Goal: Task Accomplishment & Management: Use online tool/utility

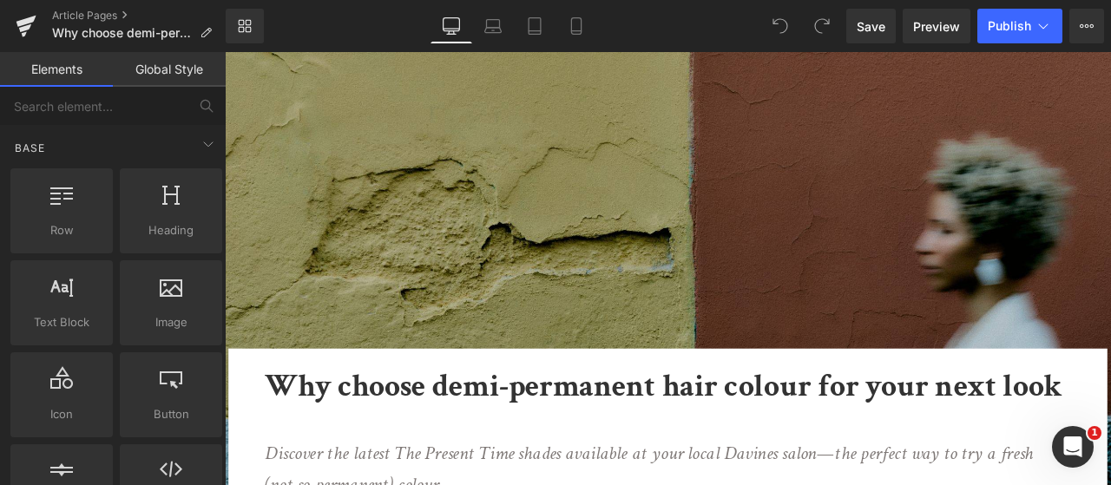
scroll to position [174, 0]
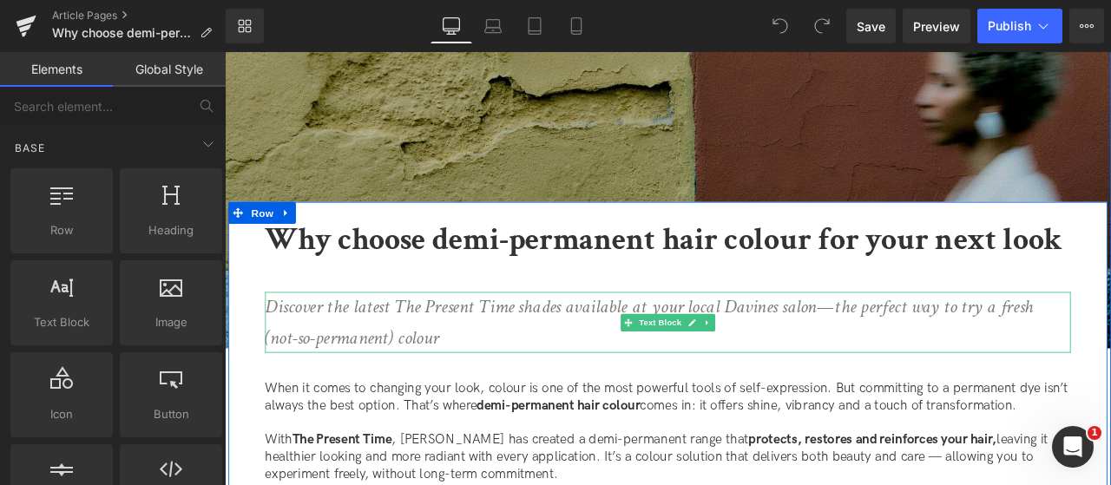
click at [610, 351] on icon "Discover the latest The Present Time shades available at your local Davines sal…" at bounding box center [728, 372] width 911 height 66
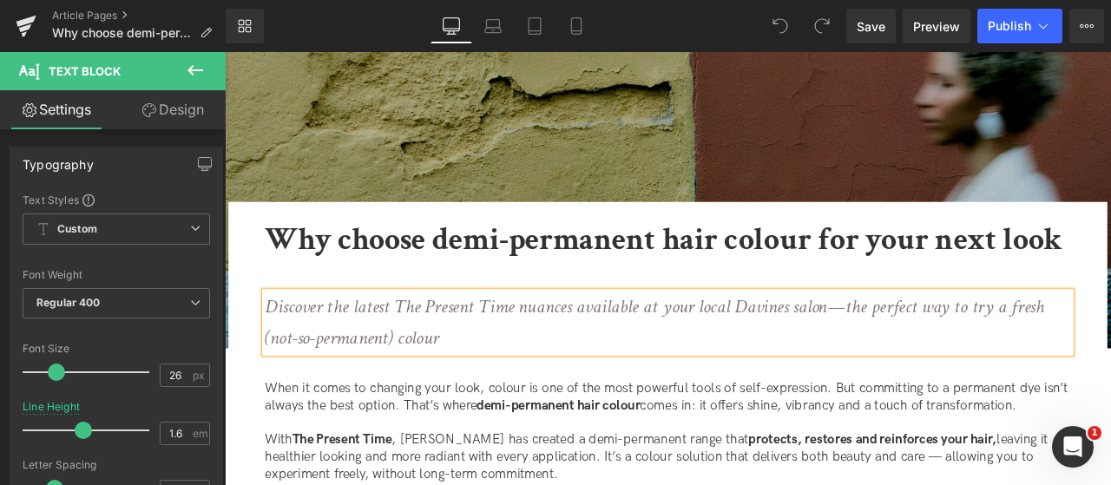
scroll to position [811, 0]
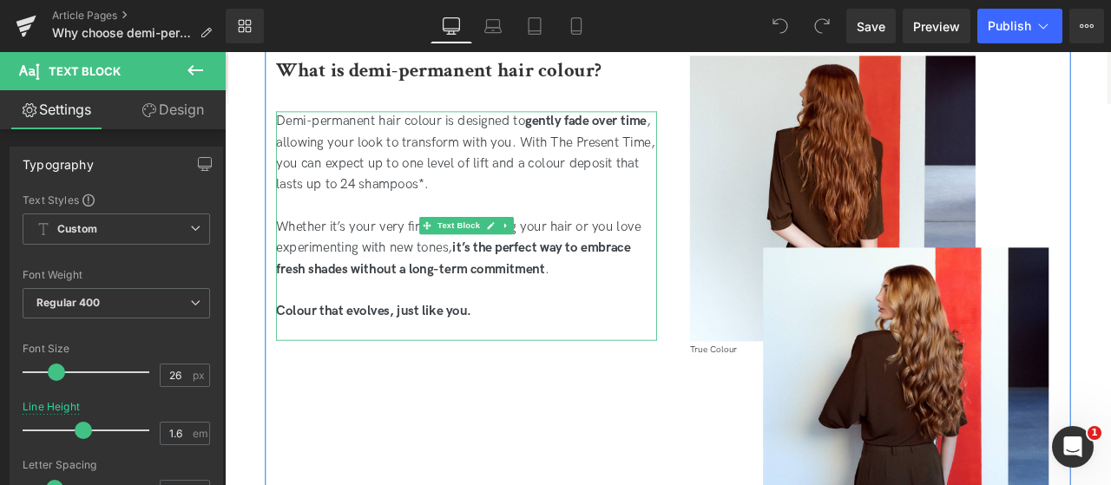
click at [351, 306] on strong "it’s the perfect way to embrace fresh shades without a long-term commitment" at bounding box center [496, 296] width 420 height 43
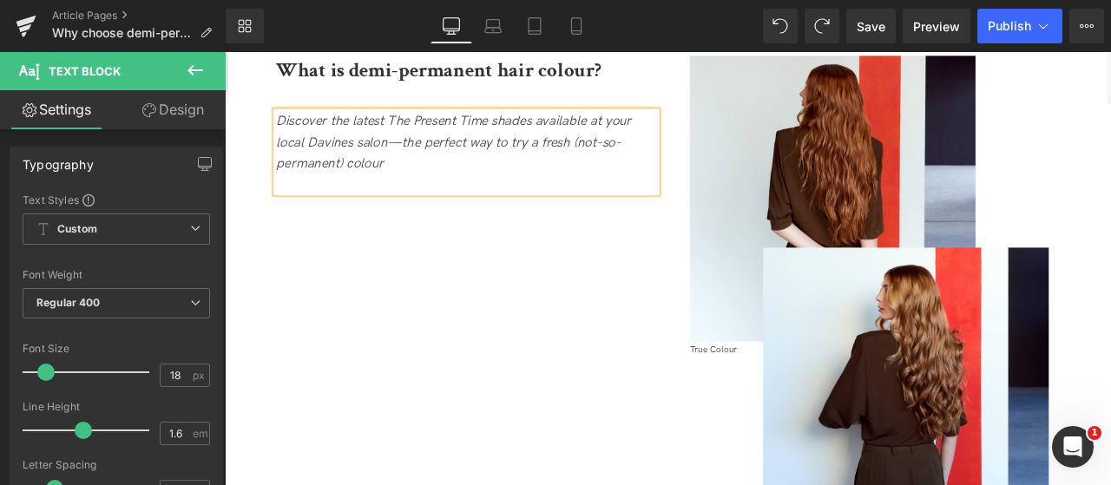
click at [494, 181] on p "Discover the latest The Present Time shades available at your local Davines sal…" at bounding box center [511, 159] width 451 height 75
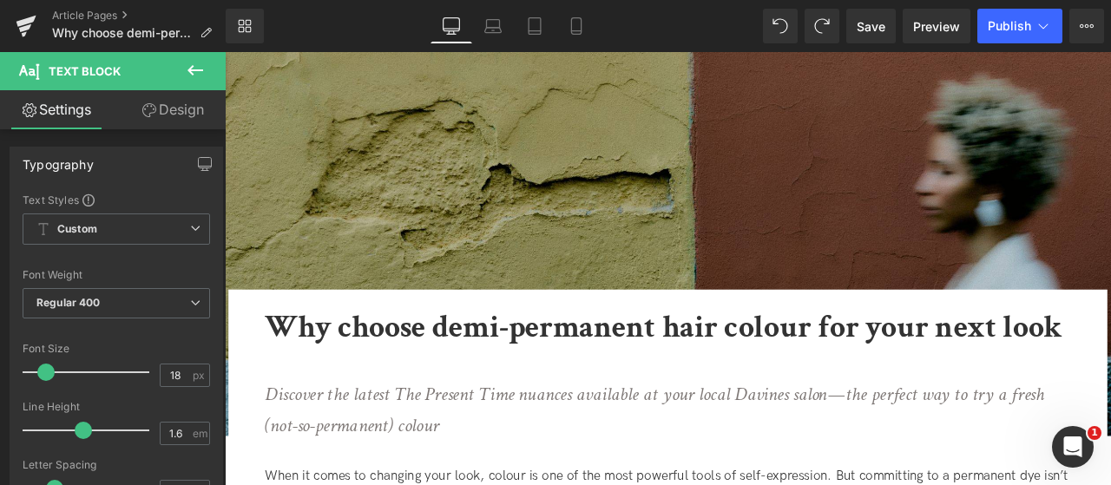
scroll to position [174, 0]
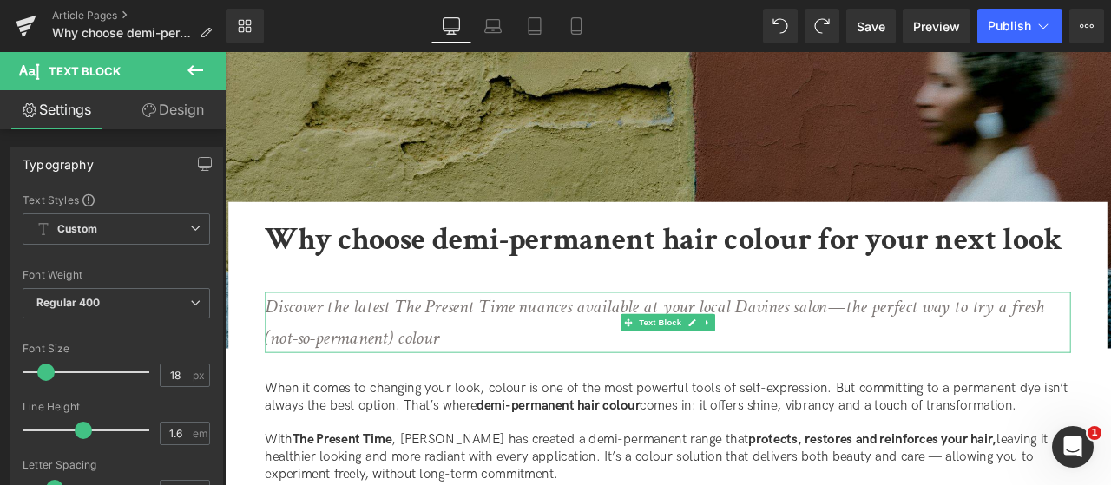
click at [451, 363] on icon "Discover the latest The Present Time nuances available at your local Davines sa…" at bounding box center [735, 372] width 924 height 66
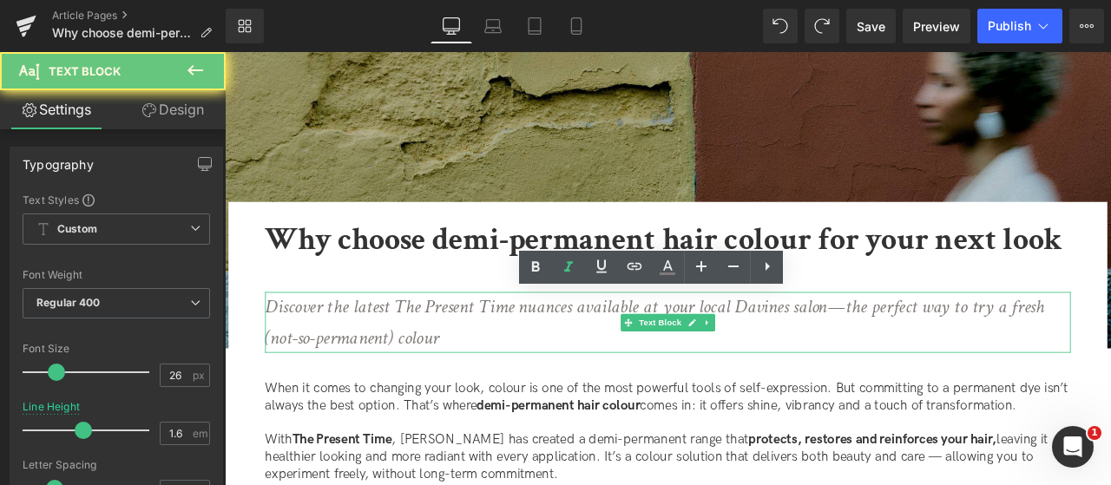
click at [451, 363] on icon "Discover the latest The Present Time nuances available at your local Davines sa…" at bounding box center [735, 372] width 924 height 66
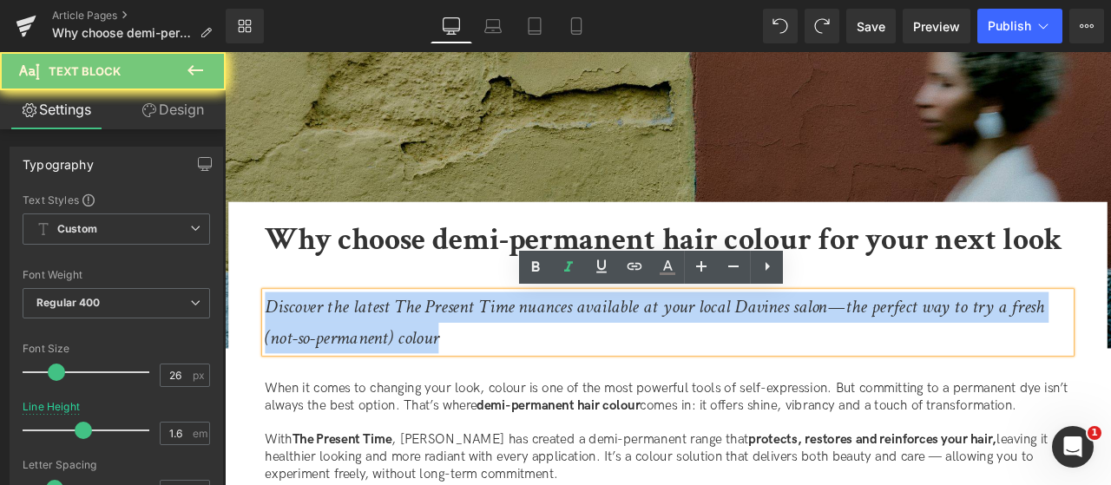
click at [451, 363] on icon "Discover the latest The Present Time nuances available at your local Davines sa…" at bounding box center [735, 372] width 924 height 66
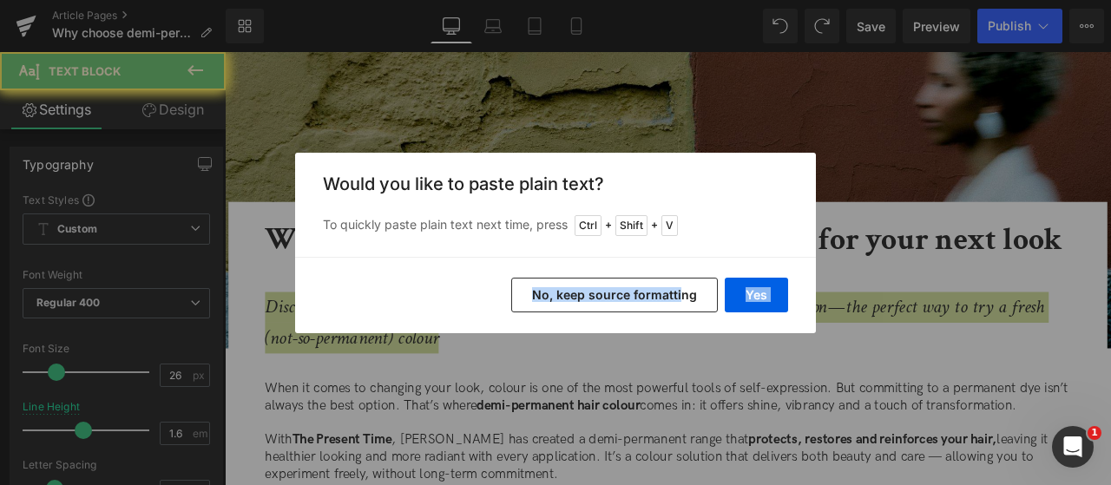
drag, startPoint x: 556, startPoint y: 304, endPoint x: 709, endPoint y: 296, distance: 153.9
click at [688, 289] on div "Yes No, keep source formatting" at bounding box center [555, 295] width 521 height 76
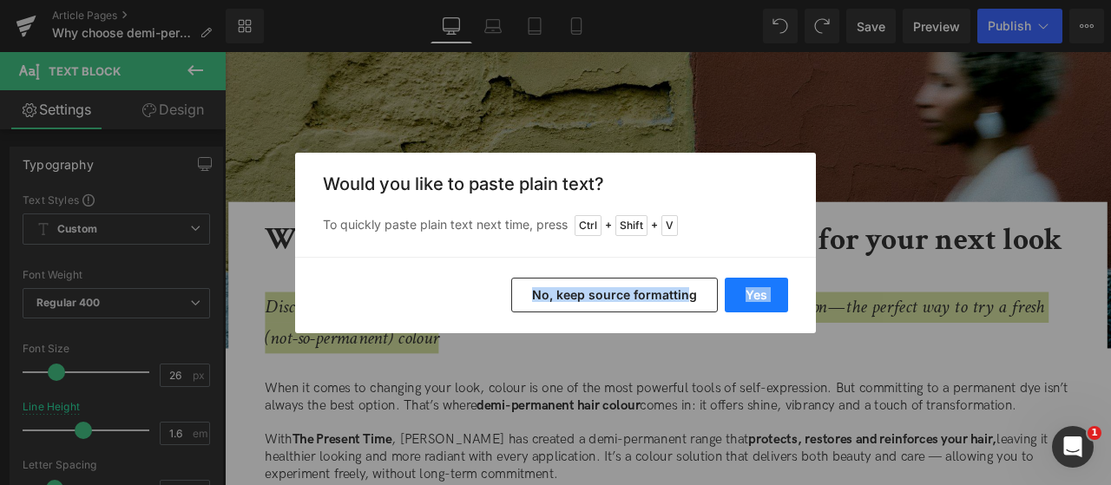
click at [768, 298] on button "Yes" at bounding box center [756, 295] width 63 height 35
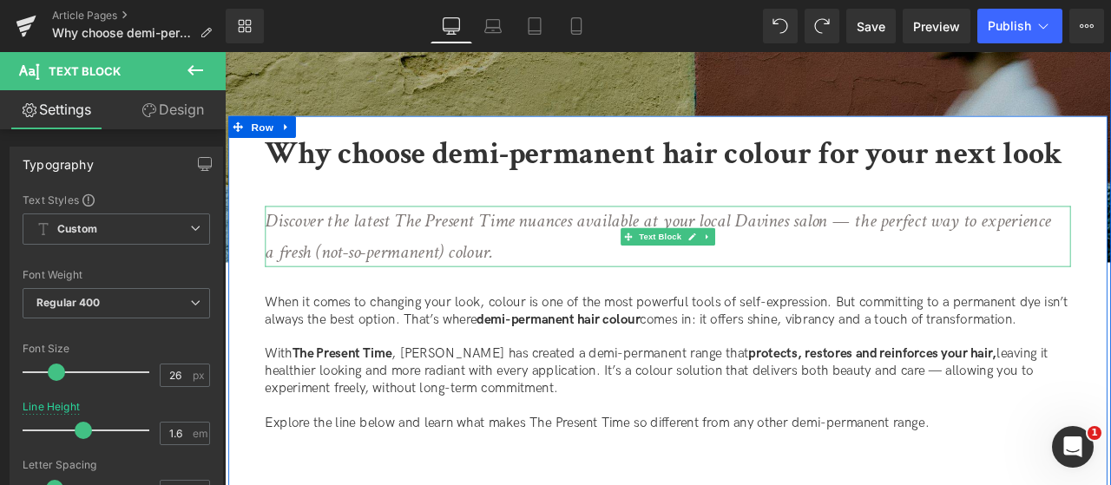
scroll to position [347, 0]
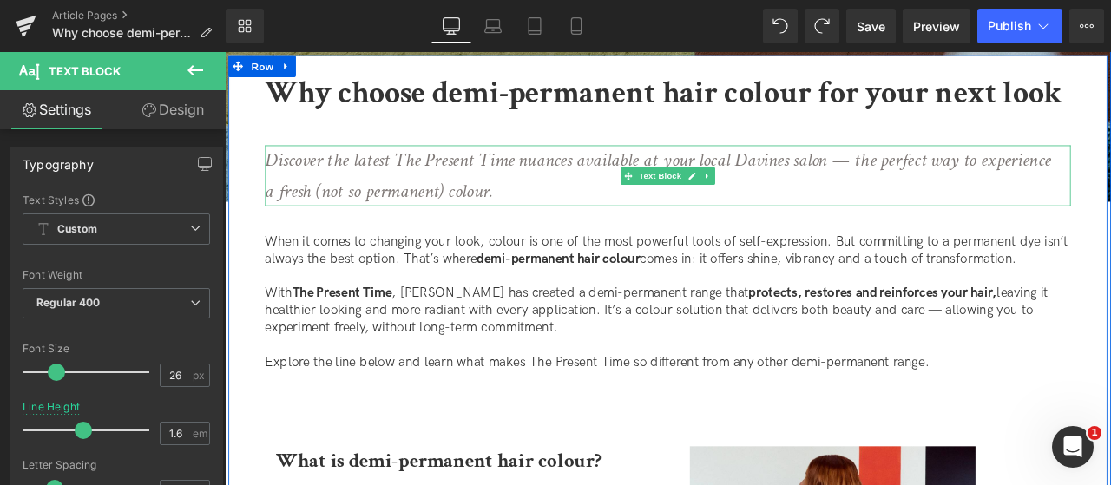
click at [500, 400] on p at bounding box center [750, 400] width 955 height 20
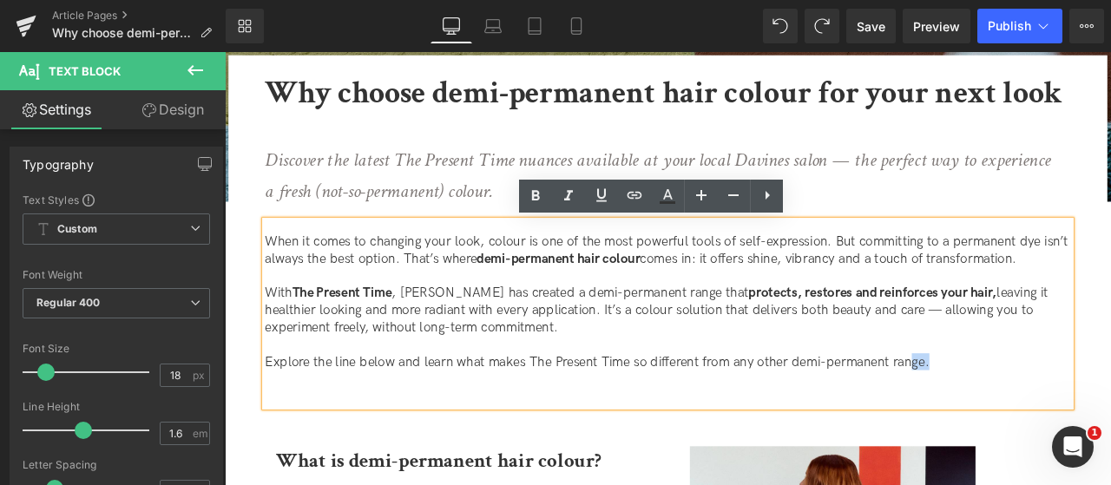
click at [1046, 438] on div "When it comes to changing your look, colour is one of the most powerful tools o…" at bounding box center [750, 363] width 955 height 221
click at [1110, 421] on p "Explore the line below and learn what makes The Present Time so different from …" at bounding box center [750, 420] width 955 height 20
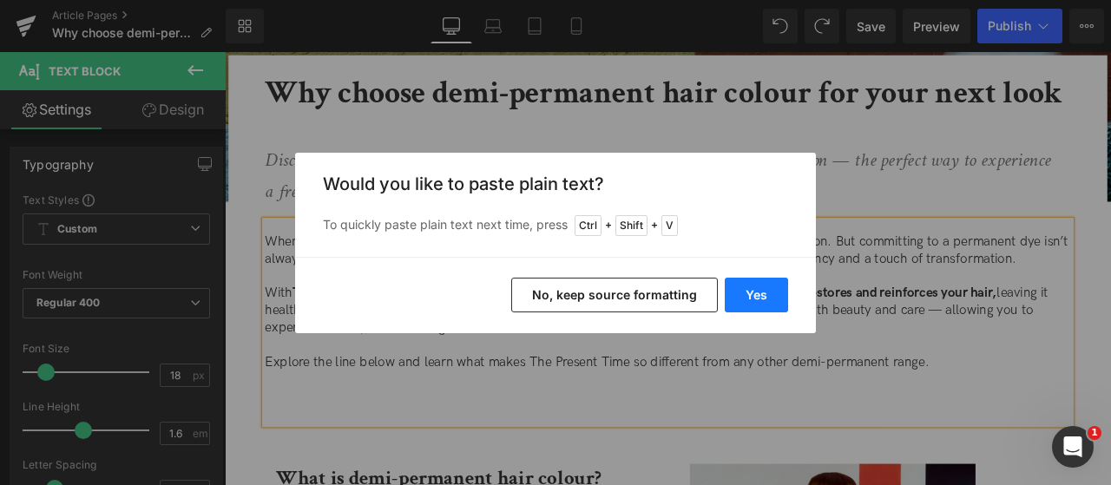
click at [778, 294] on button "Yes" at bounding box center [756, 295] width 63 height 35
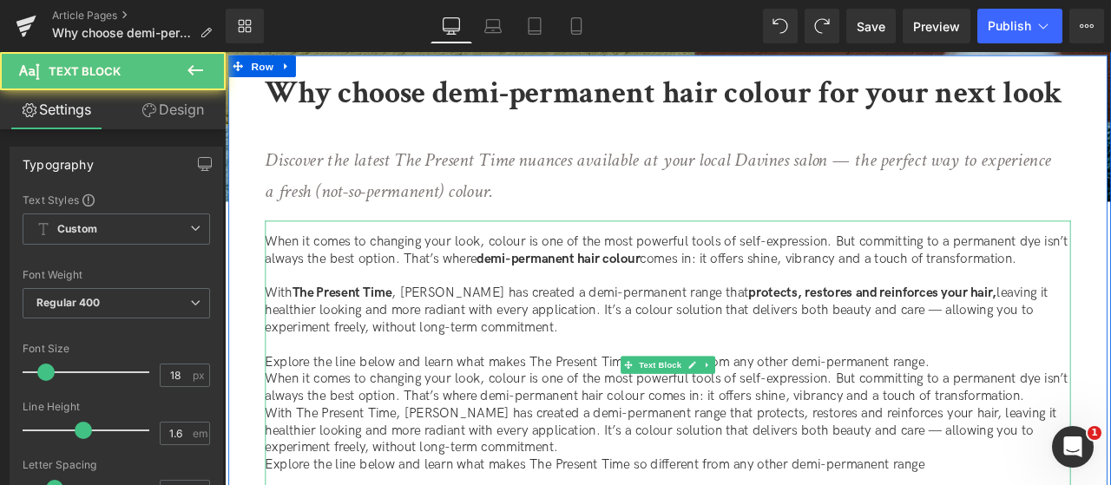
click at [1084, 423] on p "Explore the line below and learn what makes The Present Time so different from …" at bounding box center [750, 420] width 955 height 20
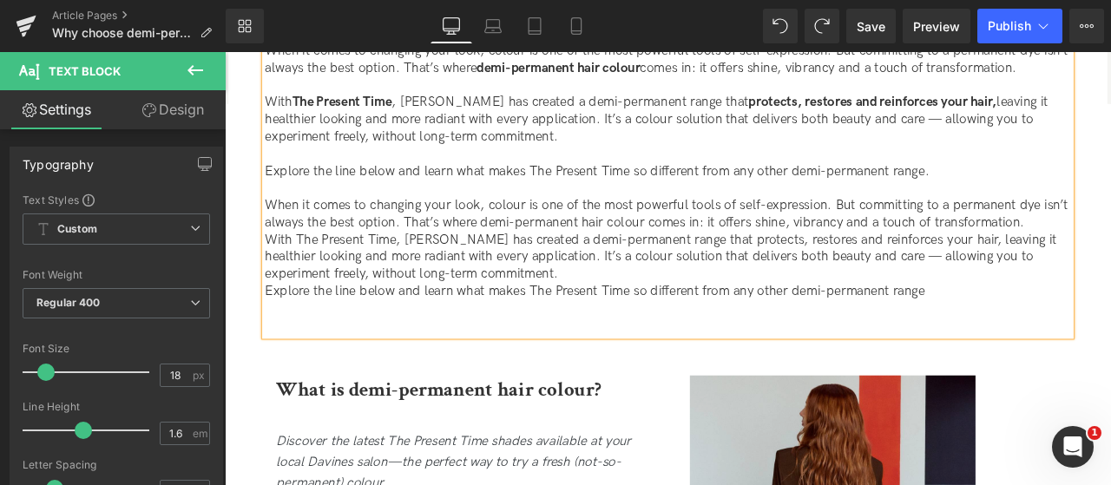
scroll to position [608, 0]
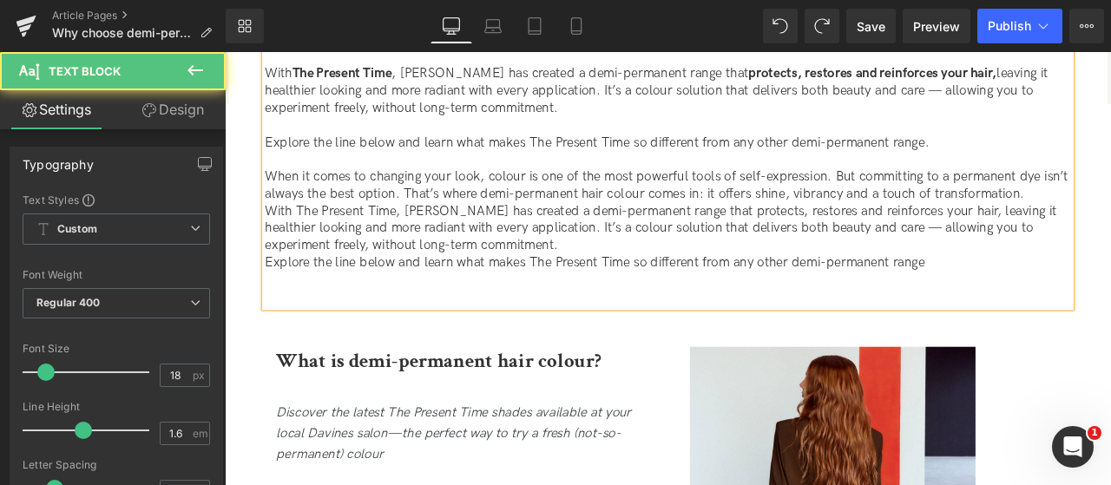
click at [1066, 303] on p "Explore the line below and learn what makes The Present Time so different from …" at bounding box center [750, 302] width 955 height 20
click at [762, 283] on p "With The Present Time, [PERSON_NAME] has created a demi-permanent range that pr…" at bounding box center [750, 261] width 955 height 61
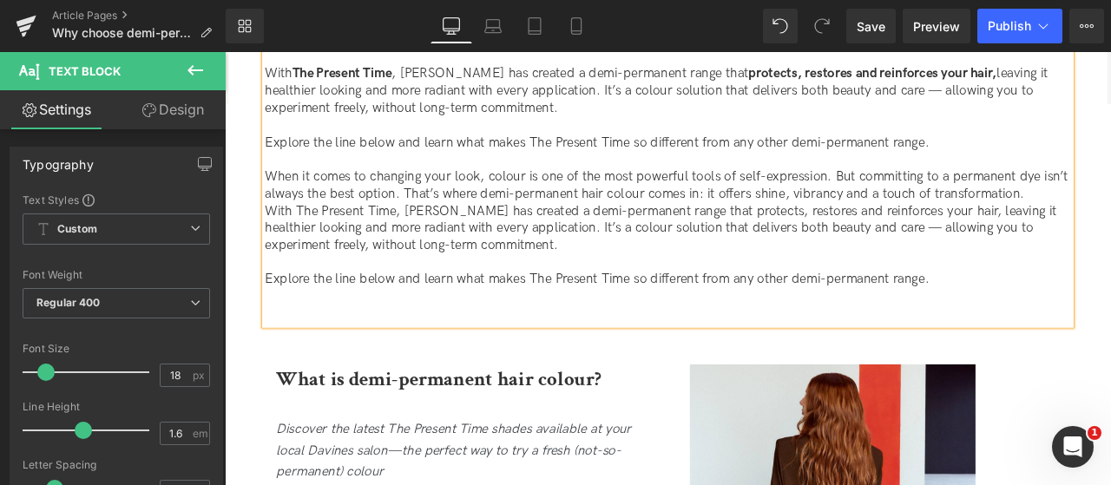
click at [1110, 217] on p "When it comes to changing your look, colour is one of the most powerful tools o…" at bounding box center [750, 210] width 955 height 41
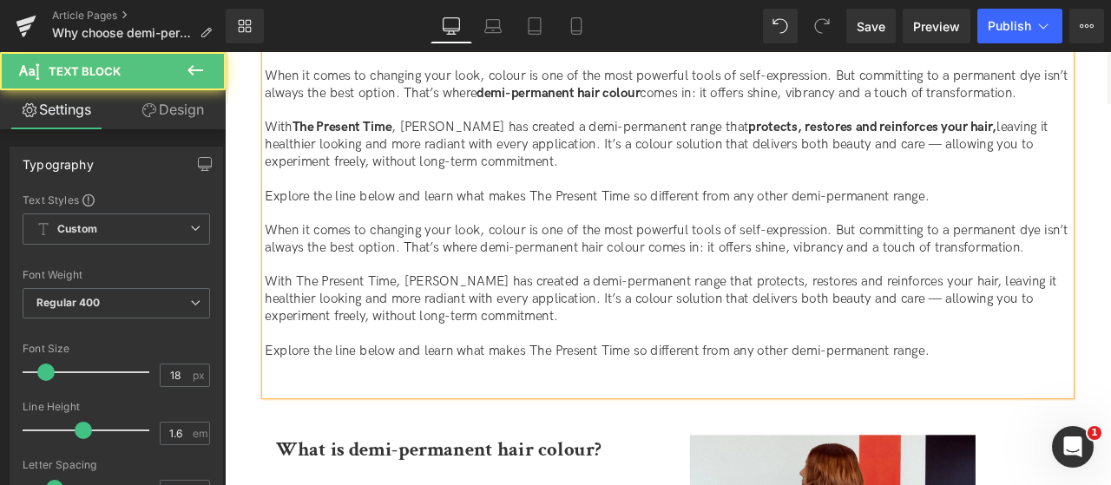
scroll to position [521, 0]
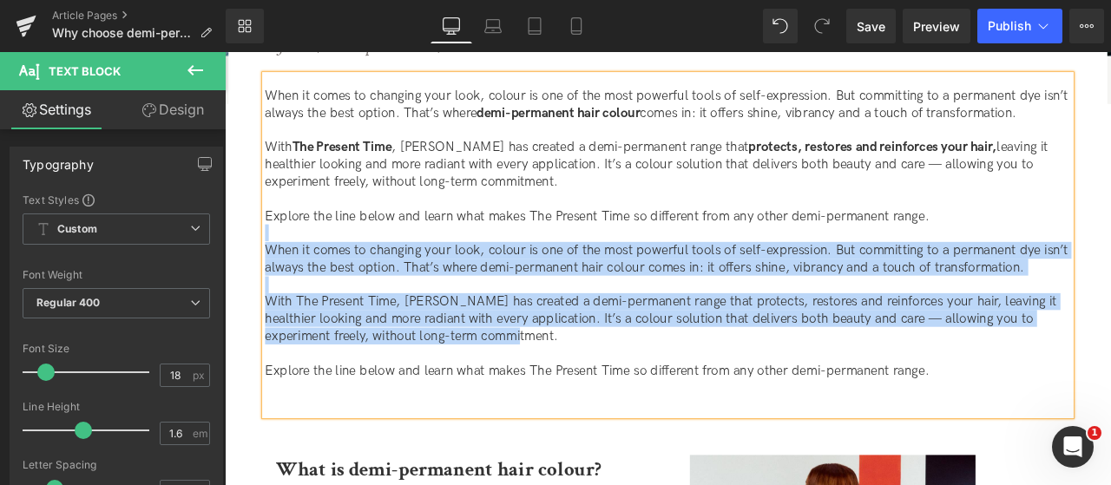
drag, startPoint x: 563, startPoint y: 390, endPoint x: 316, endPoint y: 264, distance: 277.6
click at [316, 264] on div "When it comes to changing your look, colour is one of the most powerful tools o…" at bounding box center [750, 281] width 955 height 404
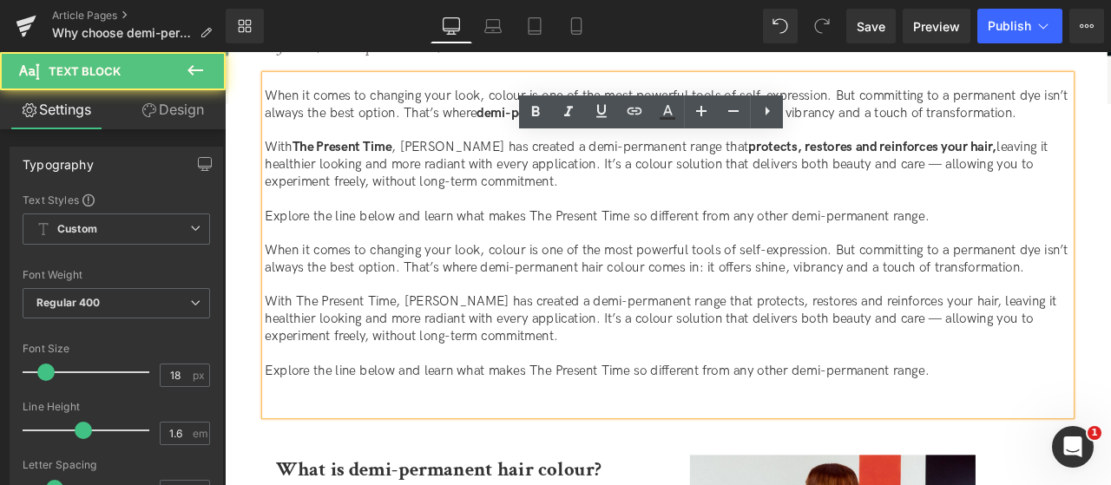
click at [557, 207] on p "With The Present Time , [PERSON_NAME] has created a demi-permanent range that p…" at bounding box center [750, 185] width 955 height 61
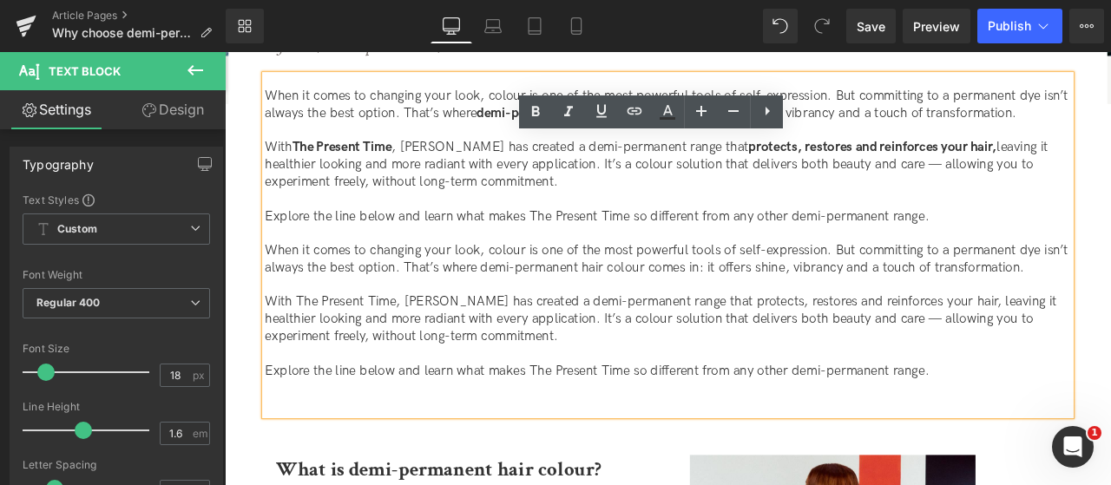
click at [579, 202] on p "With The Present Time , [PERSON_NAME] has created a demi-permanent range that p…" at bounding box center [750, 185] width 955 height 61
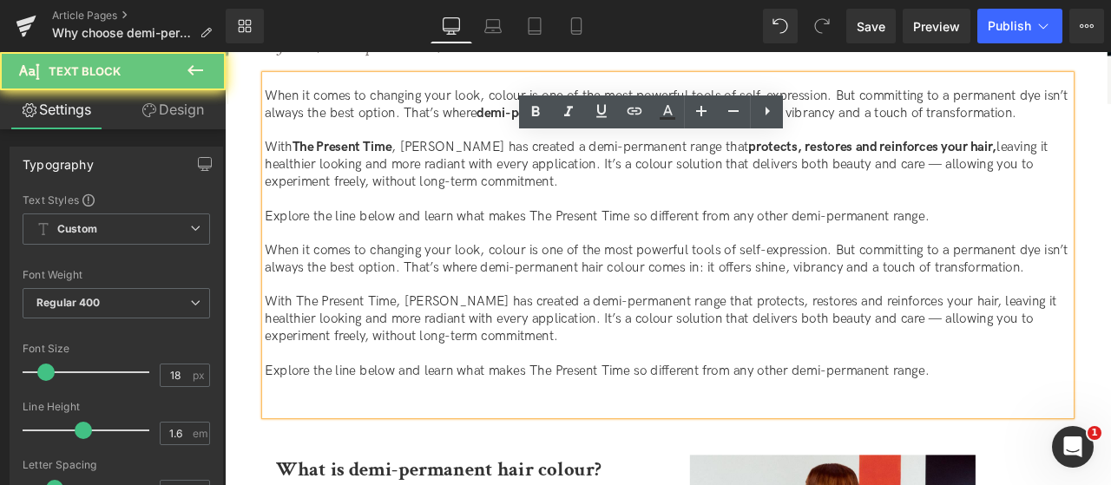
click at [579, 202] on p "With The Present Time , [PERSON_NAME] has created a demi-permanent range that p…" at bounding box center [750, 185] width 955 height 61
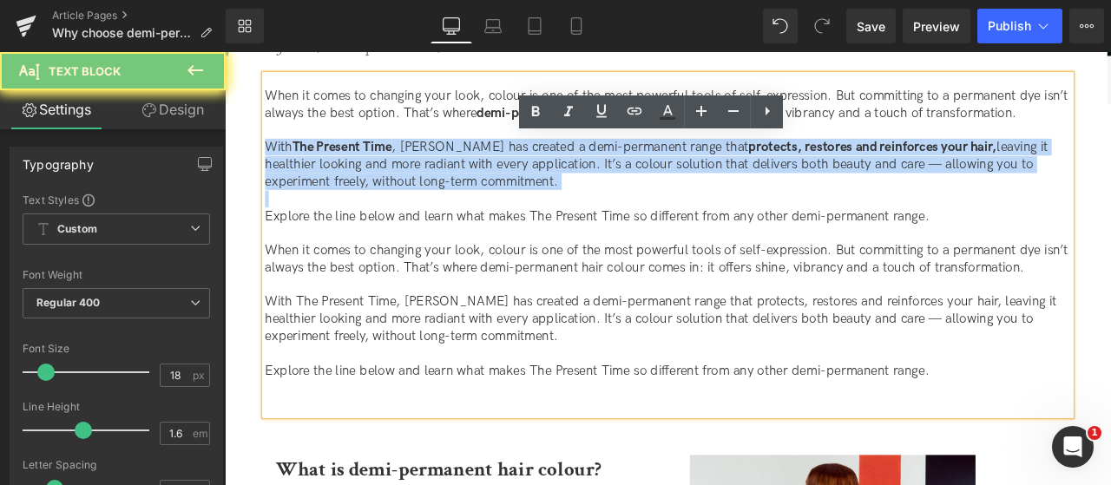
click at [579, 202] on p "With The Present Time , [PERSON_NAME] has created a demi-permanent range that p…" at bounding box center [750, 185] width 955 height 61
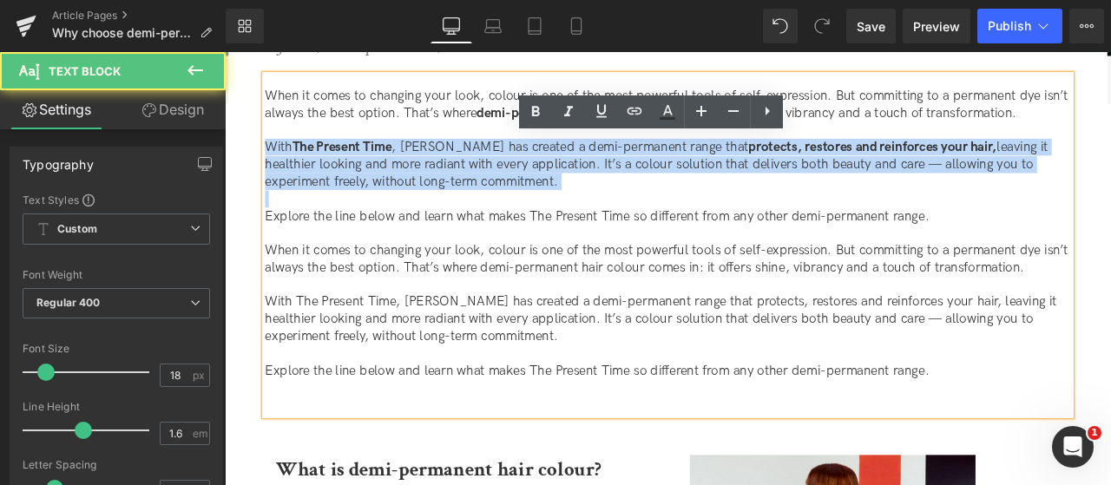
click at [579, 202] on p "With The Present Time , [PERSON_NAME] has created a demi-permanent range that p…" at bounding box center [750, 185] width 955 height 61
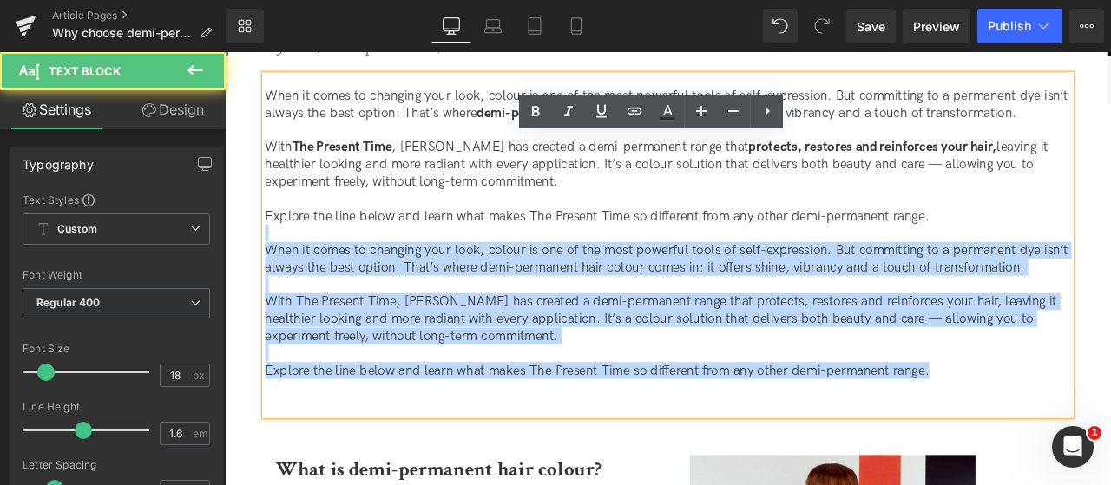
drag, startPoint x: 1115, startPoint y: 253, endPoint x: 1132, endPoint y: 470, distance: 217.8
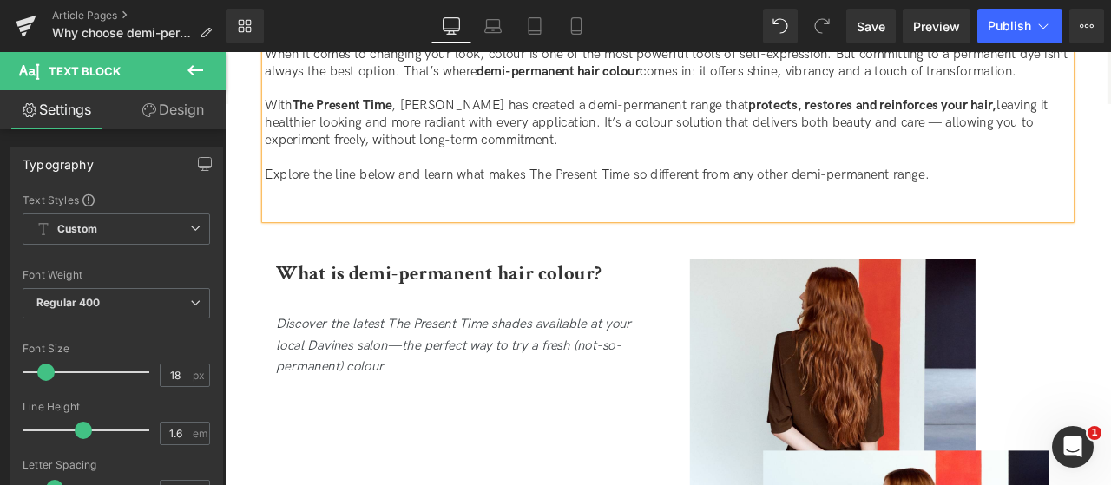
scroll to position [608, 0]
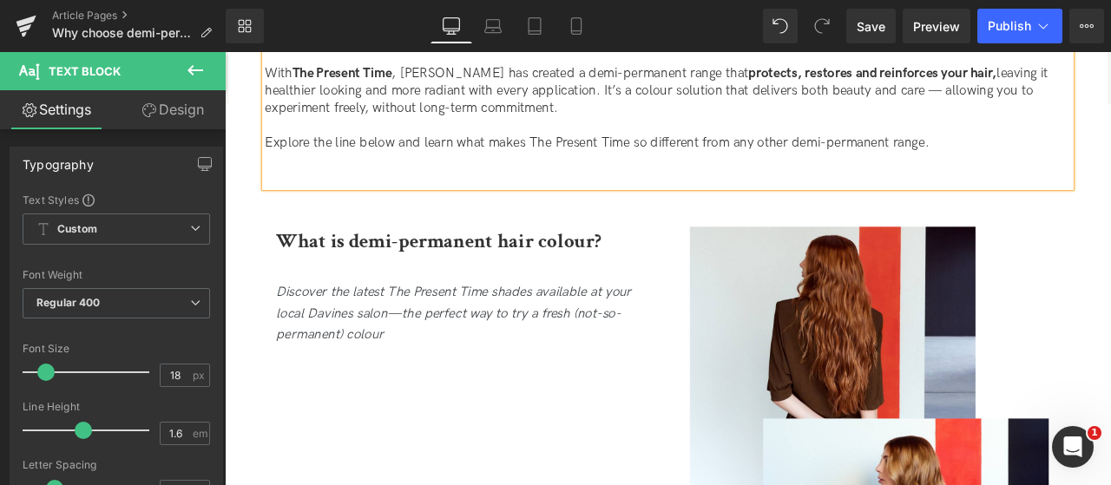
click at [427, 362] on icon "Discover the latest The Present Time shades available at your local Davines sal…" at bounding box center [496, 362] width 421 height 69
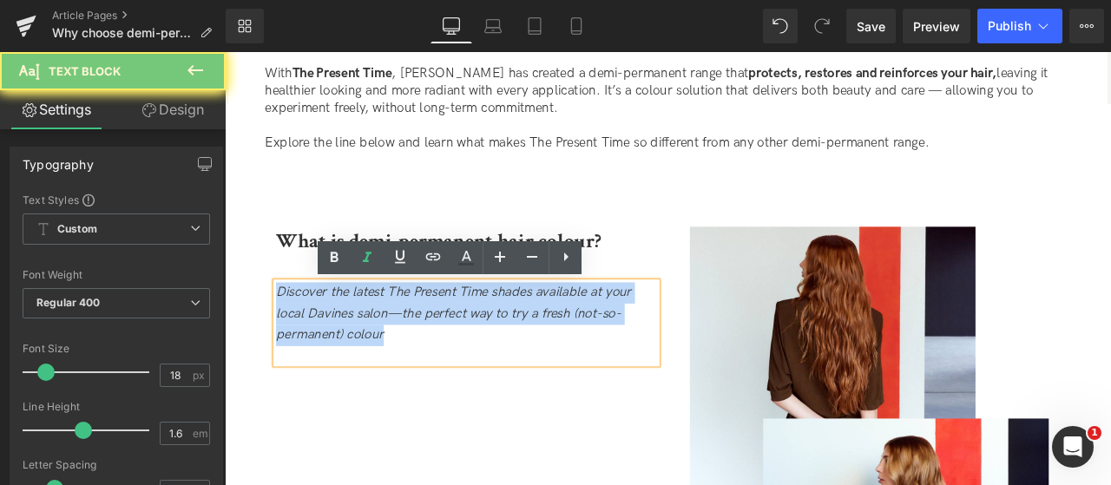
click at [427, 362] on icon "Discover the latest The Present Time shades available at your local Davines sal…" at bounding box center [496, 362] width 421 height 69
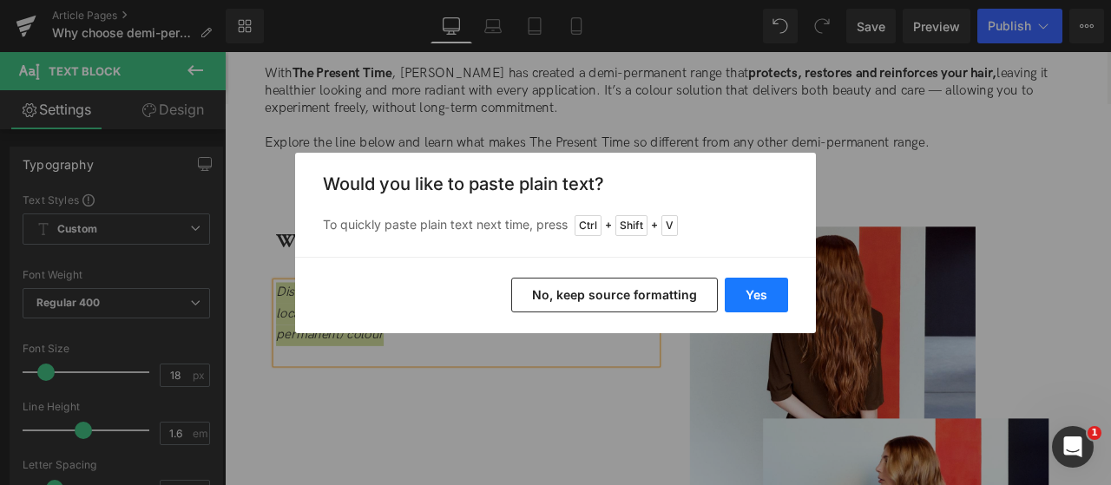
click at [773, 297] on button "Yes" at bounding box center [756, 295] width 63 height 35
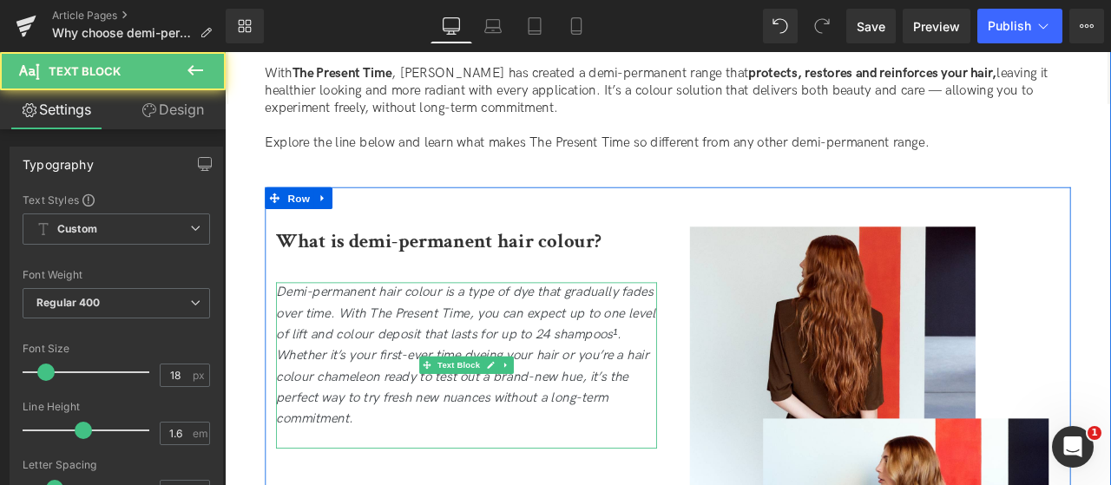
click at [359, 363] on icon "Demi-permanent hair colour is a type of dye that gradually fades over time. Wit…" at bounding box center [511, 412] width 450 height 168
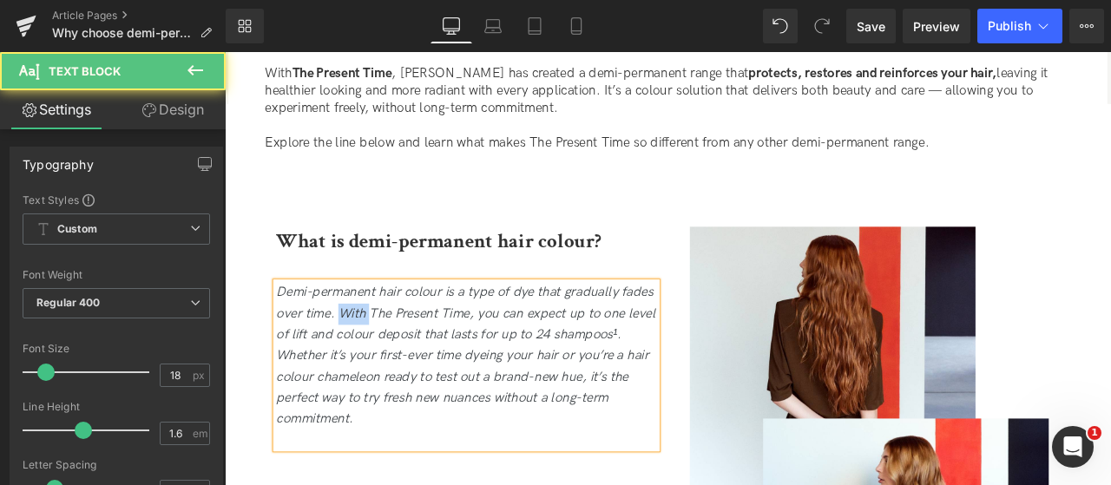
click at [359, 363] on icon "Demi-permanent hair colour is a type of dye that gradually fades over time. Wit…" at bounding box center [511, 412] width 450 height 168
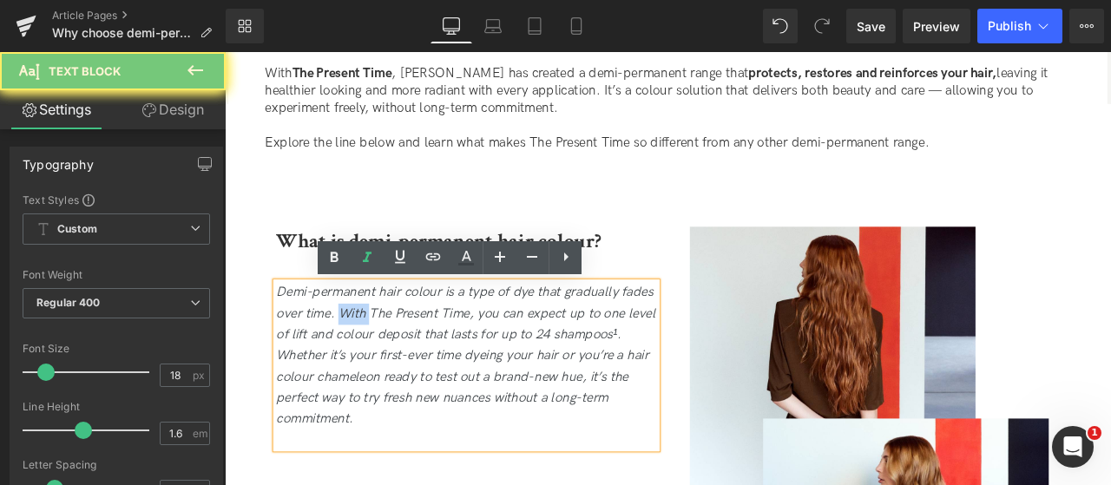
click at [359, 363] on icon "Demi-permanent hair colour is a type of dye that gradually fades over time. Wit…" at bounding box center [511, 412] width 450 height 168
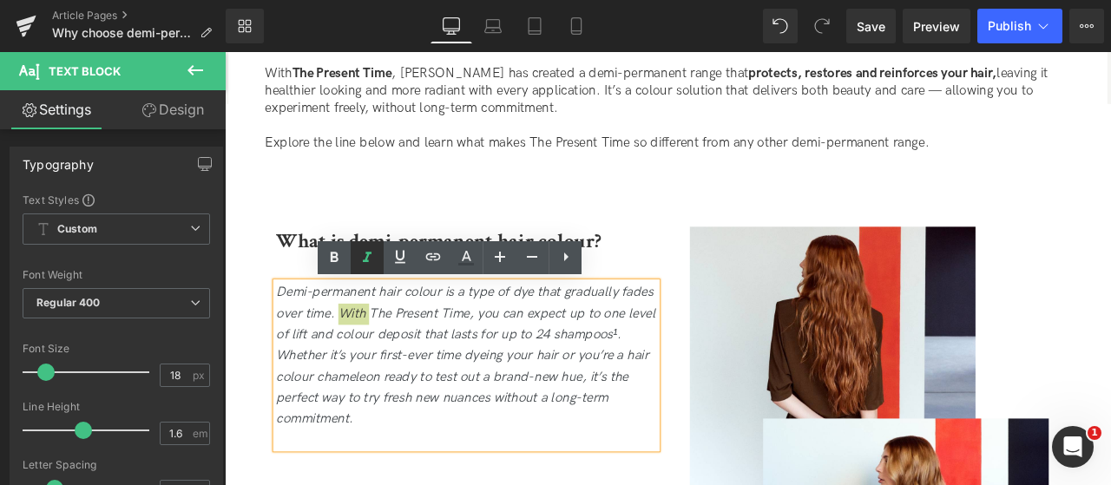
click at [375, 258] on icon at bounding box center [367, 257] width 21 height 21
click at [572, 410] on p "Demi-permanent hair colour is a type of dye that gradually fades over time. Wit…" at bounding box center [511, 413] width 451 height 175
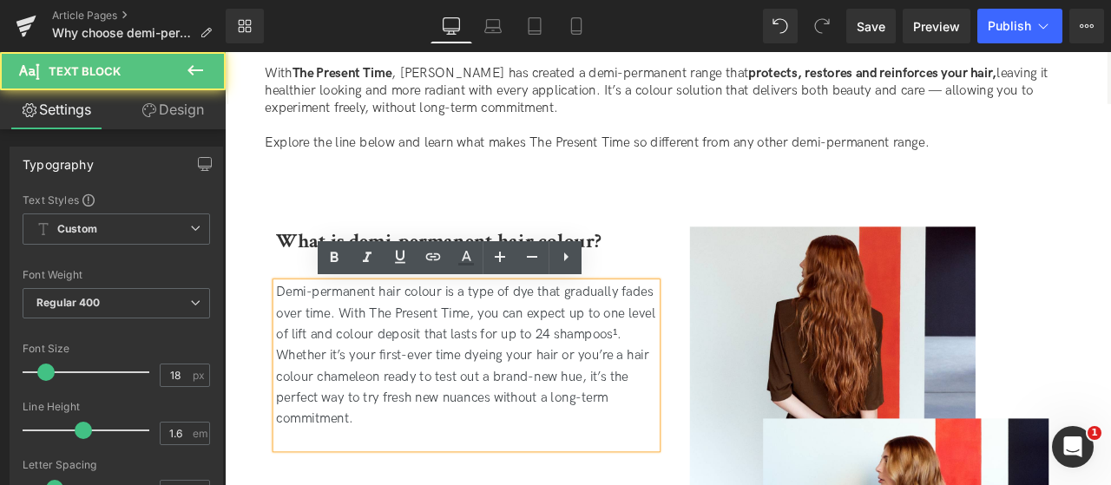
click at [714, 390] on p "Demi-permanent hair colour is a type of dye that gradually fades over time. Wit…" at bounding box center [511, 413] width 451 height 175
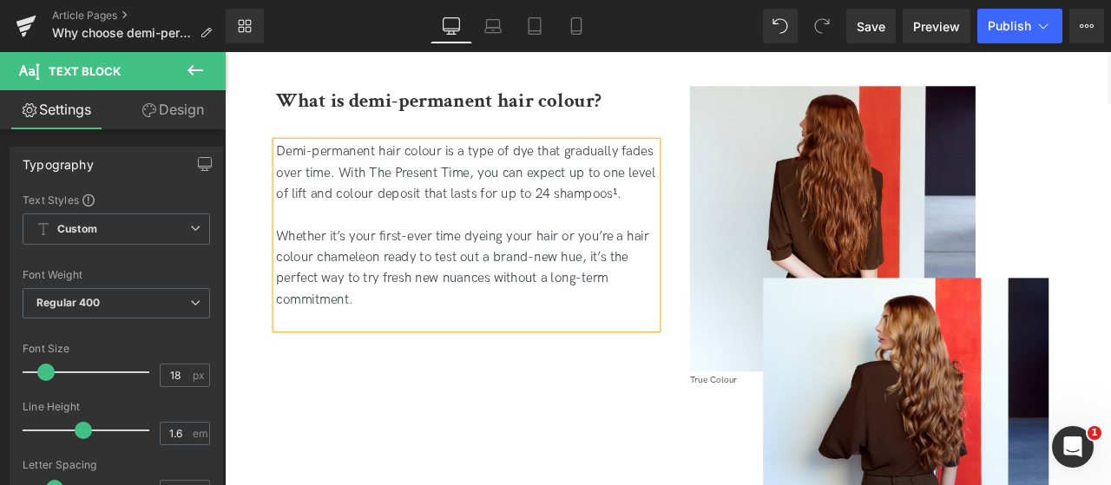
scroll to position [781, 0]
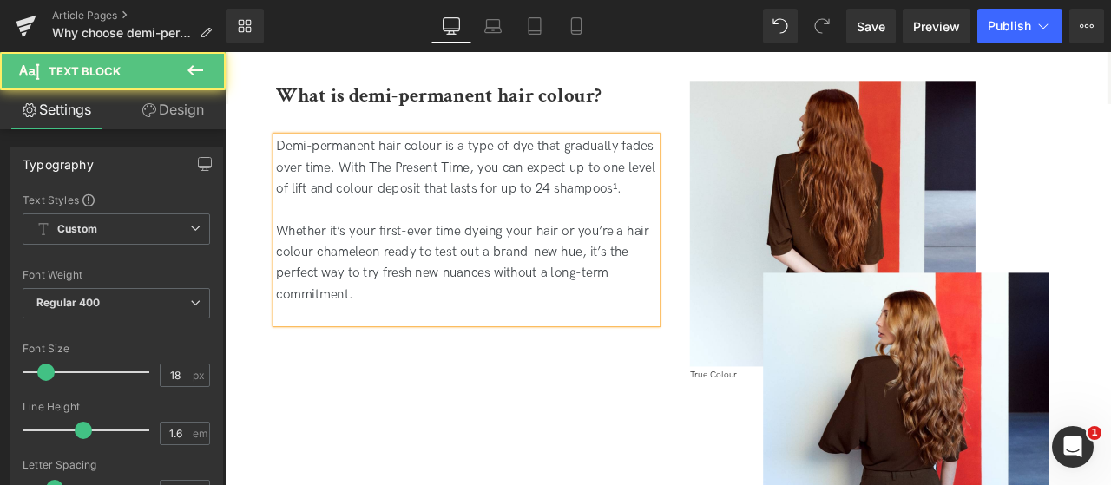
click at [515, 318] on span "Whether it’s your first-ever time dyeing your hair or you’re a hair colour cham…" at bounding box center [507, 300] width 442 height 93
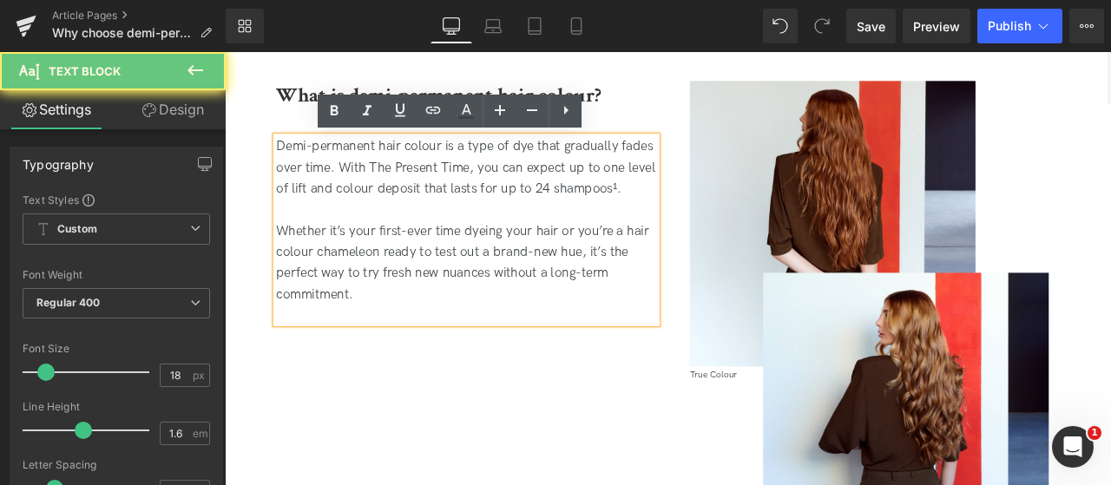
drag, startPoint x: 537, startPoint y: 339, endPoint x: 498, endPoint y: 341, distance: 40.0
click at [537, 339] on p "Whether it’s your first-ever time dyeing your hair or you’re a hair colour cham…" at bounding box center [511, 302] width 451 height 100
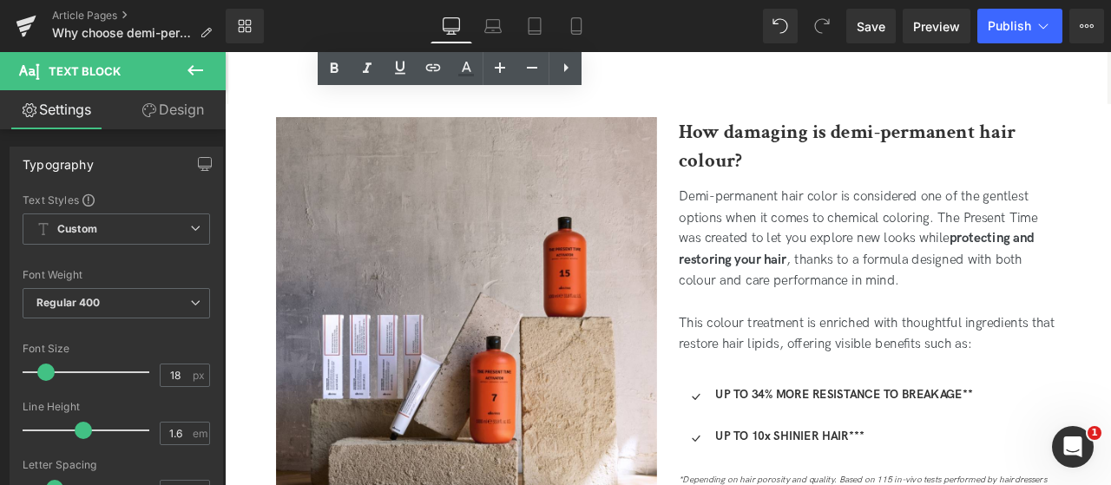
scroll to position [1476, 0]
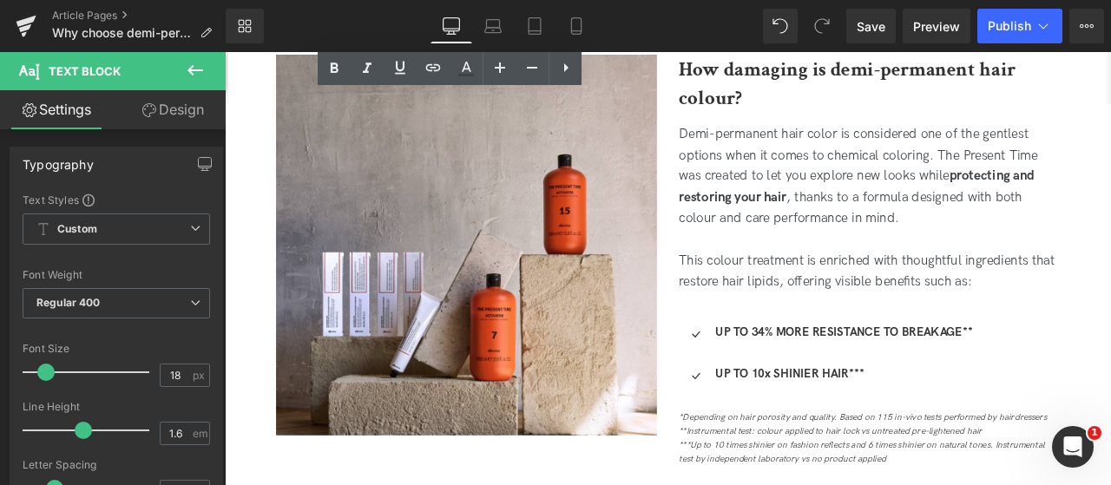
click at [883, 317] on div "This colour treatment is enriched with thoughtful ingredients that restore hair…" at bounding box center [988, 312] width 451 height 50
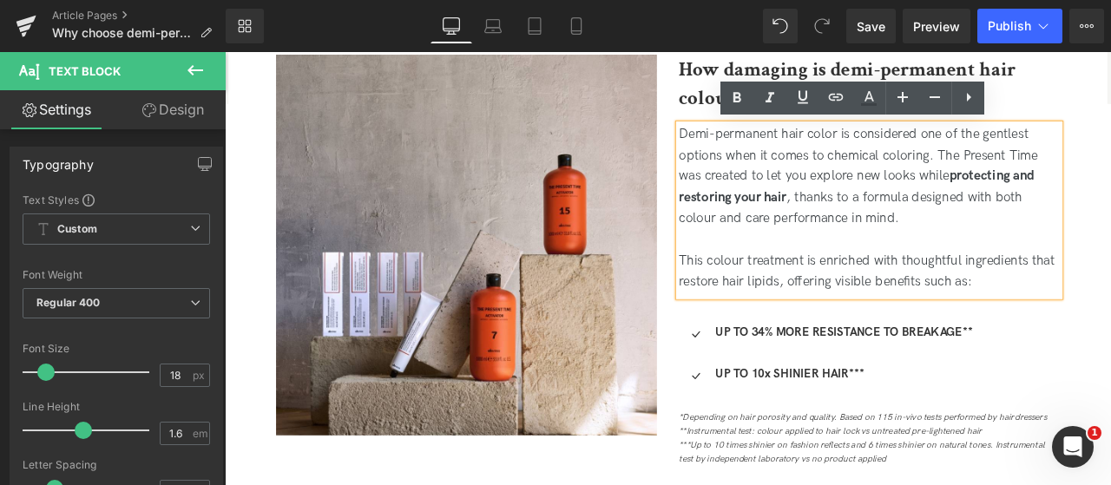
drag, startPoint x: 1137, startPoint y: 327, endPoint x: 742, endPoint y: 102, distance: 455.0
click at [742, 102] on div "Image How damaging is demi-permanent hair colour? Heading Demi-permanent hair c…" at bounding box center [750, 315] width 955 height 578
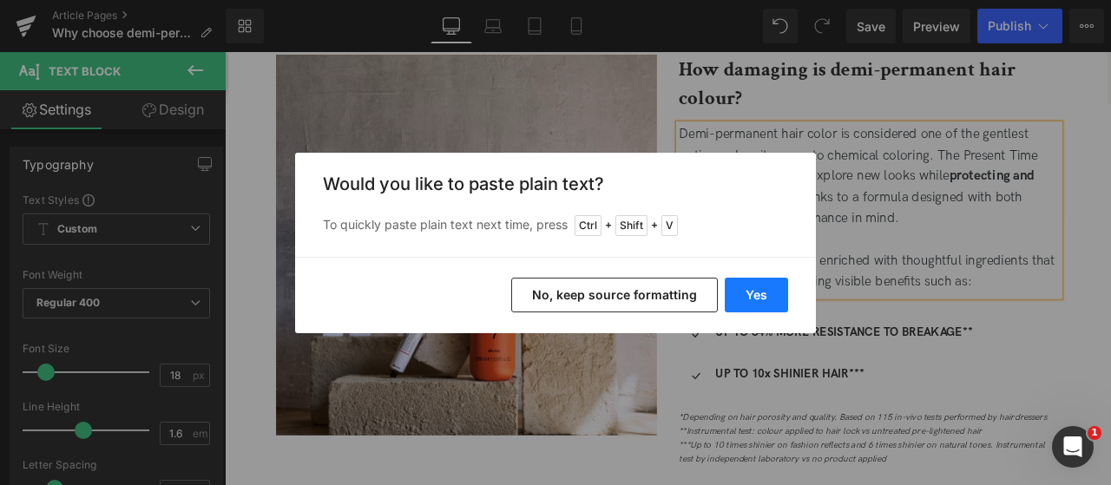
click at [769, 293] on button "Yes" at bounding box center [756, 295] width 63 height 35
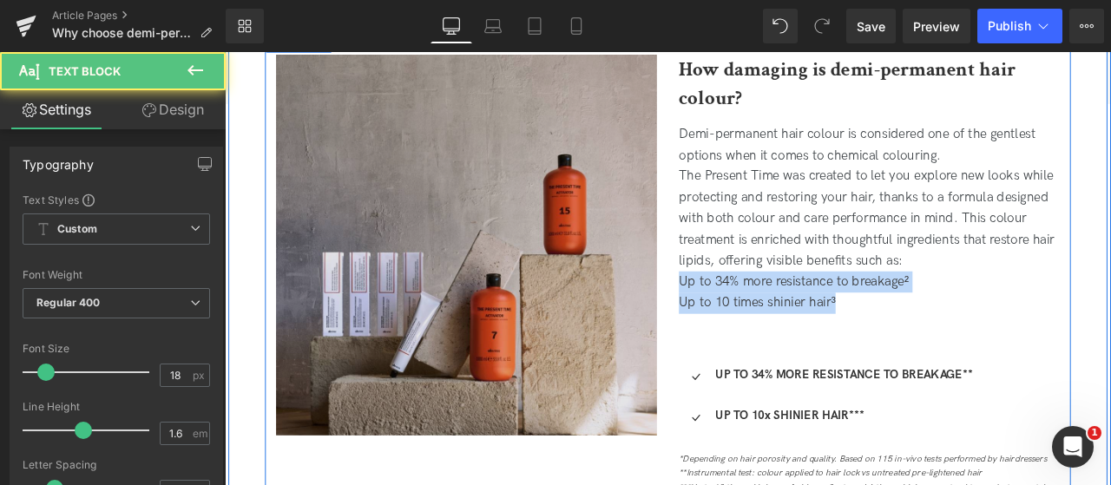
drag, startPoint x: 987, startPoint y: 350, endPoint x: 723, endPoint y: 318, distance: 265.9
click at [723, 318] on div "Image How damaging is demi-permanent hair colour? Heading Demi-permanent hair c…" at bounding box center [750, 340] width 955 height 628
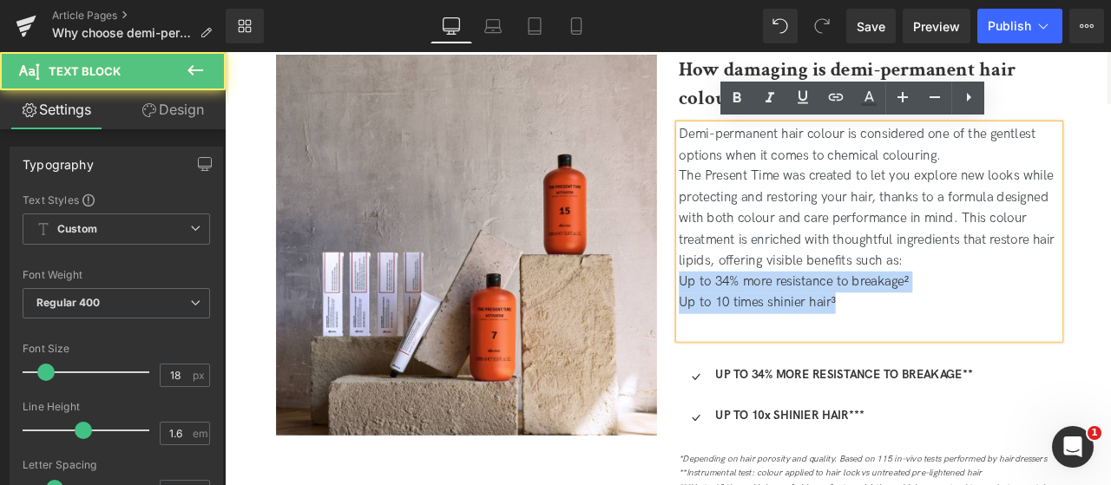
click at [1031, 338] on div "Up to 10 times shinier hair³" at bounding box center [988, 349] width 451 height 25
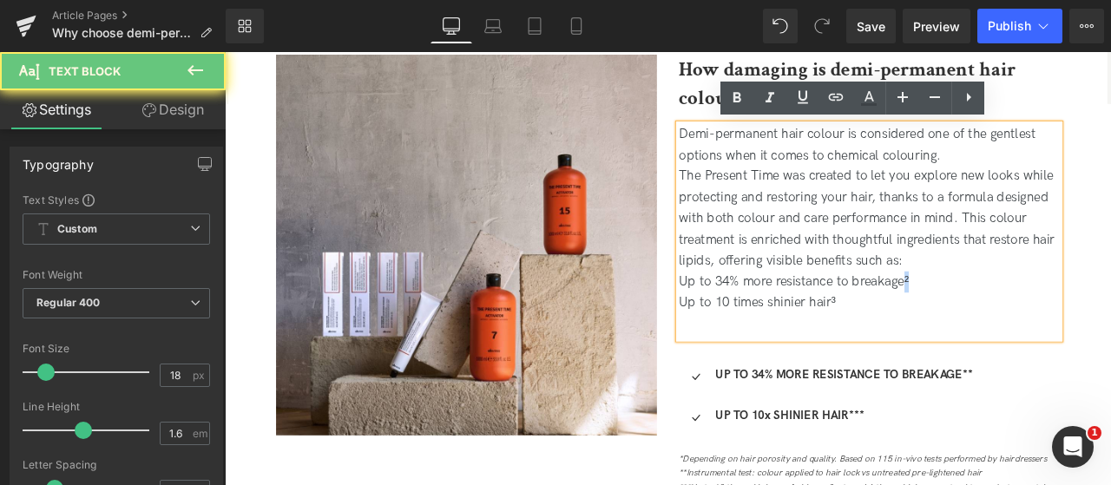
click at [1031, 326] on div "Up to 34% more resistance to breakage²" at bounding box center [988, 324] width 451 height 25
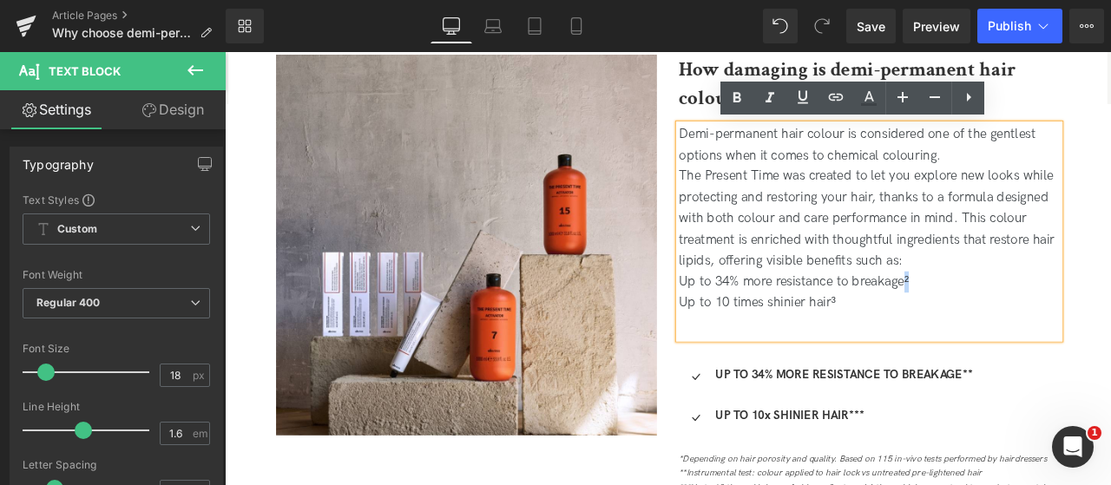
copy div "²"
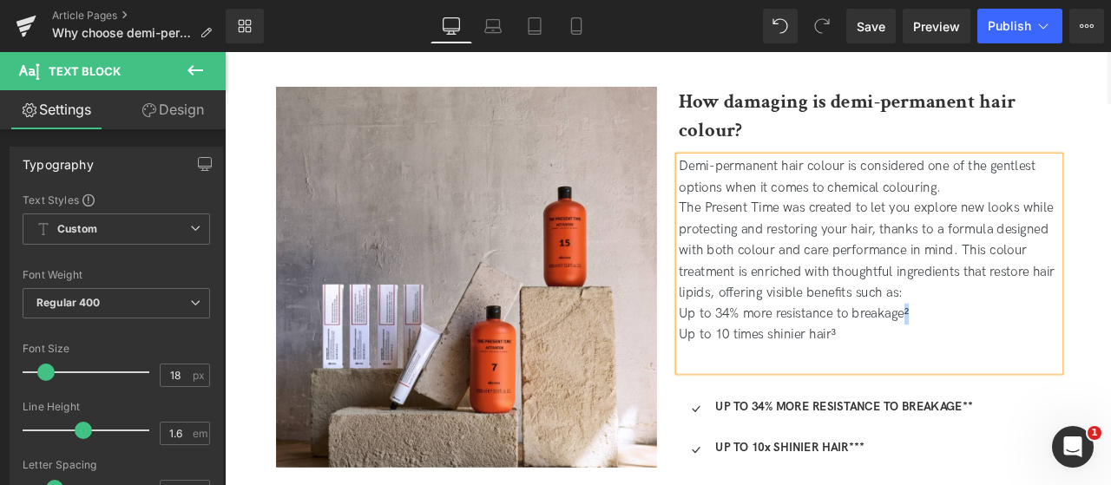
scroll to position [1563, 0]
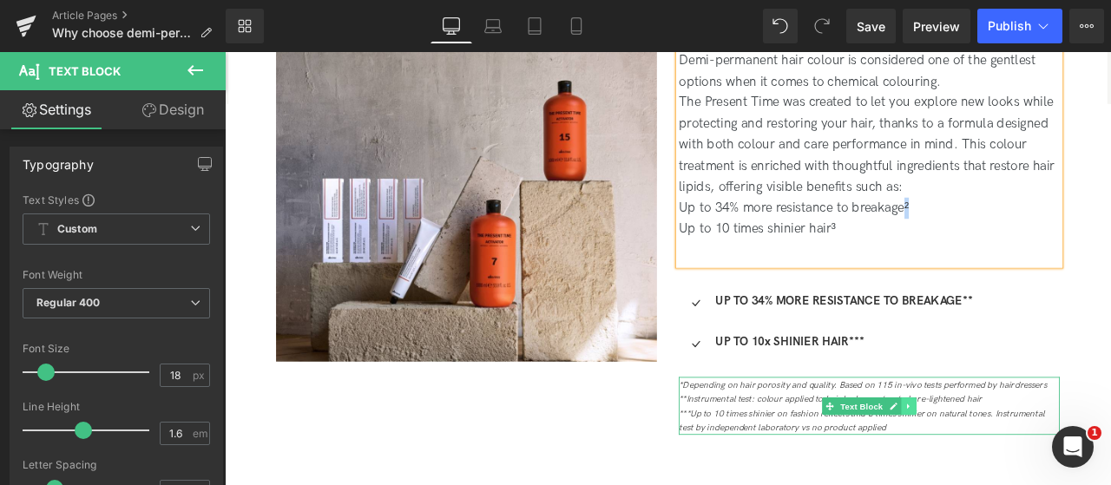
click at [1031, 472] on icon at bounding box center [1036, 472] width 10 height 10
click at [1024, 472] on icon at bounding box center [1027, 472] width 10 height 10
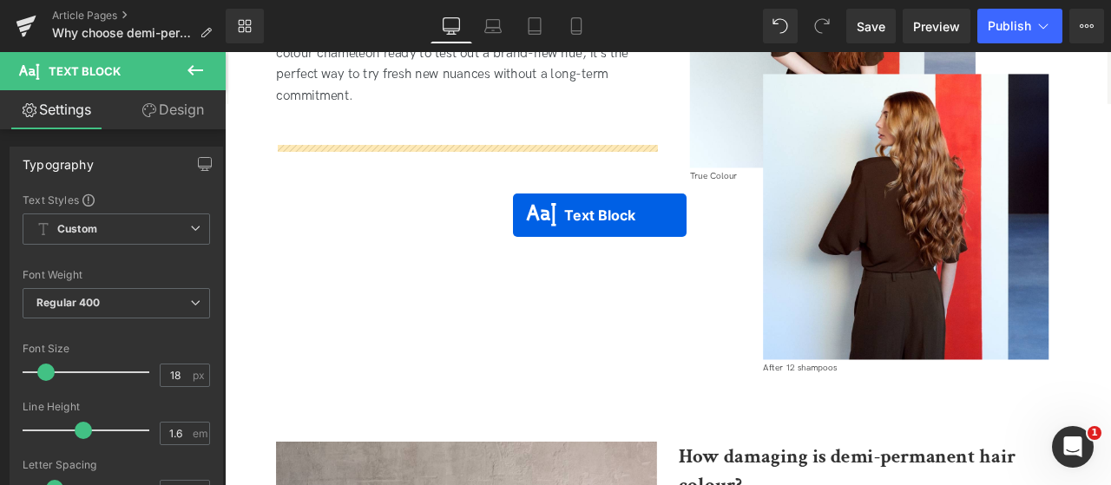
scroll to position [992, 0]
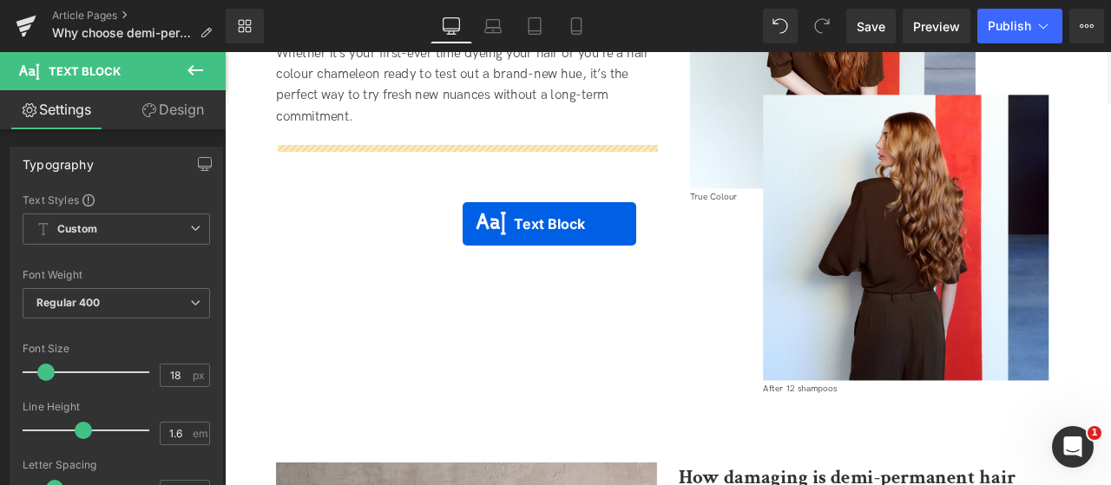
drag, startPoint x: 915, startPoint y: 260, endPoint x: 482, endPoint y: 240, distance: 433.8
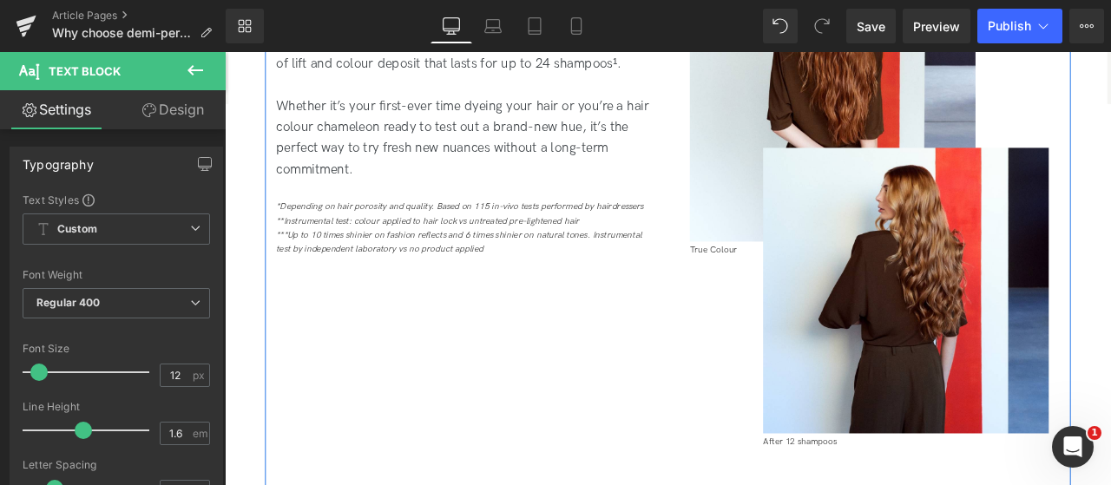
scroll to position [905, 0]
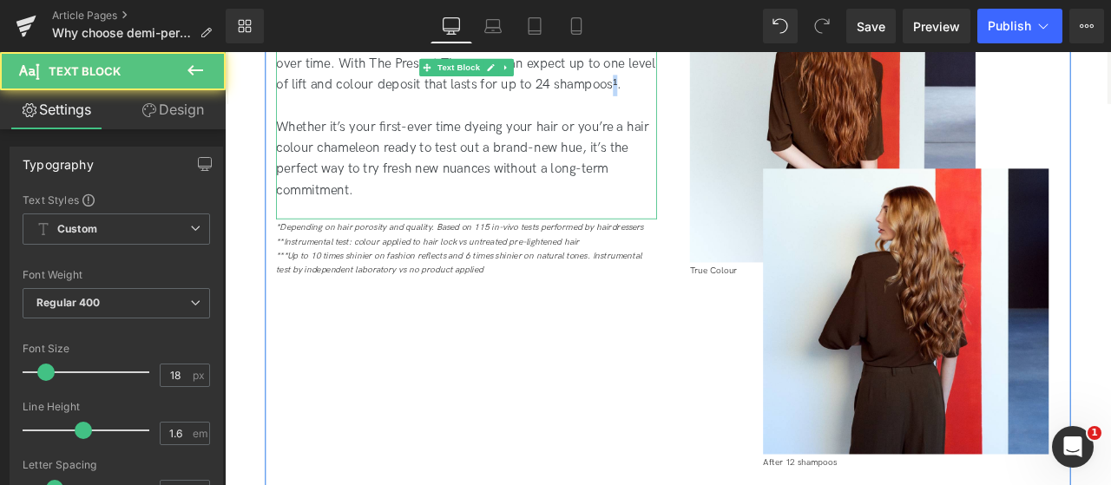
click at [680, 93] on p "Demi-permanent hair colour is a type of dye that gradually fades over time. Wit…" at bounding box center [511, 66] width 451 height 75
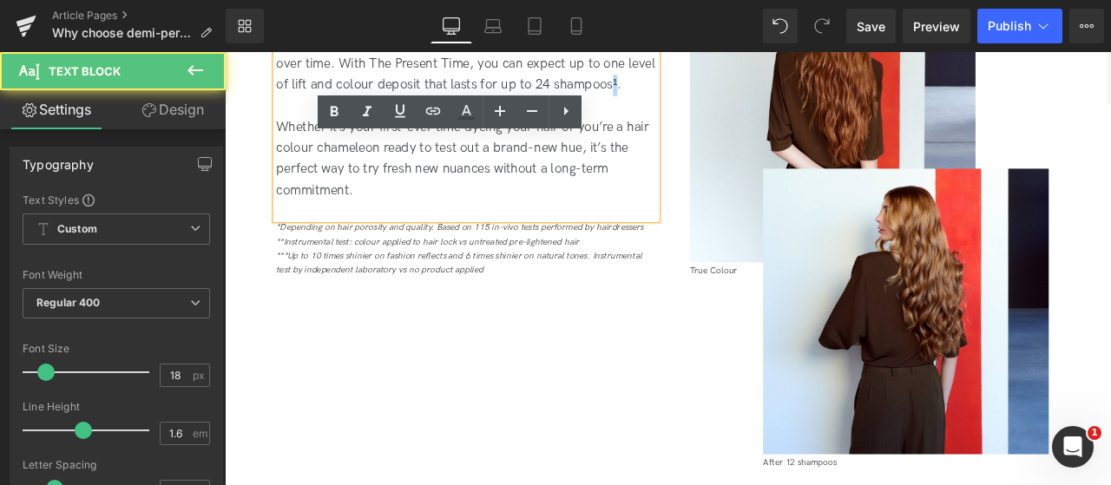
copy p "¹"
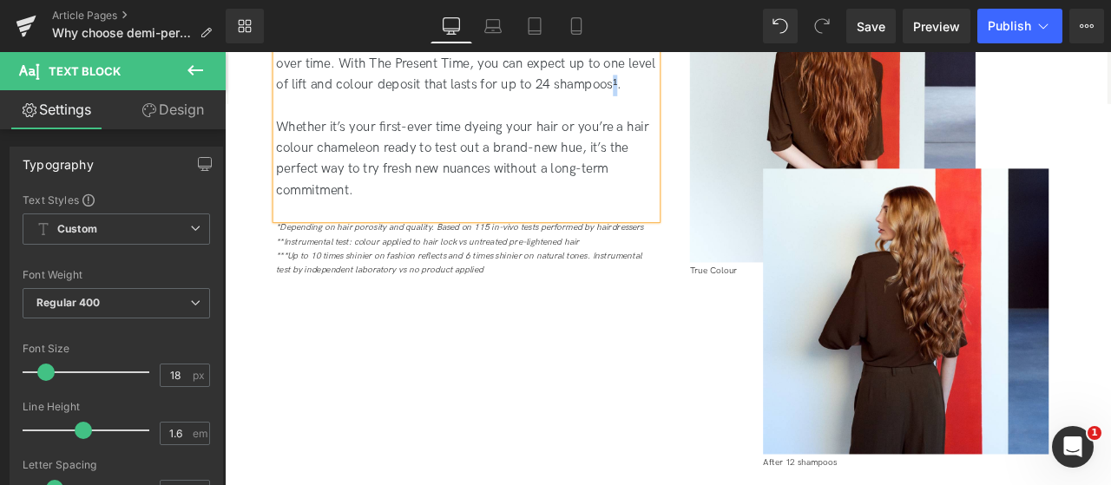
click at [337, 267] on div "*Depending on hair porosity and quality. Based on 115 in-vivo tests performed b…" at bounding box center [511, 260] width 451 height 16
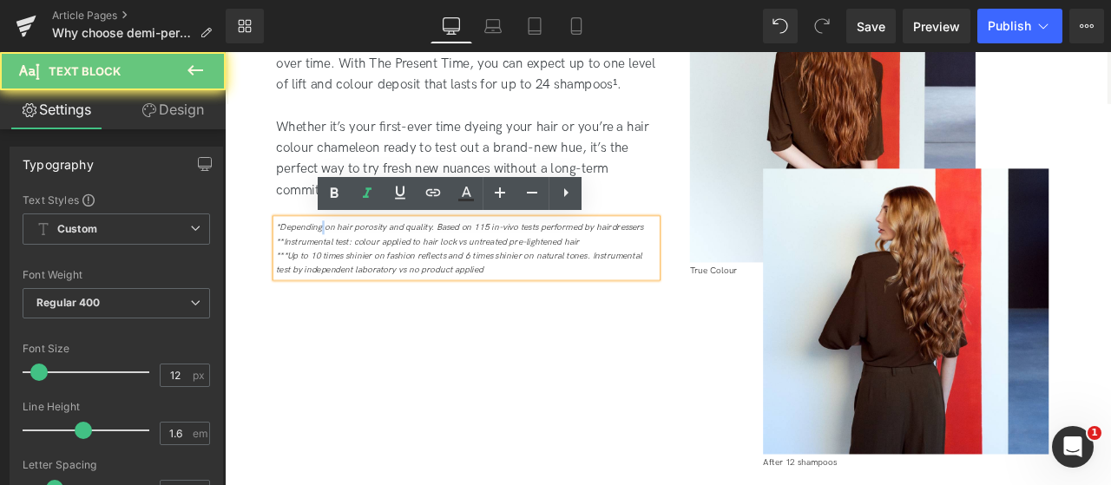
drag, startPoint x: 292, startPoint y: 261, endPoint x: 279, endPoint y: 260, distance: 13.1
click at [286, 260] on div "*Depending on hair porosity and quality. Based on 115 in-vivo tests performed b…" at bounding box center [511, 284] width 451 height 69
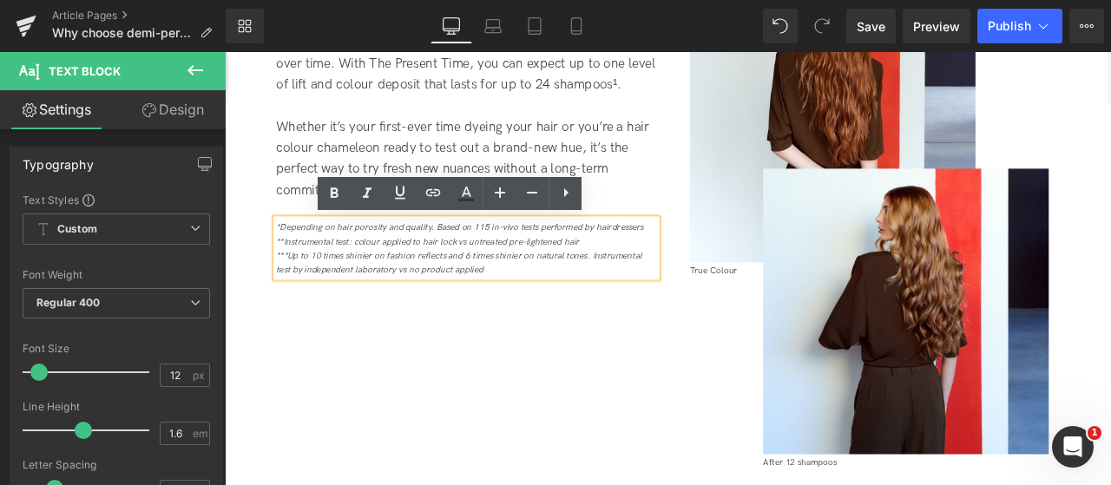
click at [287, 260] on icon "*Depending on hair porosity and quality. Based on 115 in-vivo tests performed b…" at bounding box center [504, 260] width 436 height 13
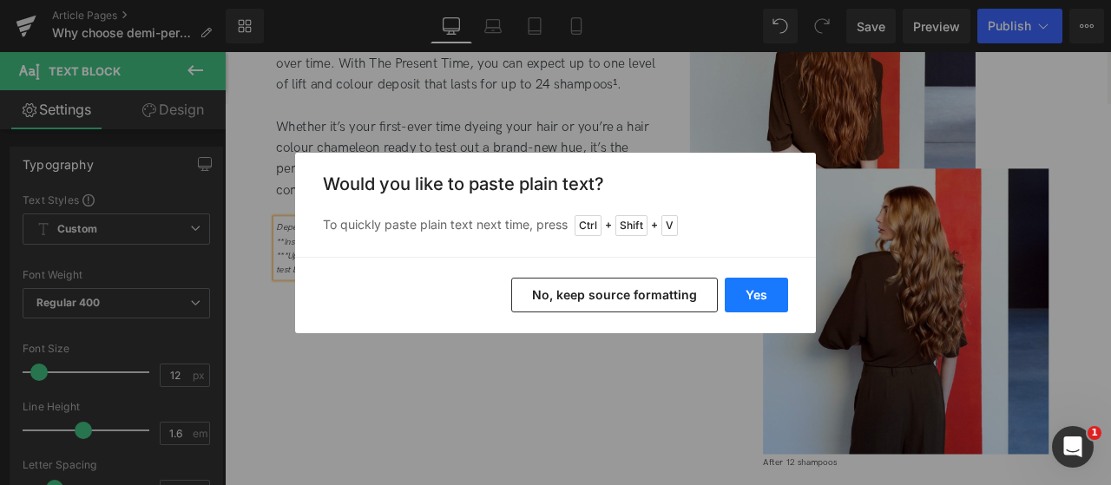
click at [752, 293] on button "Yes" at bounding box center [756, 295] width 63 height 35
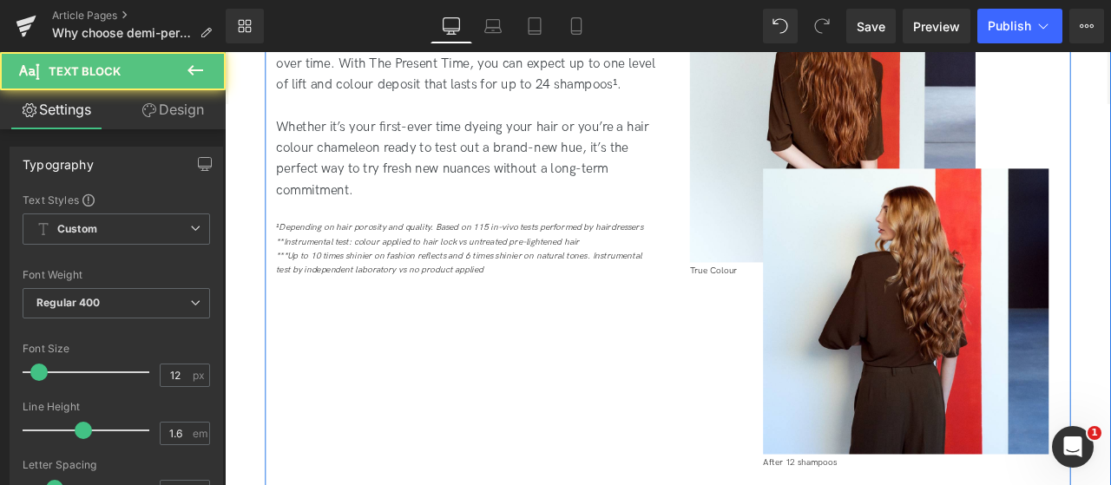
drag, startPoint x: 659, startPoint y: 274, endPoint x: 690, endPoint y: 339, distance: 72.2
click at [690, 339] on div "What is demi-permanent hair colour? Heading Demi-permanent hair colour is a typ…" at bounding box center [750, 256] width 955 height 681
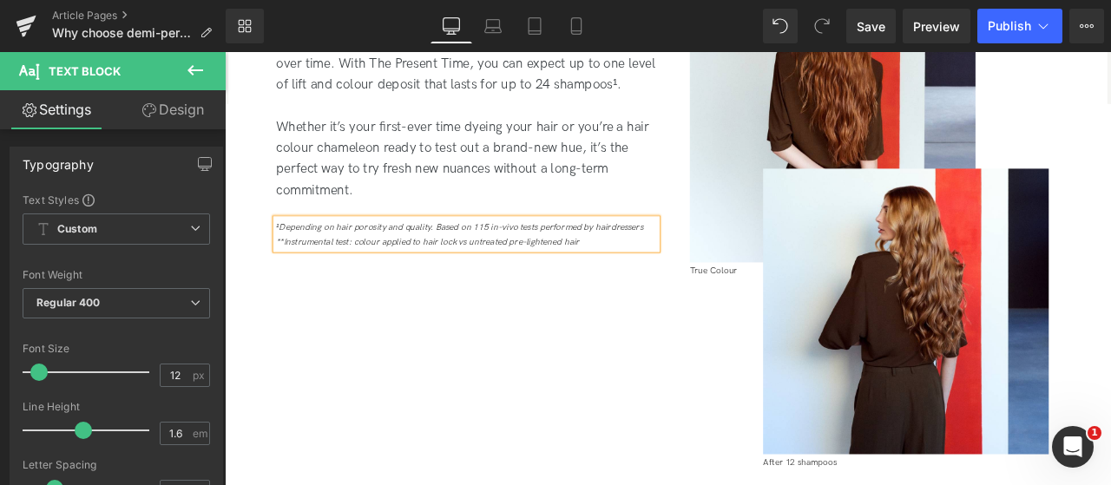
click at [640, 282] on div "**Instrumental test: colour applied to hair lock vs untreated pre-lightened hair" at bounding box center [511, 277] width 451 height 16
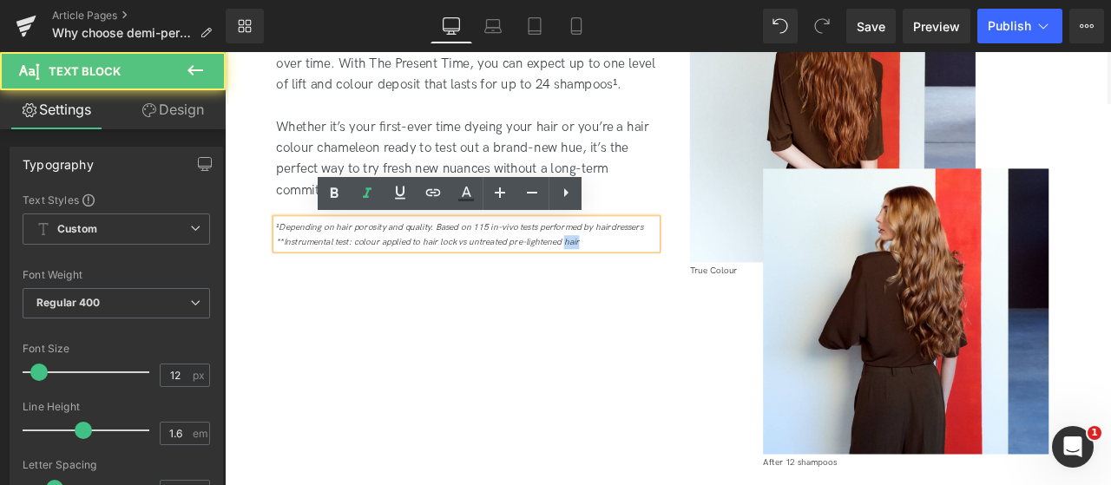
click at [640, 282] on div "**Instrumental test: colour applied to hair lock vs untreated pre-lightened hair" at bounding box center [511, 277] width 451 height 16
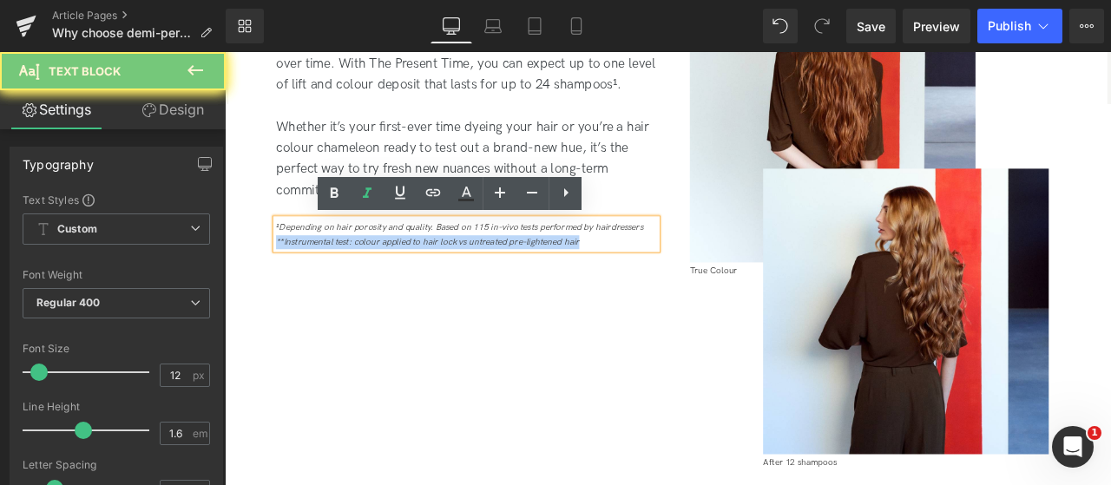
click at [640, 282] on div "**Instrumental test: colour applied to hair lock vs untreated pre-lightened hair" at bounding box center [511, 277] width 451 height 16
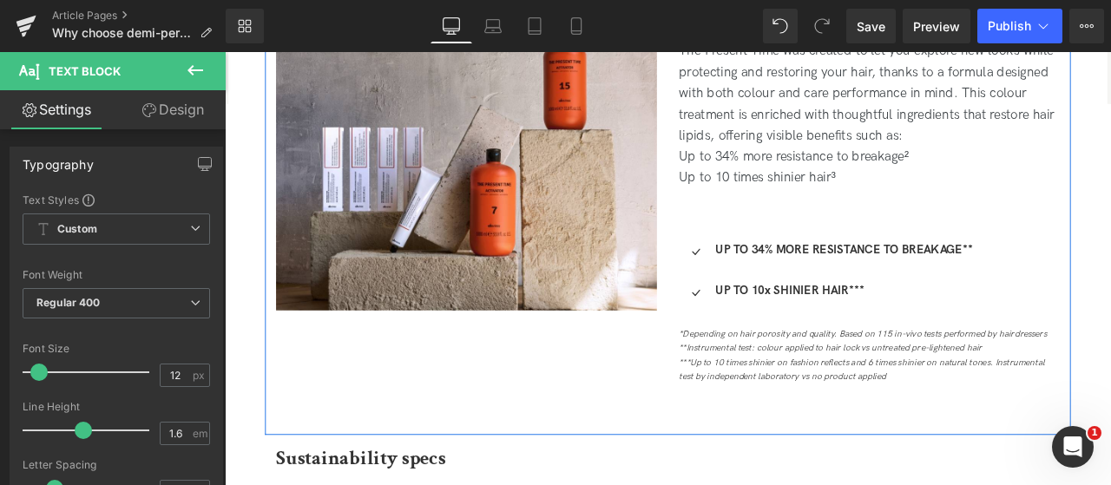
scroll to position [1686, 0]
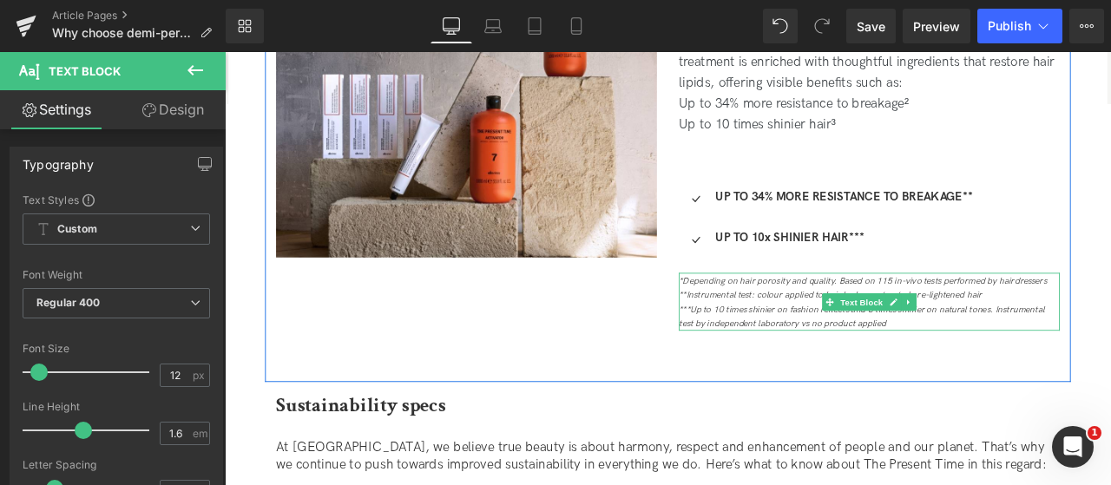
click at [803, 325] on icon "*Depending on hair porosity and quality. Based on 115 in-vivo tests performed b…" at bounding box center [981, 324] width 436 height 13
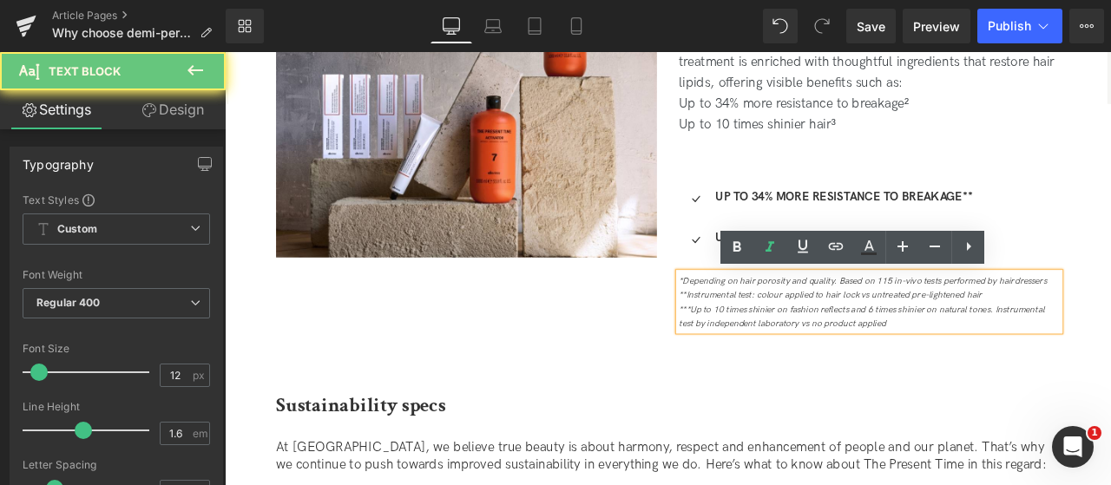
click at [803, 325] on icon "*Depending on hair porosity and quality. Based on 115 in-vivo tests performed b…" at bounding box center [981, 324] width 436 height 13
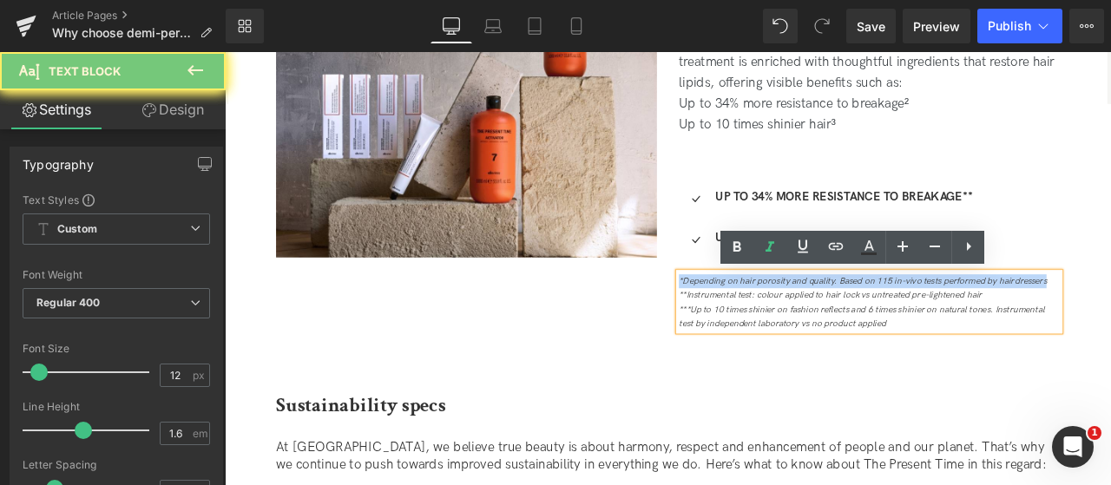
click at [803, 325] on icon "*Depending on hair porosity and quality. Based on 115 in-vivo tests performed b…" at bounding box center [981, 324] width 436 height 13
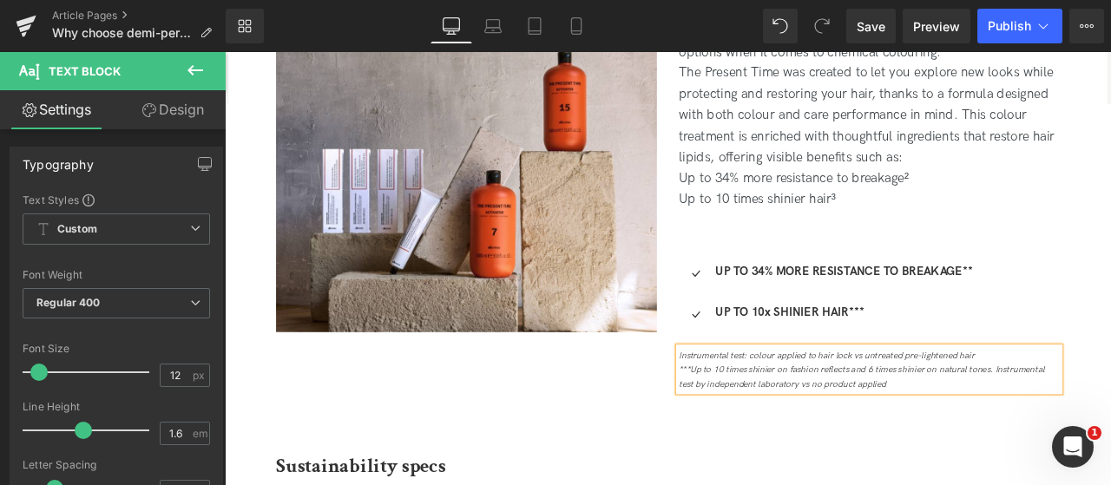
scroll to position [1512, 0]
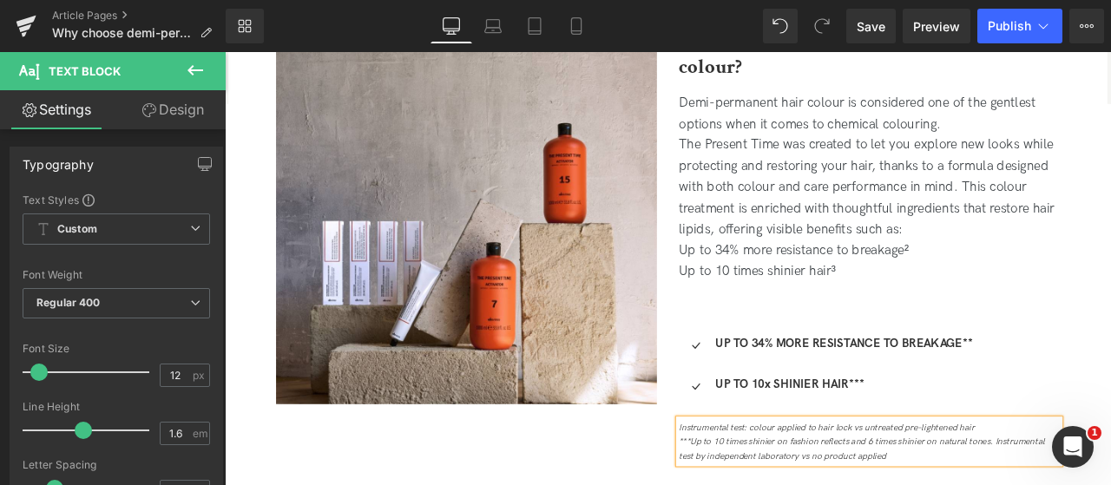
click at [1038, 289] on div "Up to 34% more resistance to breakage²" at bounding box center [988, 287] width 451 height 25
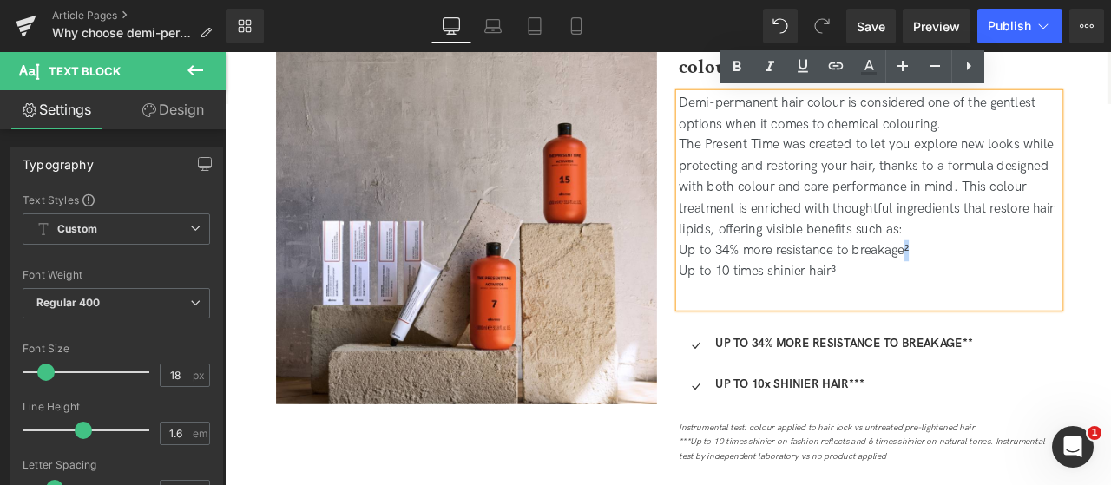
click at [1029, 288] on div "Up to 34% more resistance to breakage²" at bounding box center [988, 287] width 451 height 25
copy div "²"
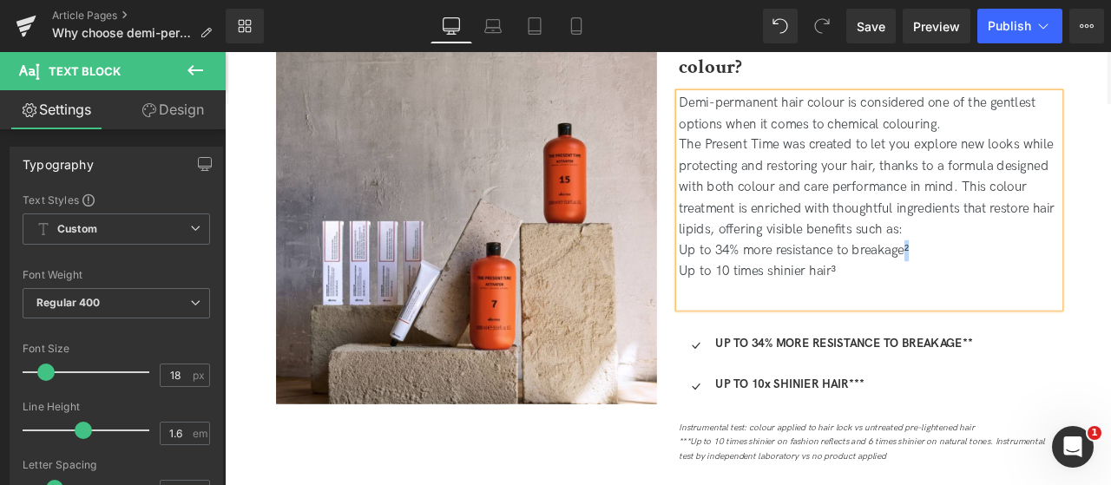
scroll to position [1599, 0]
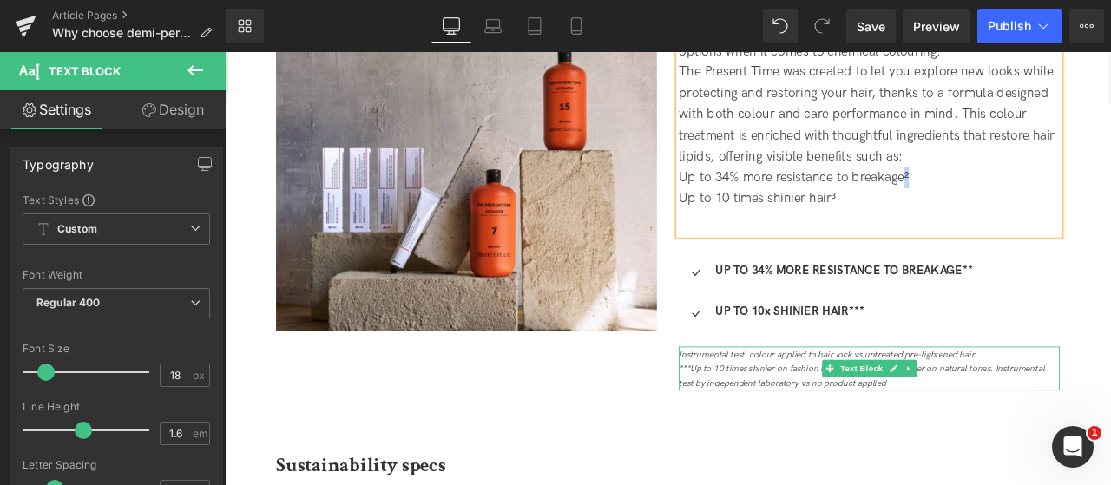
click at [771, 410] on icon "Instrumental test: colour applied to hair lock vs untreated pre-lightened hair" at bounding box center [938, 411] width 351 height 13
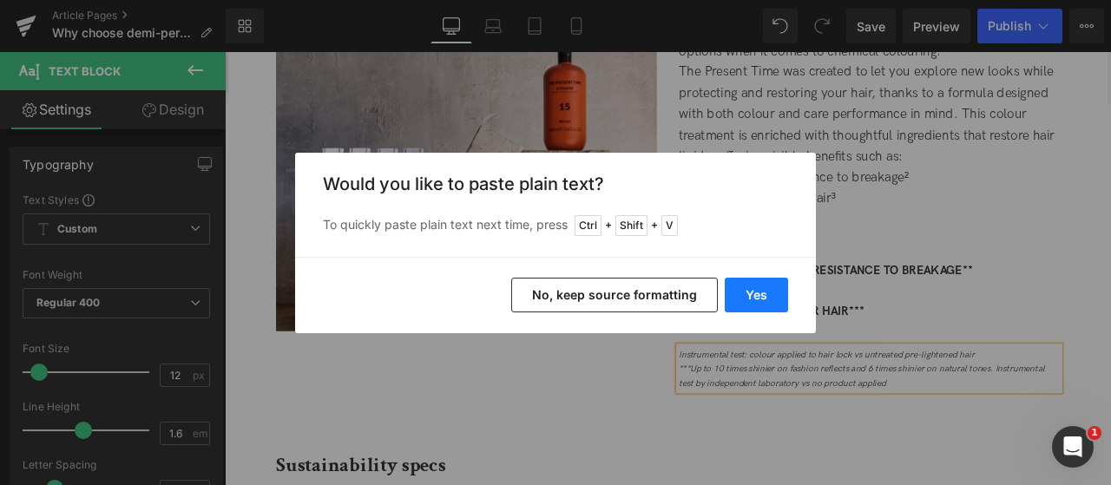
click at [736, 305] on button "Yes" at bounding box center [756, 295] width 63 height 35
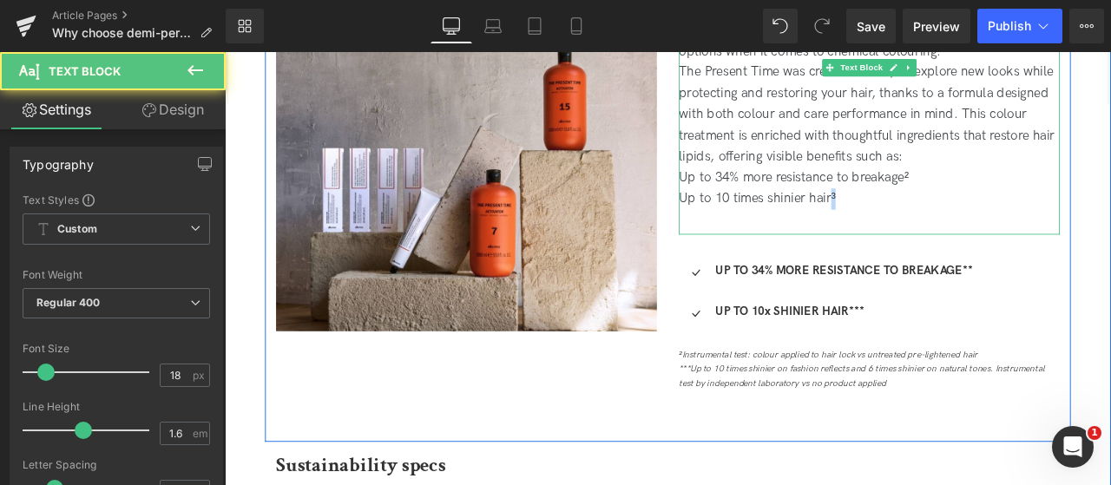
click at [941, 226] on div "Up to 10 times shinier hair³" at bounding box center [988, 226] width 451 height 25
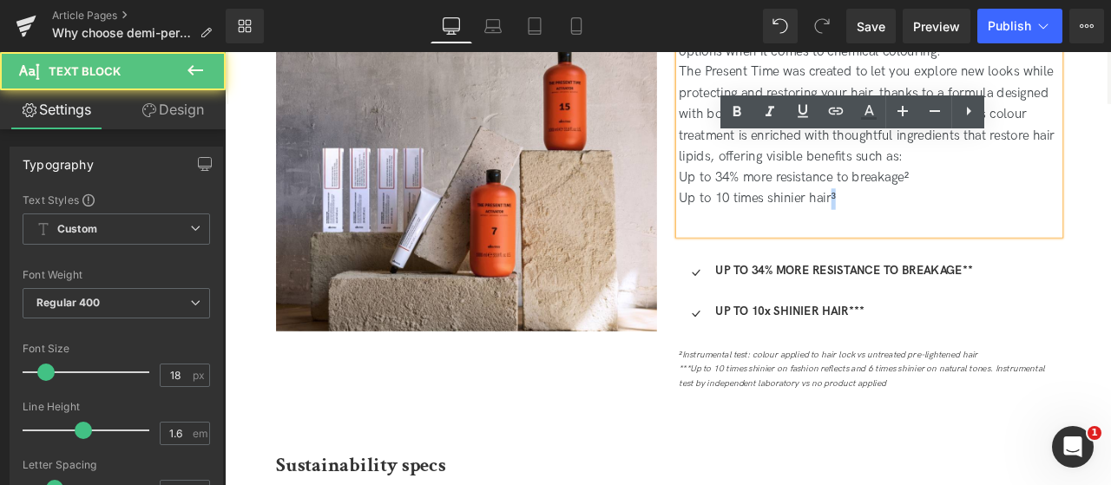
copy div "³"
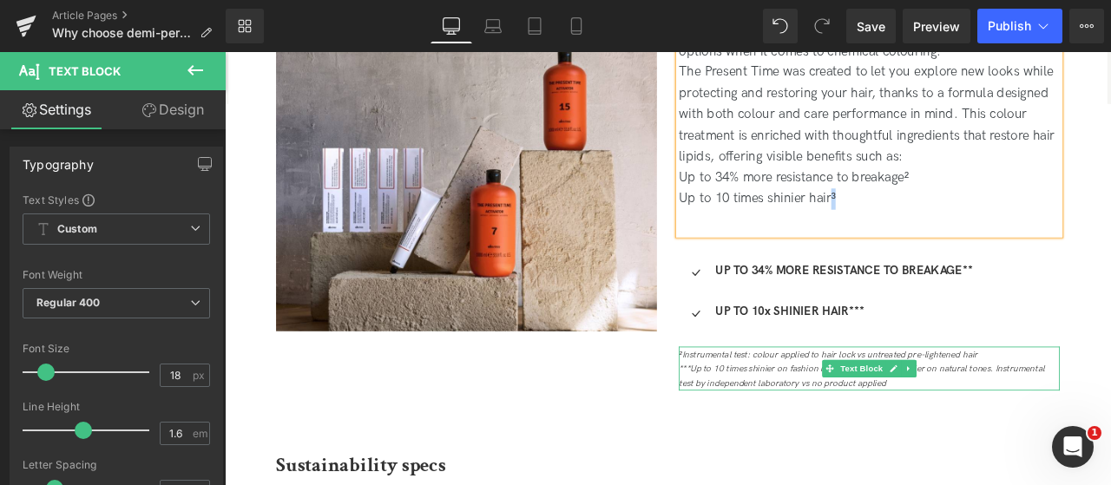
drag, startPoint x: 788, startPoint y: 445, endPoint x: 781, endPoint y: 433, distance: 14.5
click at [786, 445] on icon "***Up to 10 times shinier on fashion reflects and 6 times shinier on natural to…" at bounding box center [979, 436] width 433 height 30
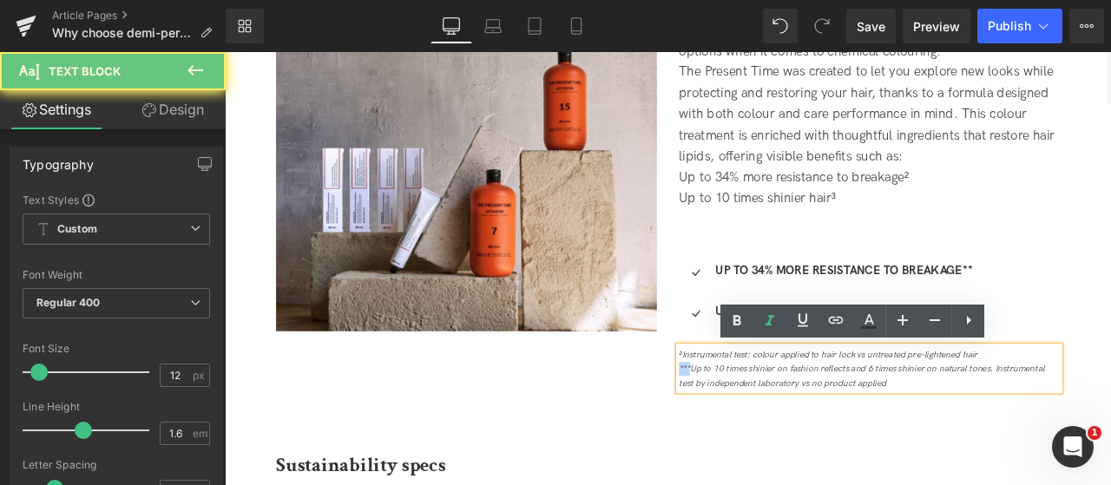
drag, startPoint x: 774, startPoint y: 425, endPoint x: 755, endPoint y: 426, distance: 19.1
click at [755, 426] on div "How damaging is demi-permanent hair colour? Heading Demi-permanent hair colour …" at bounding box center [989, 192] width 478 height 522
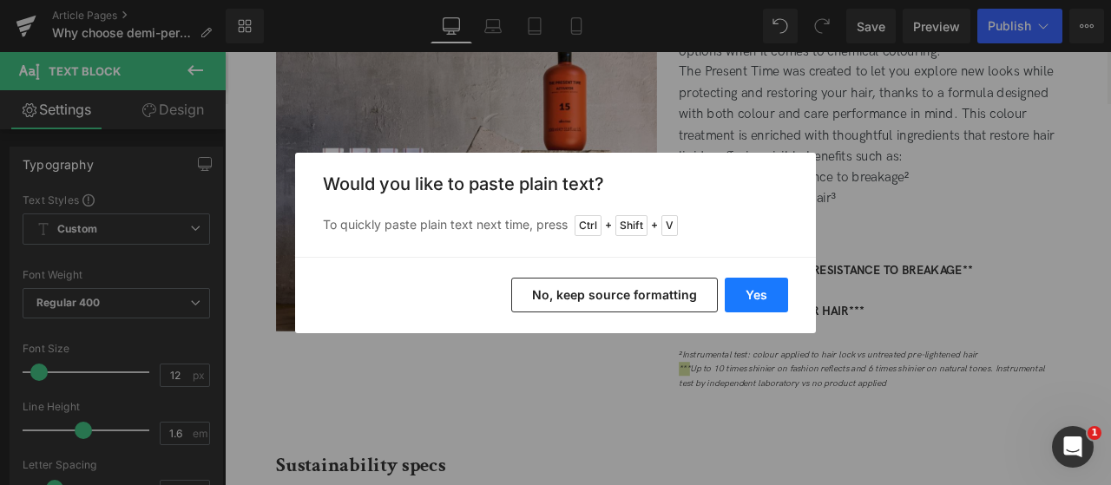
click at [747, 300] on button "Yes" at bounding box center [756, 295] width 63 height 35
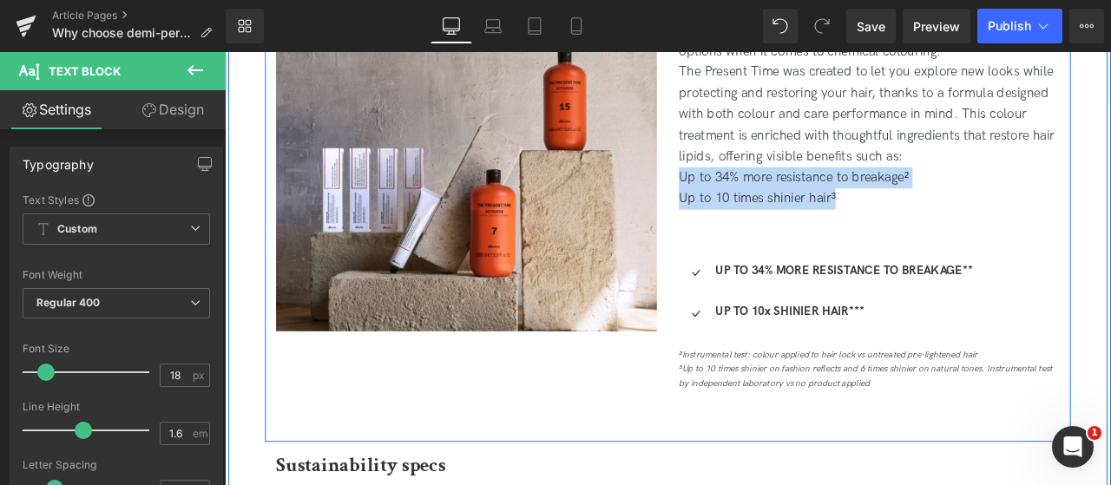
drag, startPoint x: 889, startPoint y: 210, endPoint x: 753, endPoint y: 201, distance: 136.6
click at [753, 201] on div "How damaging is demi-permanent hair colour? Heading Demi-permanent hair colour …" at bounding box center [989, 192] width 478 height 522
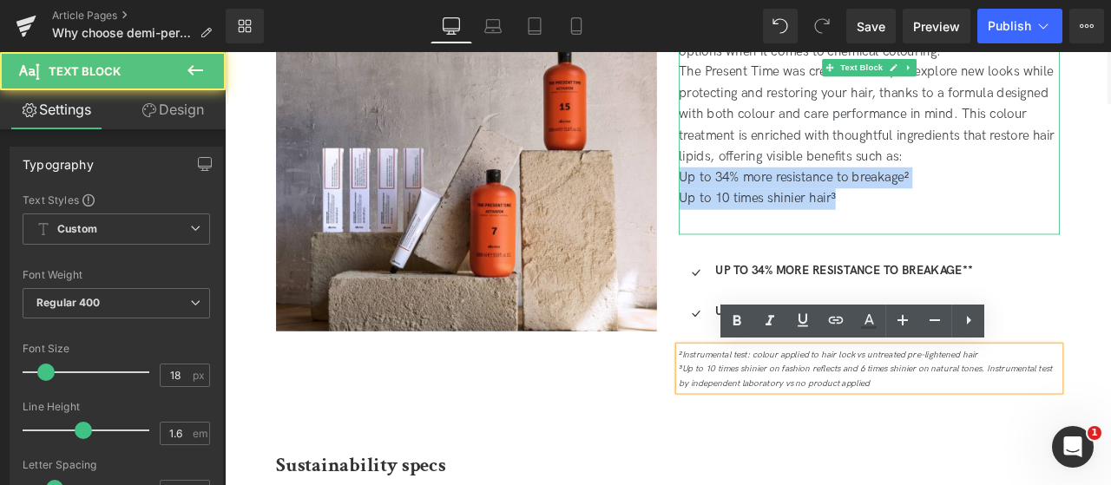
click at [998, 201] on div "Up to 34% more resistance to breakage²" at bounding box center [988, 200] width 451 height 25
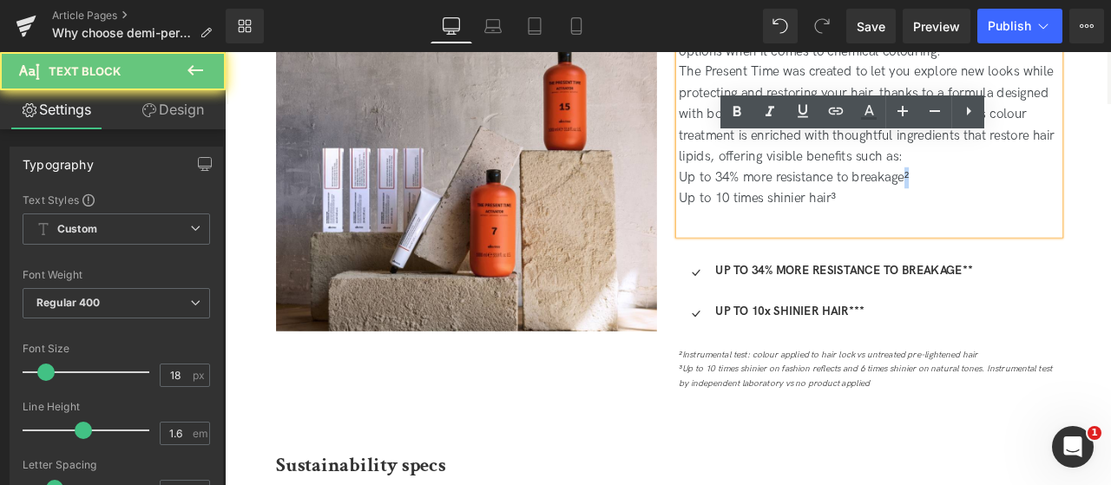
drag, startPoint x: 1039, startPoint y: 201, endPoint x: 1010, endPoint y: 227, distance: 39.4
click at [1027, 204] on div "Up to 34% more resistance to breakage²" at bounding box center [988, 200] width 451 height 25
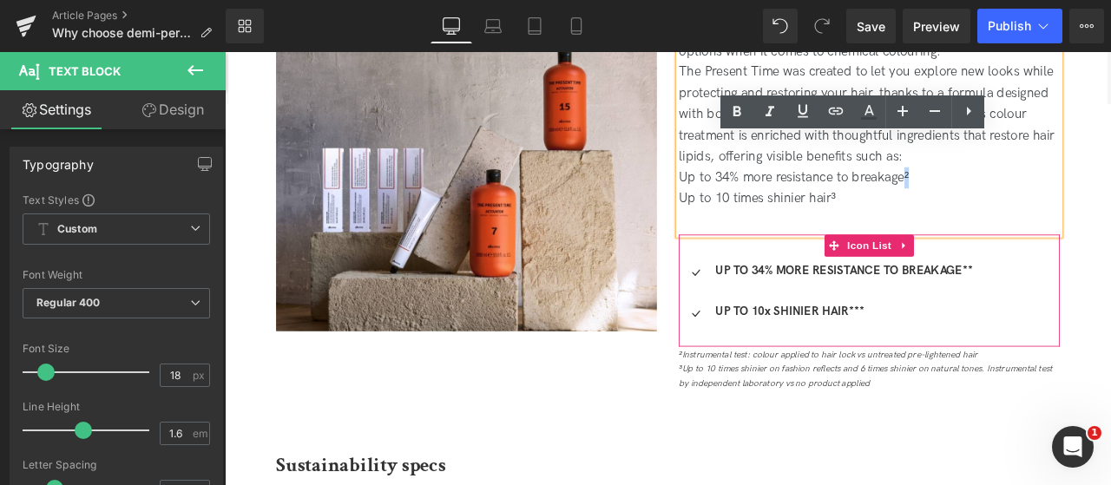
click at [989, 359] on link at bounding box center [986, 361] width 18 height 21
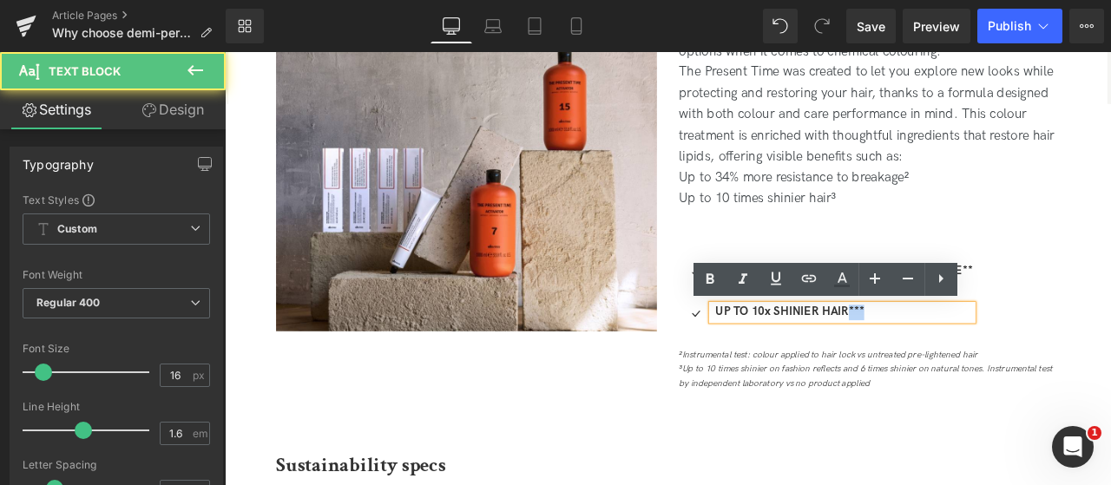
drag, startPoint x: 985, startPoint y: 357, endPoint x: 961, endPoint y: 360, distance: 24.6
click at [961, 360] on p "UP TO 10x SHINIER HAIR***" at bounding box center [959, 361] width 305 height 18
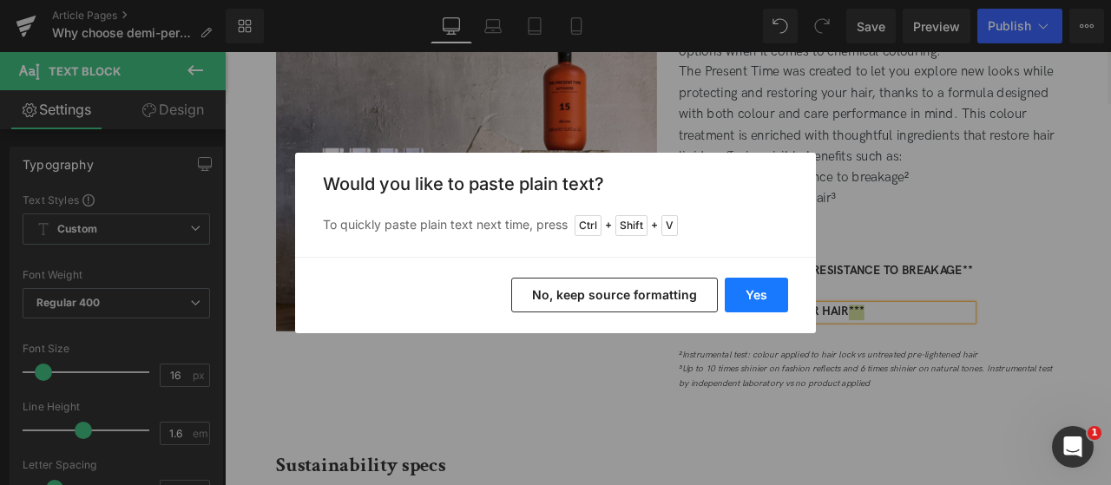
click at [774, 298] on button "Yes" at bounding box center [756, 295] width 63 height 35
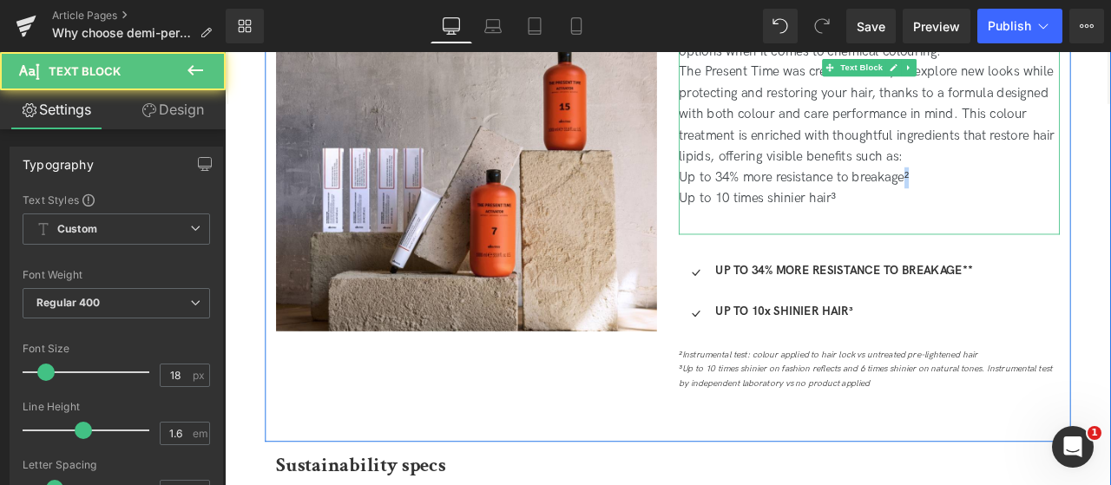
drag, startPoint x: 1040, startPoint y: 202, endPoint x: 1029, endPoint y: 202, distance: 11.3
click at [1029, 202] on div "Up to 34% more resistance to breakage²" at bounding box center [988, 200] width 451 height 25
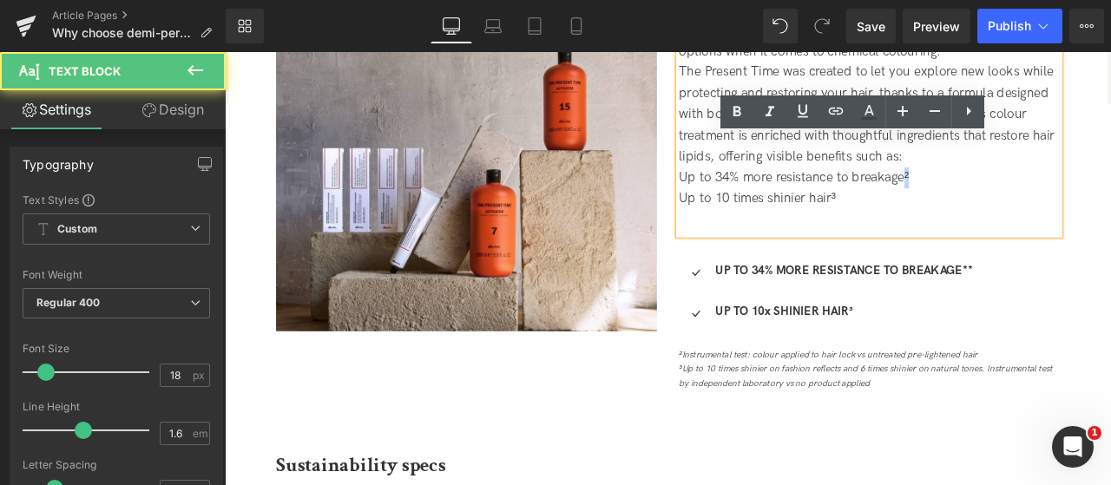
copy div "²"
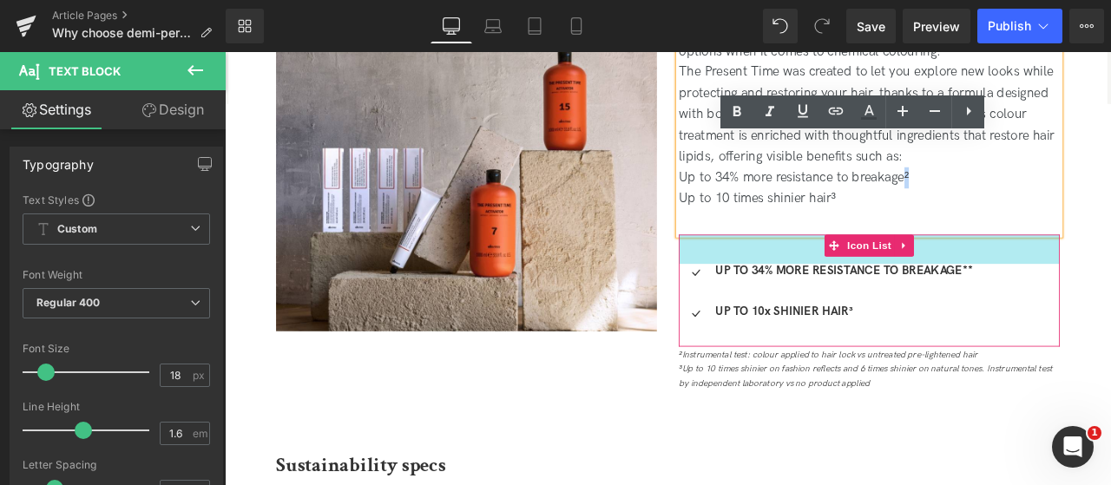
click at [1110, 305] on div "Icon UP TO 34% MORE RESISTANCE TO BREAKAGE** Text Block Icon UP TO 10x SHINIER …" at bounding box center [988, 343] width 451 height 80
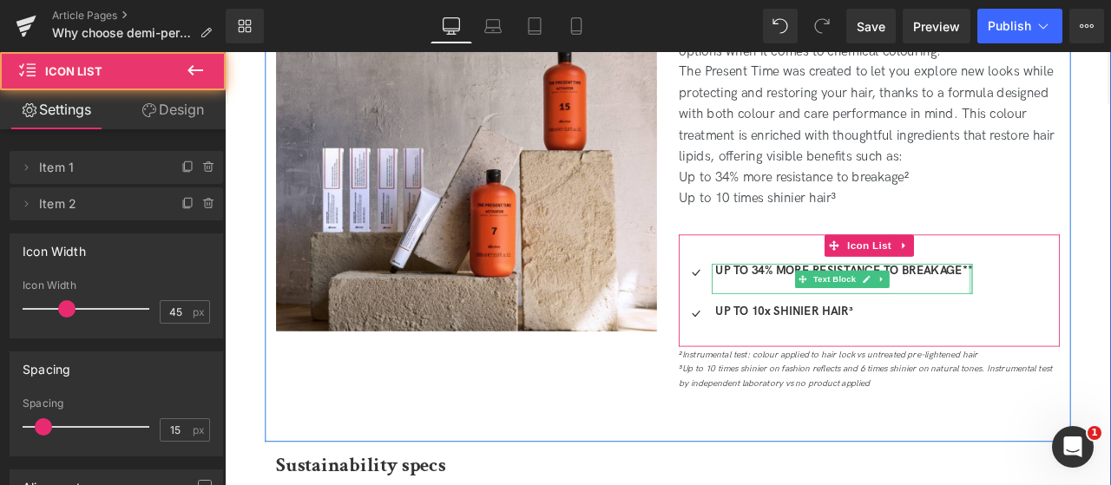
click at [1107, 313] on div at bounding box center [1109, 321] width 4 height 36
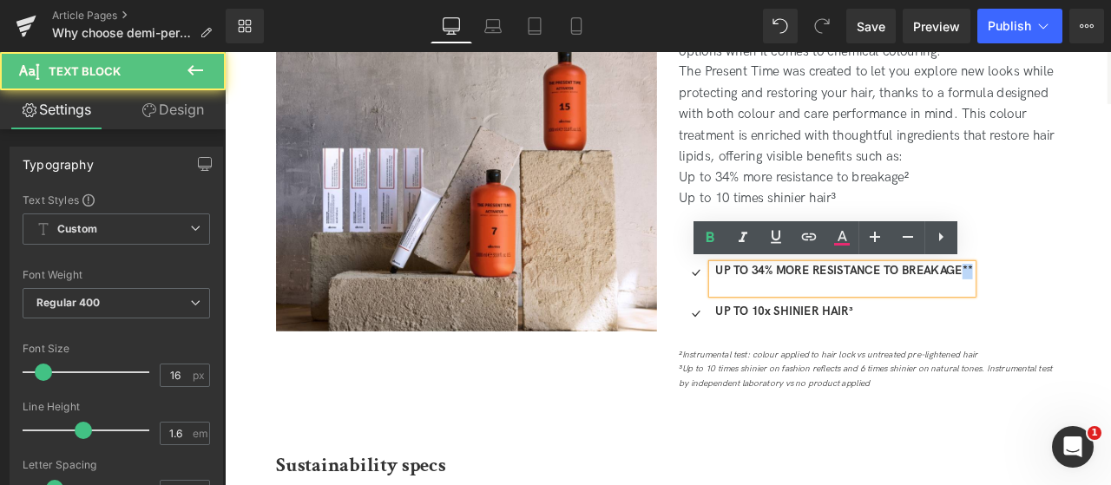
drag, startPoint x: 1098, startPoint y: 309, endPoint x: 1116, endPoint y: 307, distance: 17.5
click at [1110, 307] on div "Icon UP TO 34% MORE RESISTANCE TO BREAKAGE** Text Block Icon UP TO 10x SHINIER …" at bounding box center [988, 343] width 451 height 80
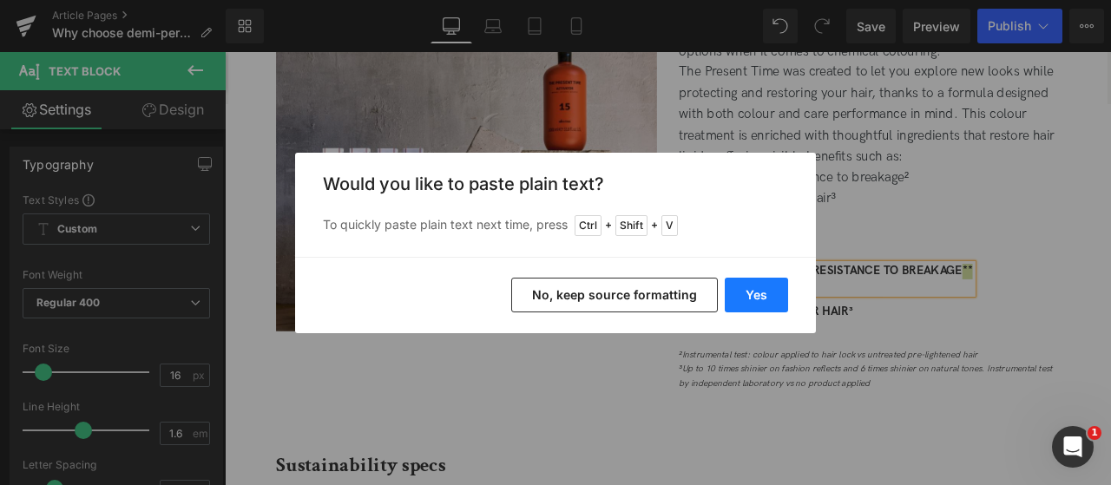
click at [774, 298] on button "Yes" at bounding box center [756, 295] width 63 height 35
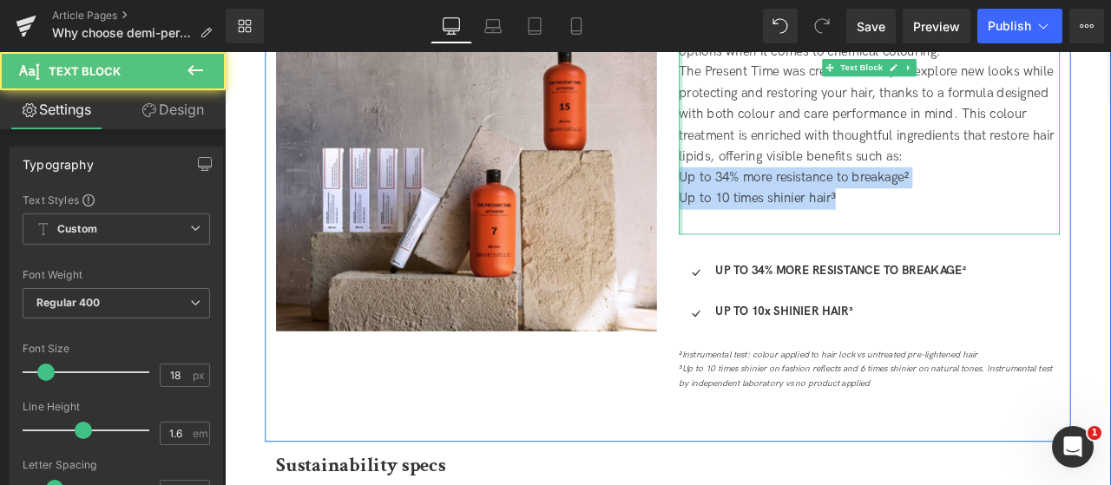
drag, startPoint x: 917, startPoint y: 230, endPoint x: 760, endPoint y: 206, distance: 159.0
click at [763, 206] on div "Demi-permanent hair colour is considered one of the gentlest options when it co…" at bounding box center [988, 141] width 451 height 254
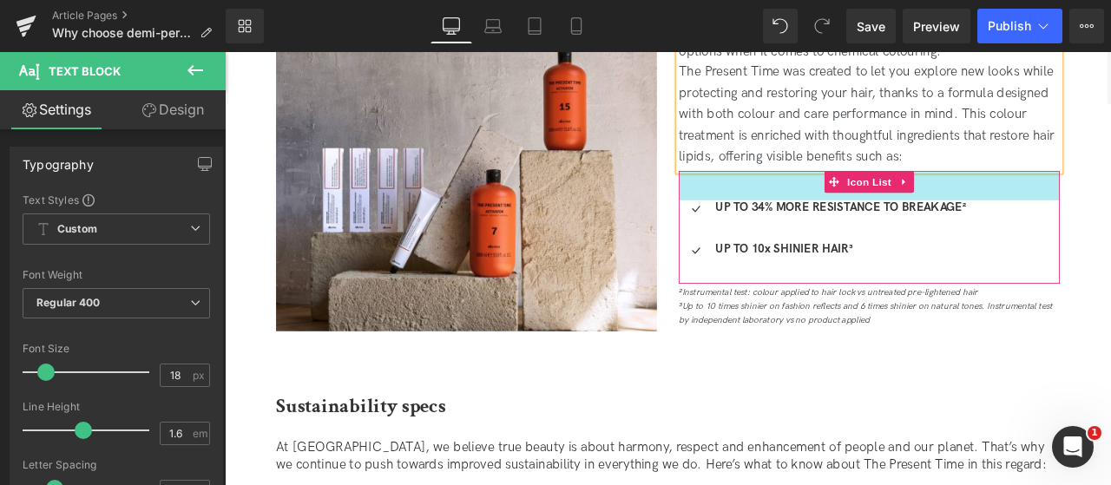
scroll to position [1512, 0]
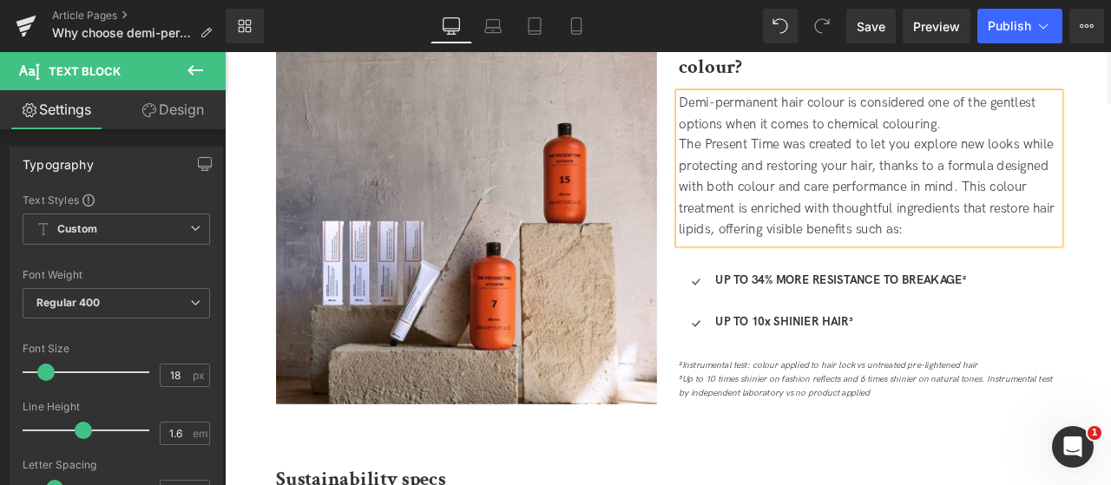
click at [1110, 140] on div "Demi-permanent hair colour is considered one of the gentlest options when it co…" at bounding box center [988, 126] width 451 height 50
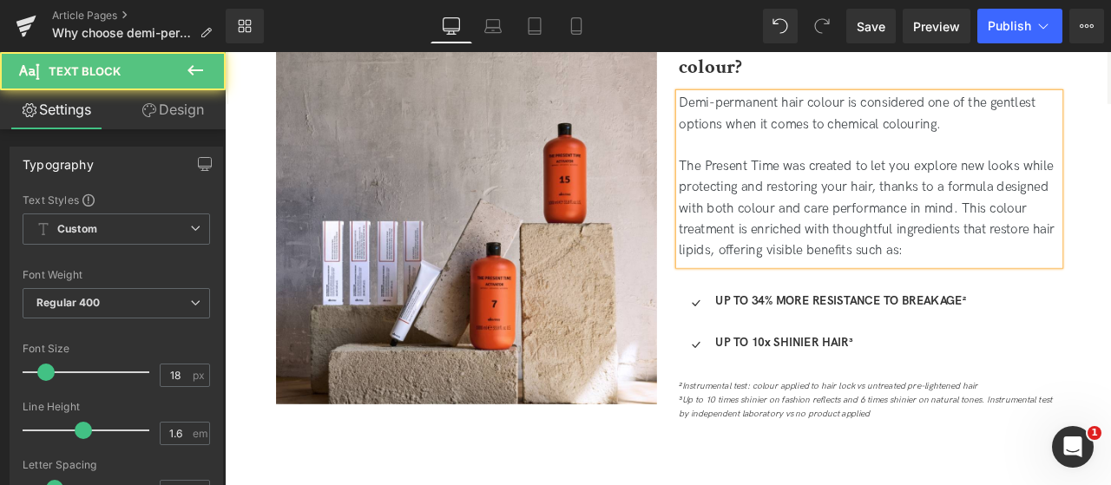
click at [1097, 236] on div "The Present Time was created to let you explore new looks while protecting and …" at bounding box center [988, 237] width 451 height 125
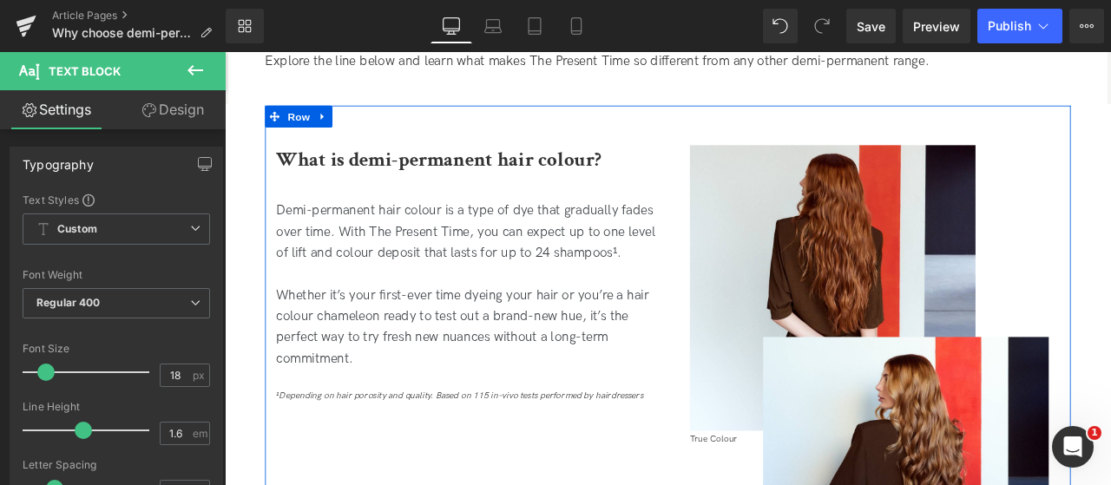
scroll to position [731, 0]
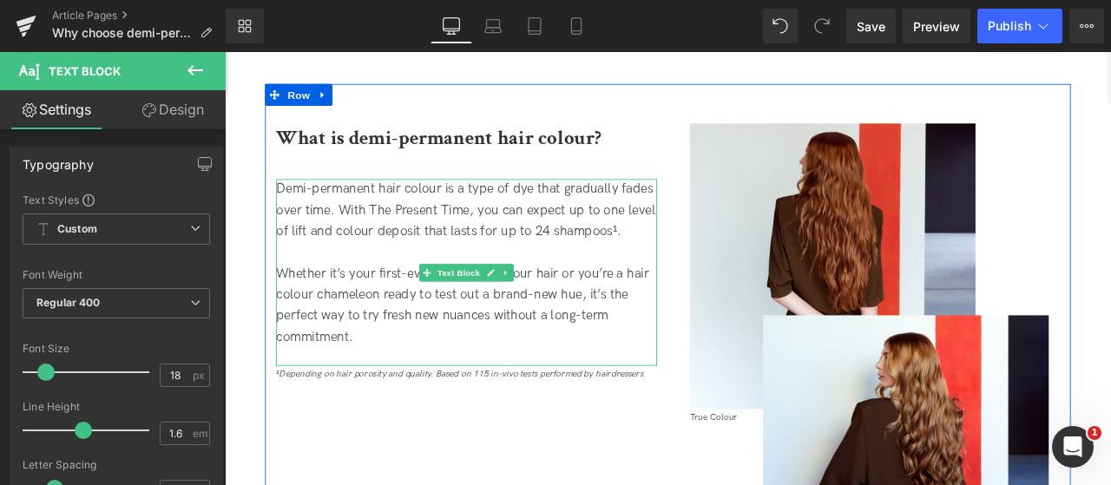
click at [629, 339] on span "Whether it’s your first-ever time dyeing your hair or you’re a hair colour cham…" at bounding box center [507, 351] width 442 height 93
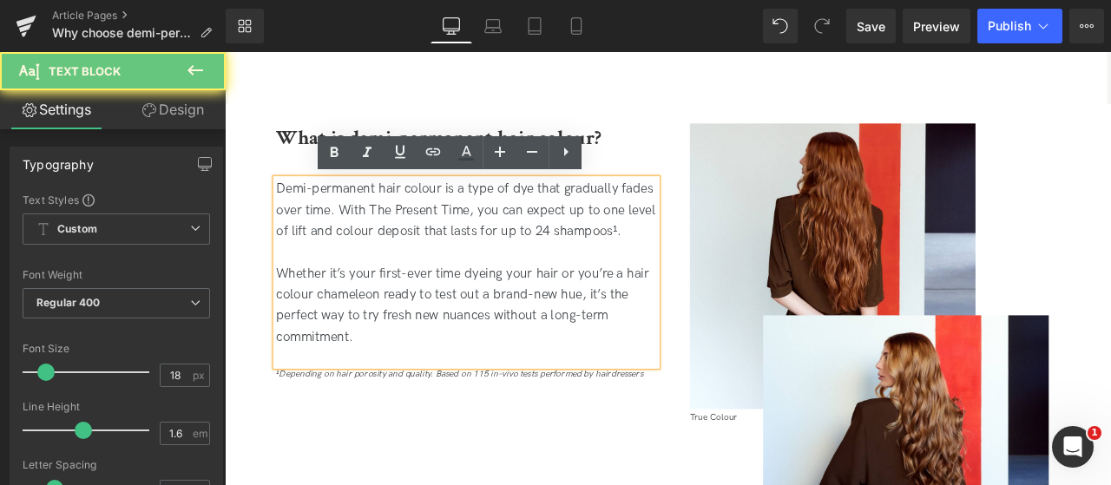
click at [629, 339] on span "Whether it’s your first-ever time dyeing your hair or you’re a hair colour cham…" at bounding box center [507, 351] width 442 height 93
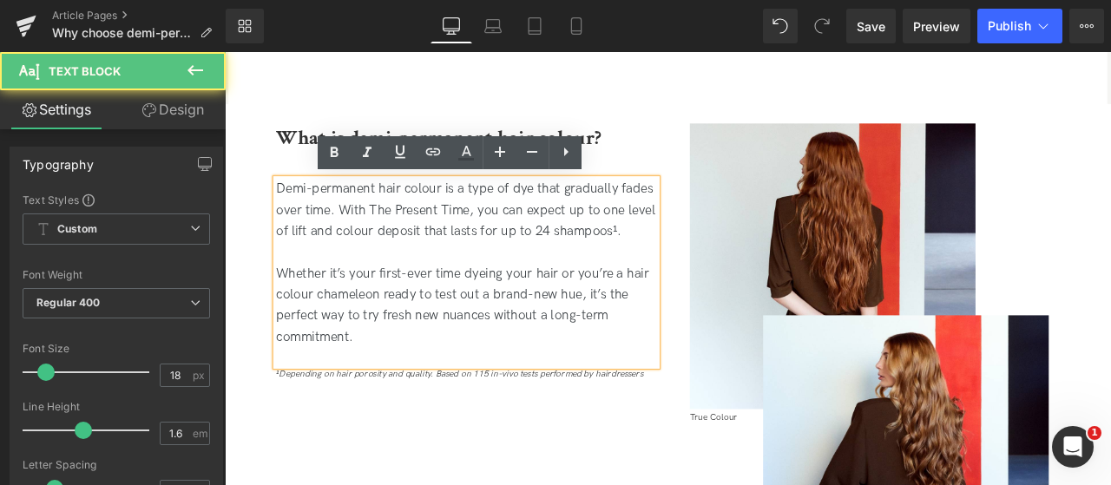
click at [599, 399] on p "Whether it’s your first-ever time dyeing your hair or you’re a hair colour cham…" at bounding box center [511, 352] width 451 height 100
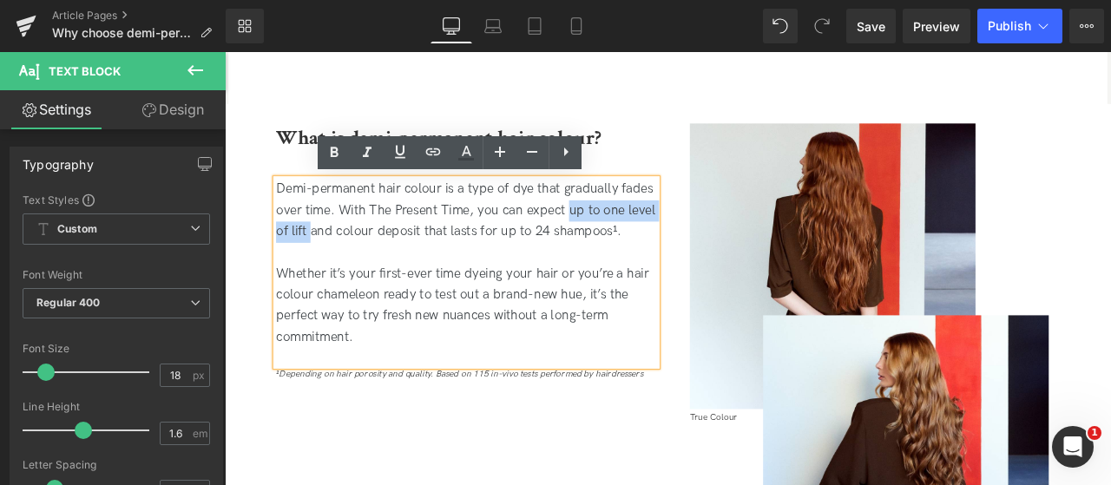
drag, startPoint x: 631, startPoint y: 240, endPoint x: 324, endPoint y: 264, distance: 308.3
click at [324, 264] on p "Demi-permanent hair colour is a type of dye that gradually fades over time. Wit…" at bounding box center [511, 239] width 451 height 75
click at [333, 161] on icon at bounding box center [334, 152] width 21 height 21
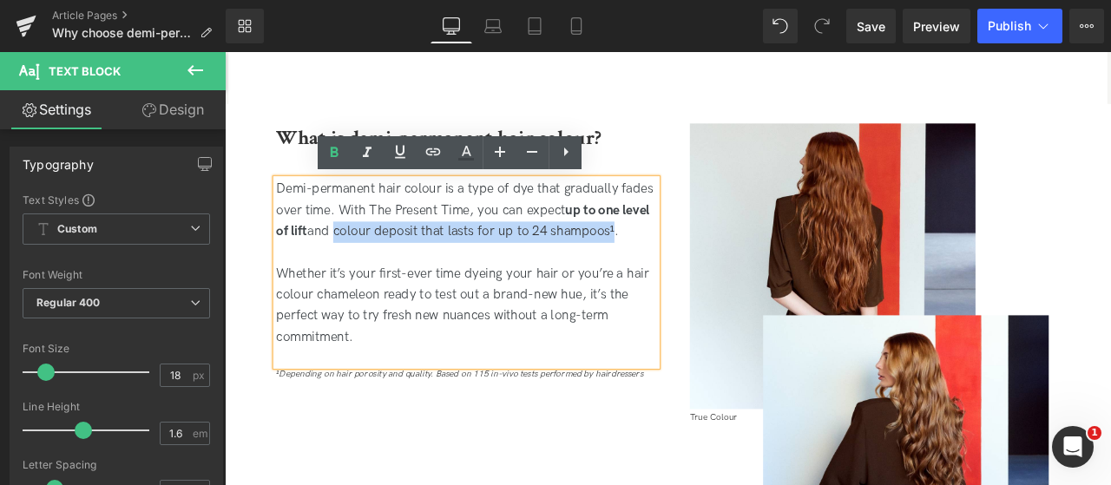
drag, startPoint x: 353, startPoint y: 266, endPoint x: 688, endPoint y: 260, distance: 335.2
click at [688, 260] on p "Demi-permanent hair colour is a type of dye that gradually fades over time. Wit…" at bounding box center [511, 239] width 451 height 75
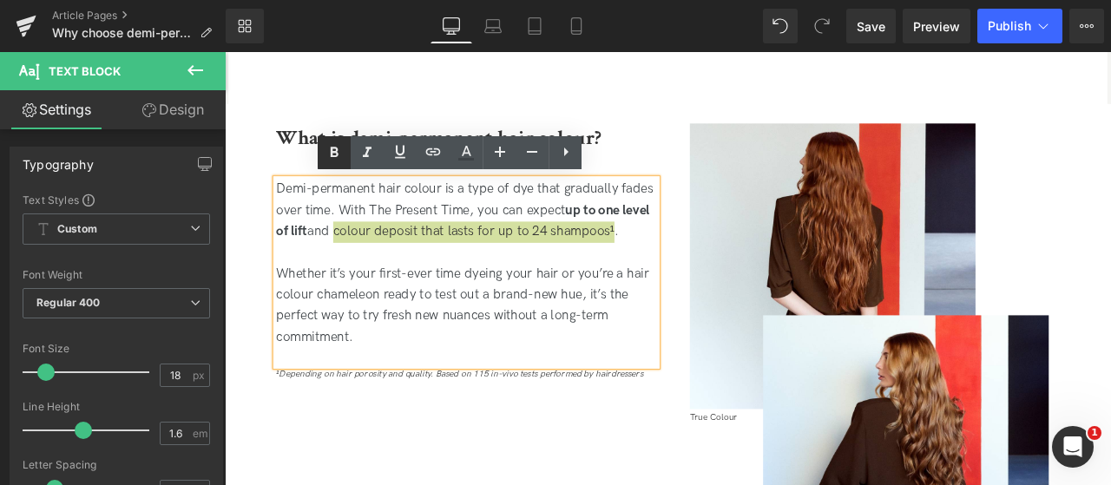
click at [337, 148] on icon at bounding box center [335, 152] width 8 height 10
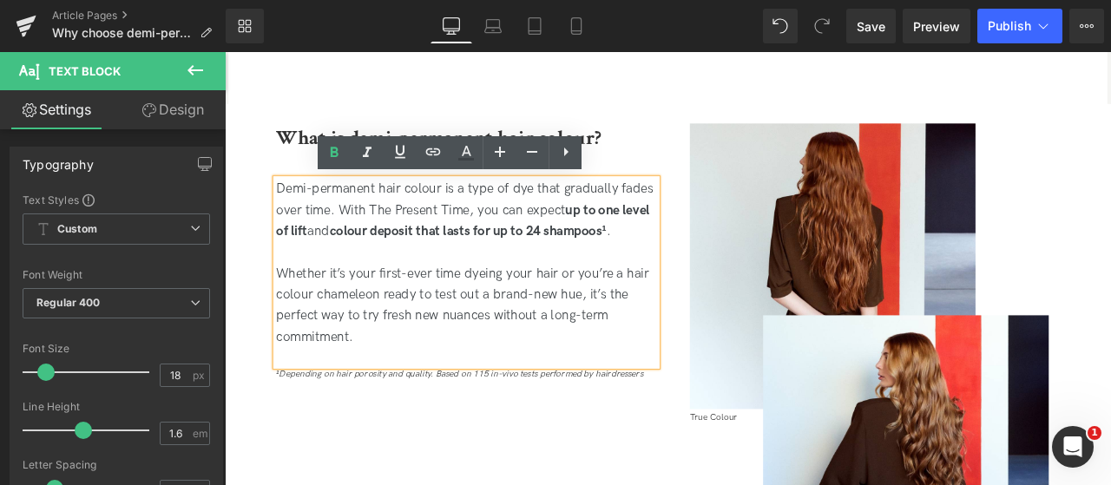
click at [407, 402] on div "Demi-permanent hair colour is a type of dye that gradually fades over time. Wit…" at bounding box center [511, 312] width 451 height 221
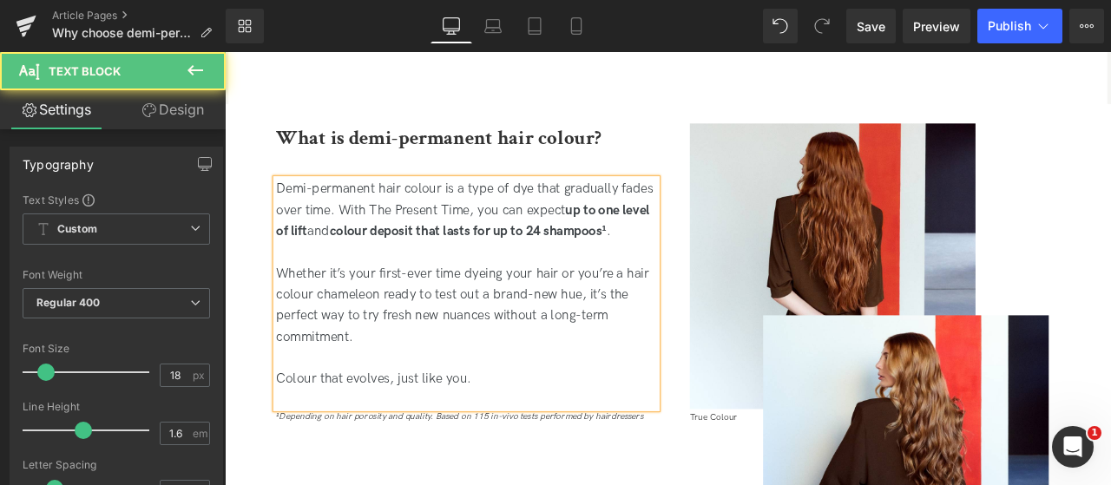
click at [462, 456] on div "Demi-permanent hair colour is a type of dye that gradually fades over time. Wit…" at bounding box center [511, 338] width 451 height 272
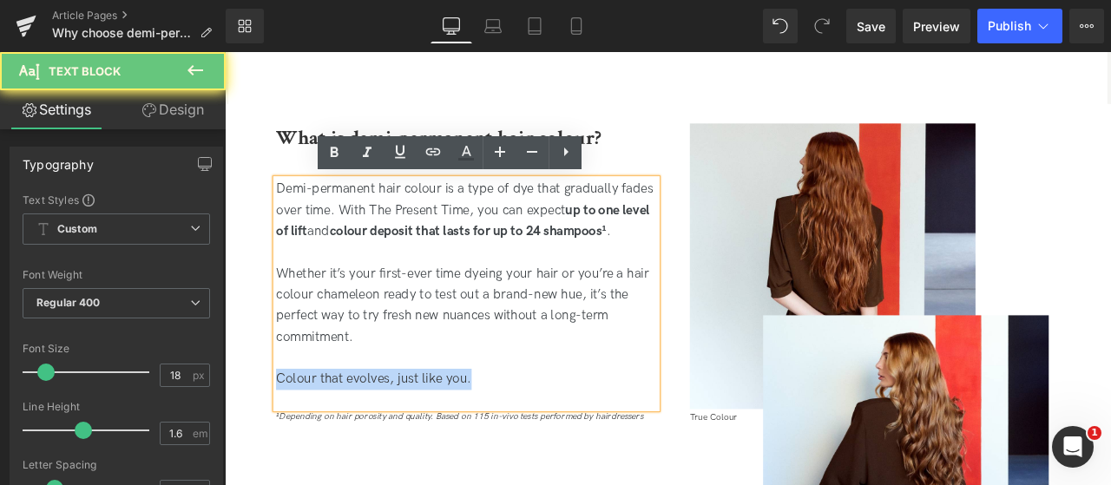
click at [462, 456] on div "Demi-permanent hair colour is a type of dye that gradually fades over time. Wit…" at bounding box center [511, 338] width 451 height 272
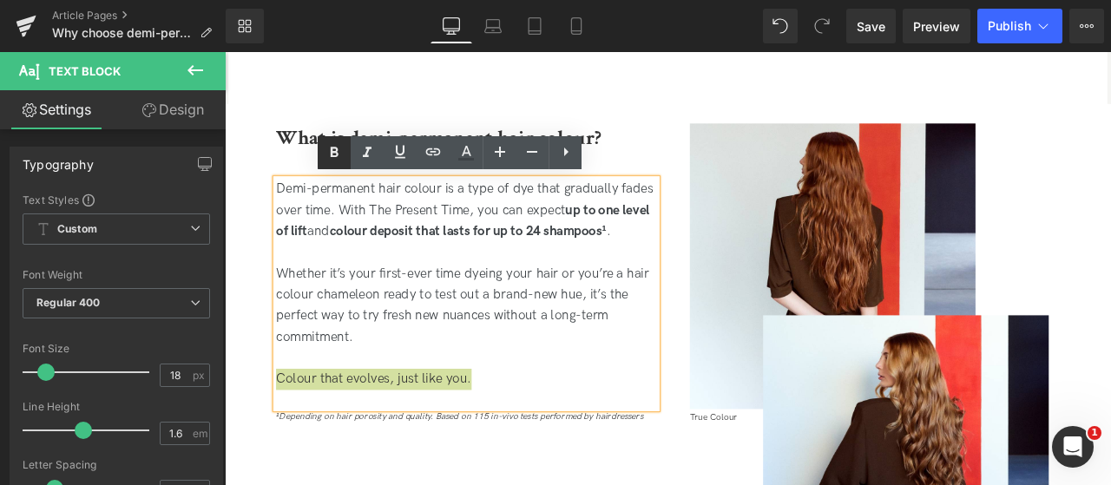
click at [331, 164] on link at bounding box center [334, 152] width 33 height 33
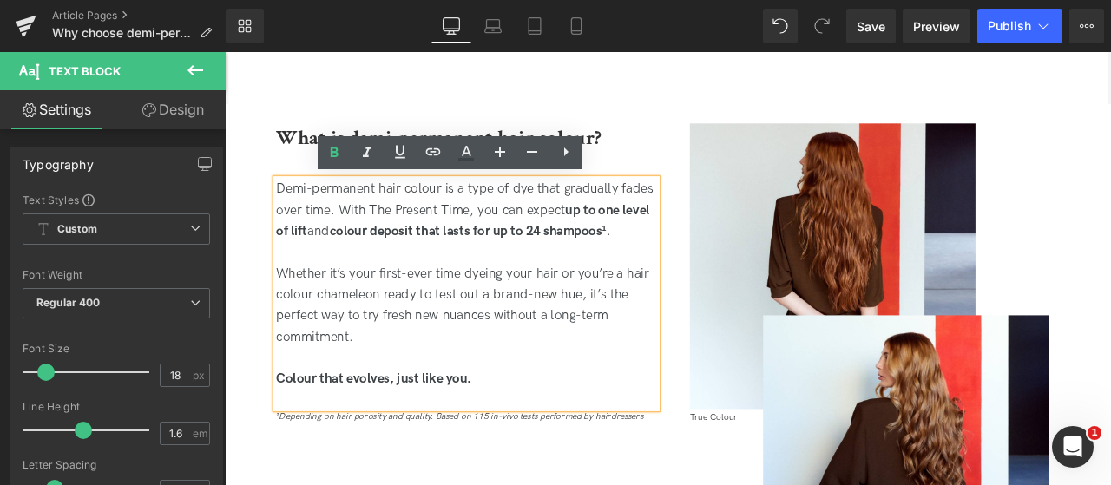
click at [392, 441] on strong "Colour that evolves, just like you." at bounding box center [402, 439] width 232 height 18
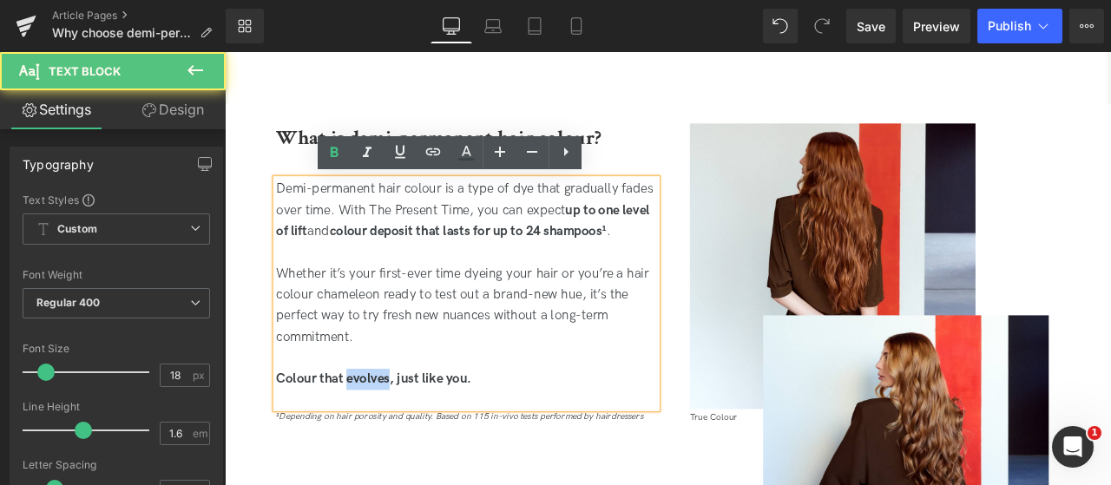
click at [392, 441] on strong "Colour that evolves, just like you." at bounding box center [402, 439] width 232 height 18
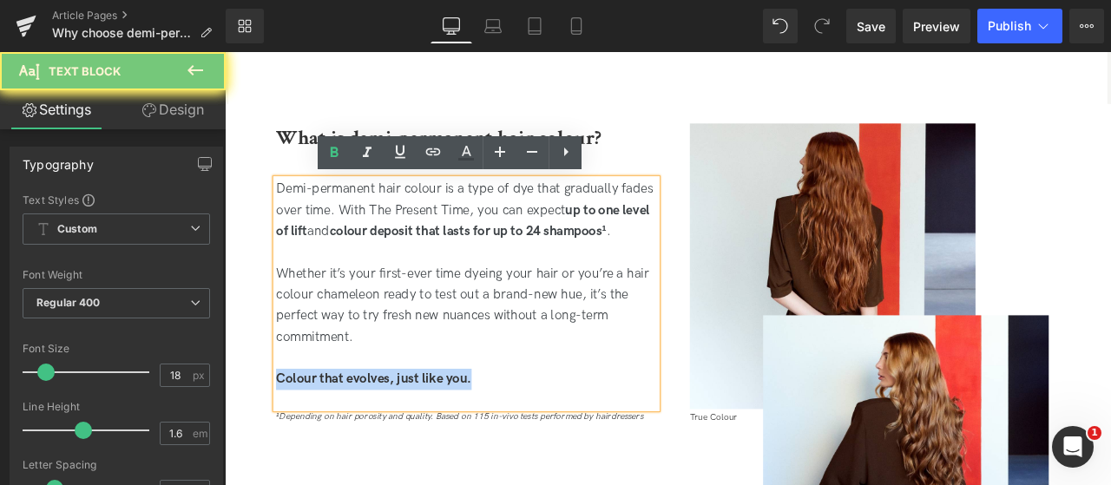
click at [392, 441] on strong "Colour that evolves, just like you." at bounding box center [402, 439] width 232 height 18
copy strong "Colour that evolves, just like you."
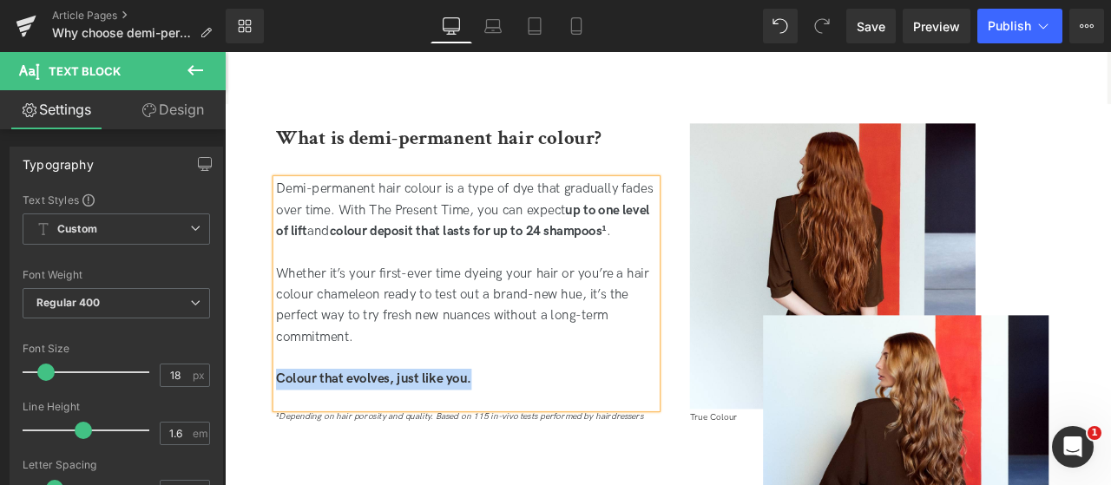
click at [305, 461] on div "Demi-permanent hair colour is a type of dye that gradually fades over time. Wit…" at bounding box center [511, 338] width 451 height 272
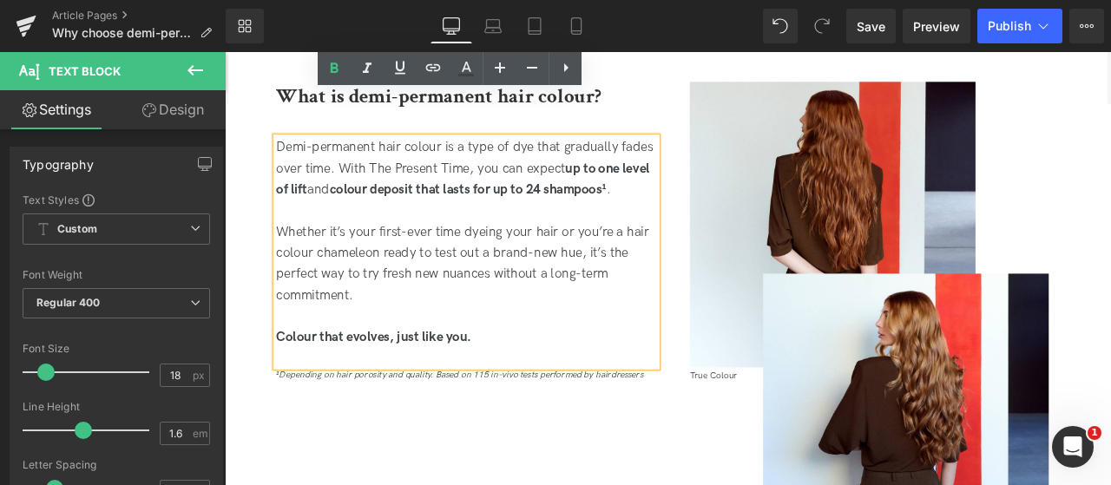
scroll to position [644, 0]
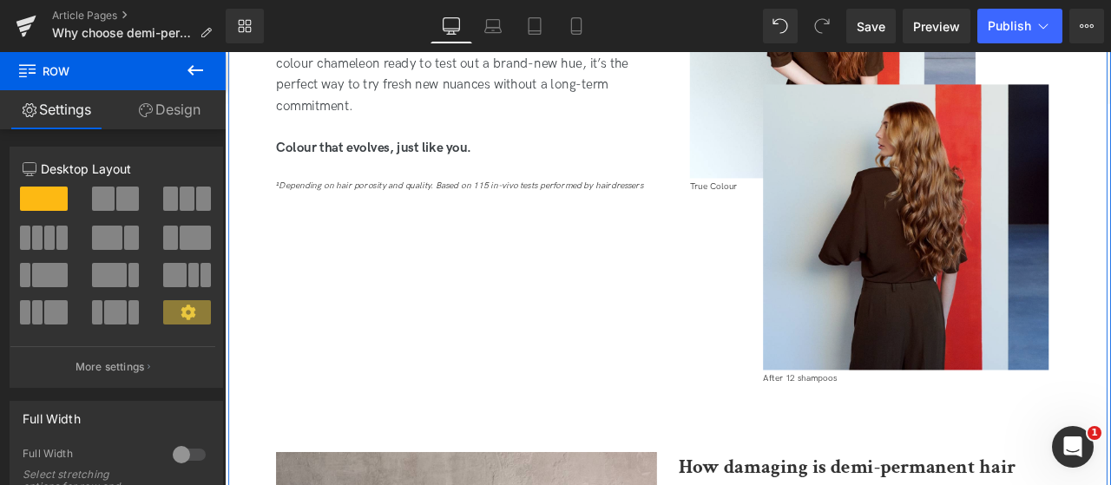
scroll to position [1078, 0]
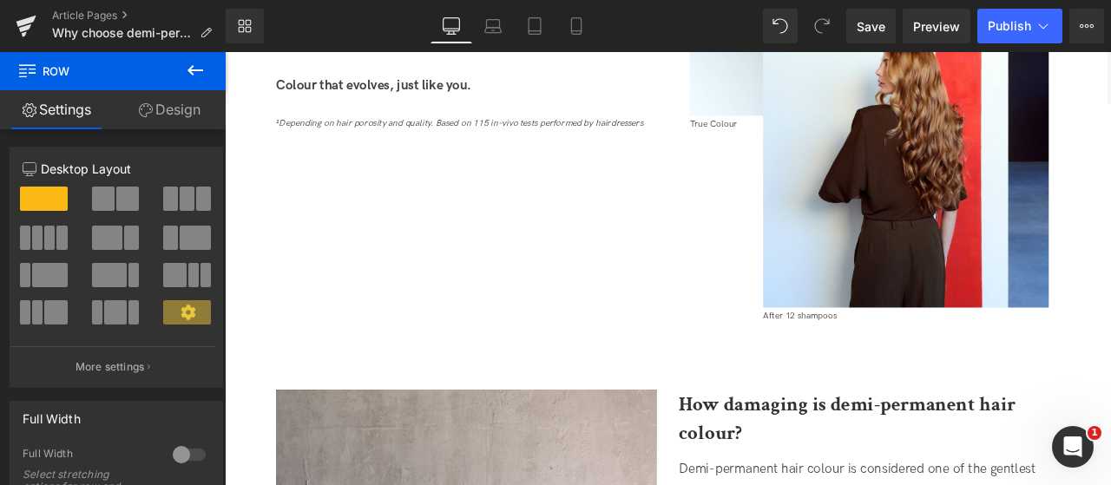
click at [207, 67] on button at bounding box center [195, 71] width 61 height 38
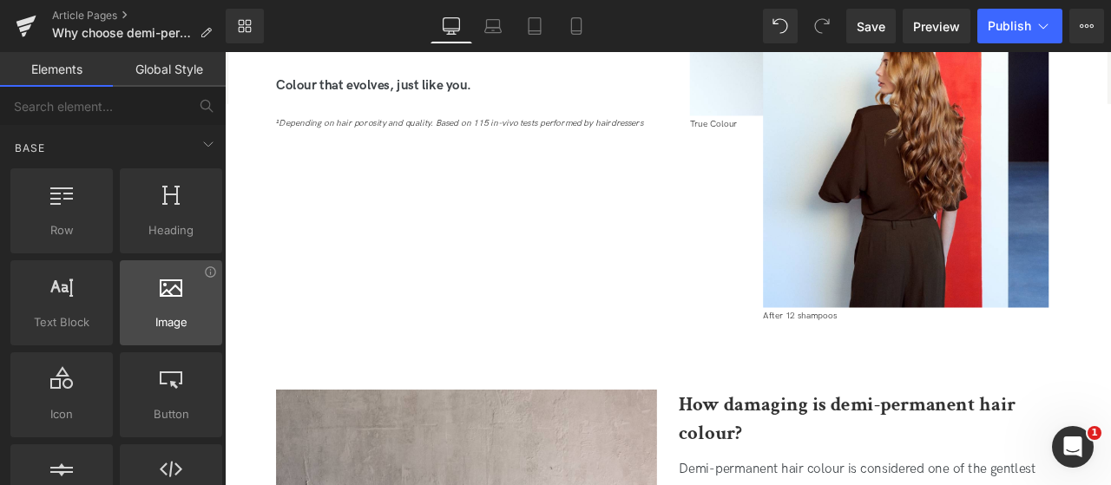
scroll to position [174, 0]
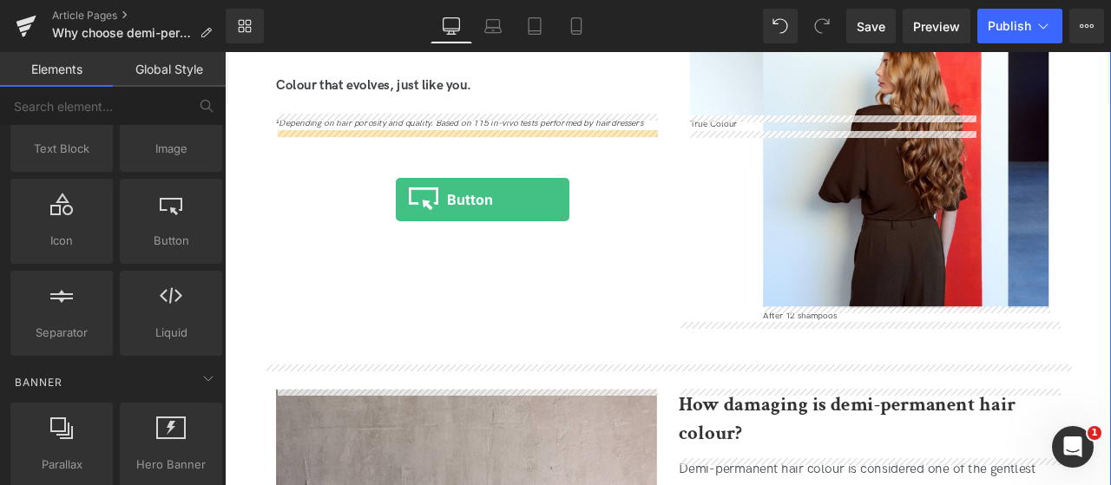
drag, startPoint x: 390, startPoint y: 289, endPoint x: 427, endPoint y: 227, distance: 72.8
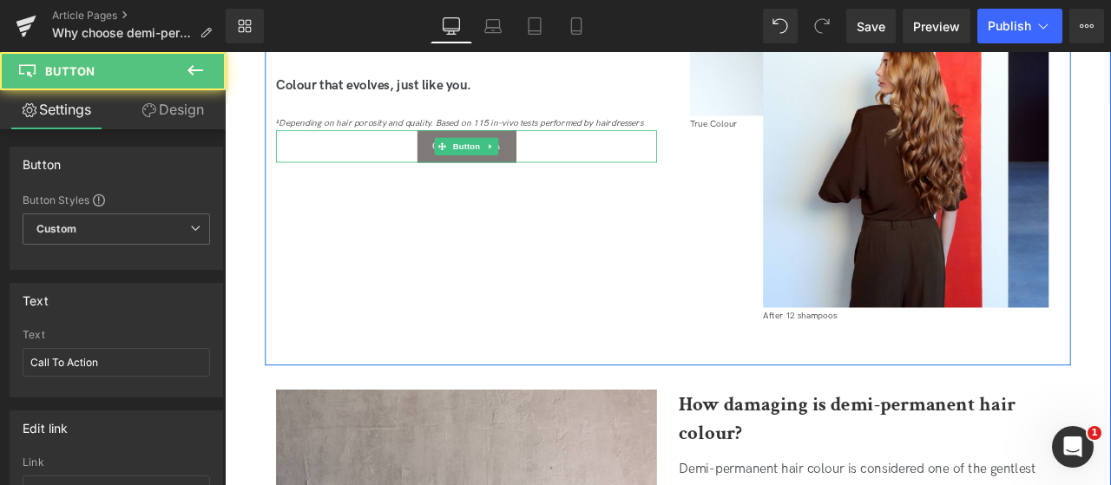
click at [597, 155] on div "Call To Action" at bounding box center [511, 164] width 451 height 38
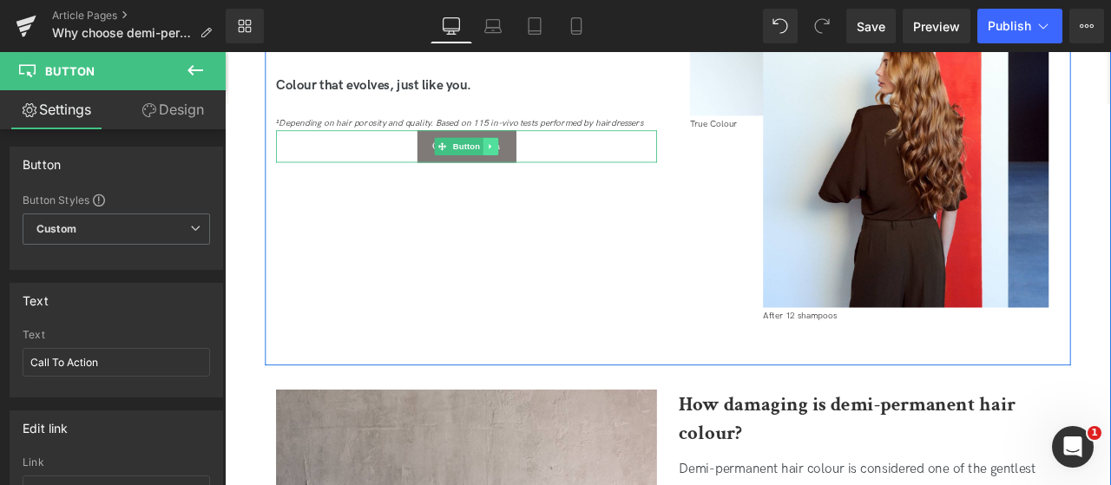
click at [539, 167] on icon at bounding box center [541, 164] width 10 height 10
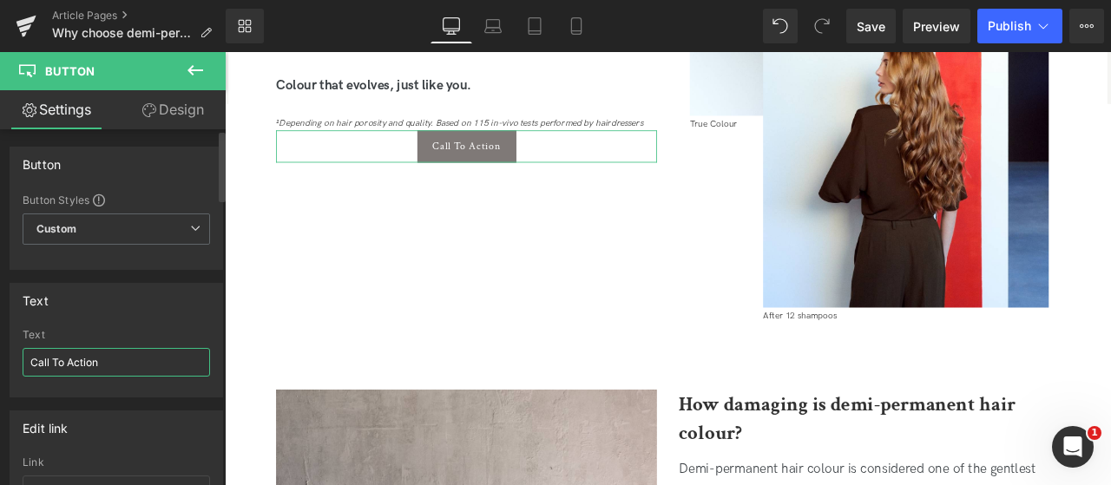
click at [94, 362] on input "Call To Action" at bounding box center [117, 362] width 188 height 29
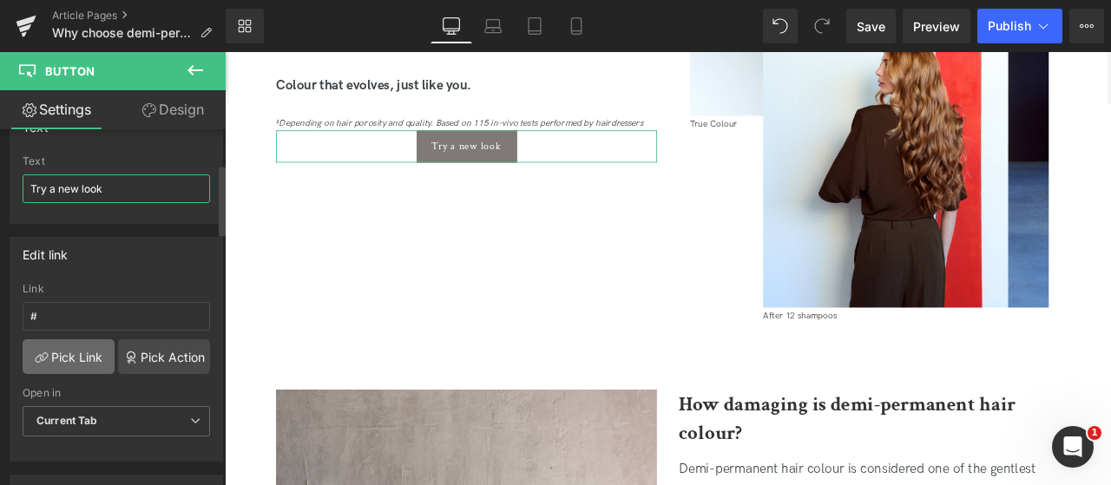
type input "Try a new look"
click at [90, 351] on link "Pick Link" at bounding box center [69, 356] width 92 height 35
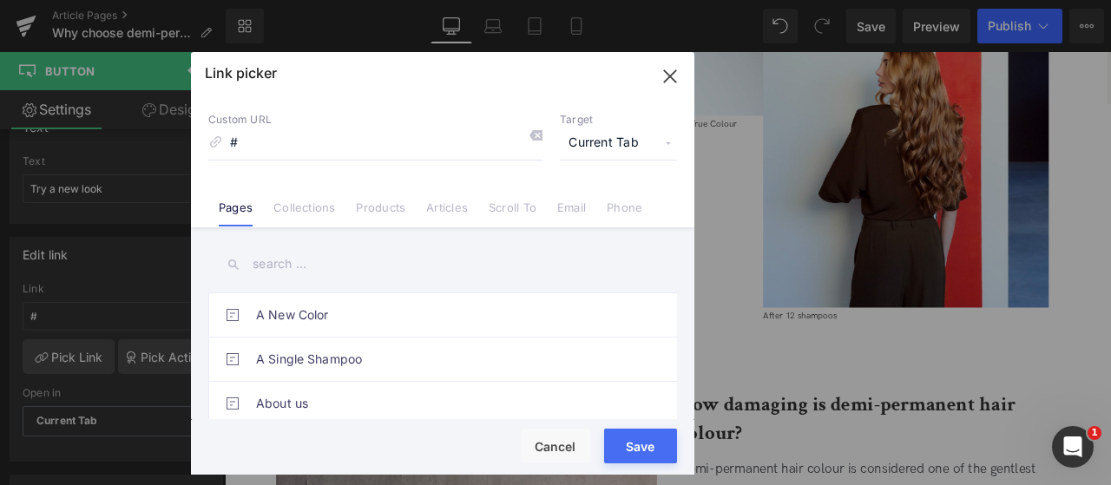
click at [375, 264] on input "text" at bounding box center [442, 264] width 469 height 39
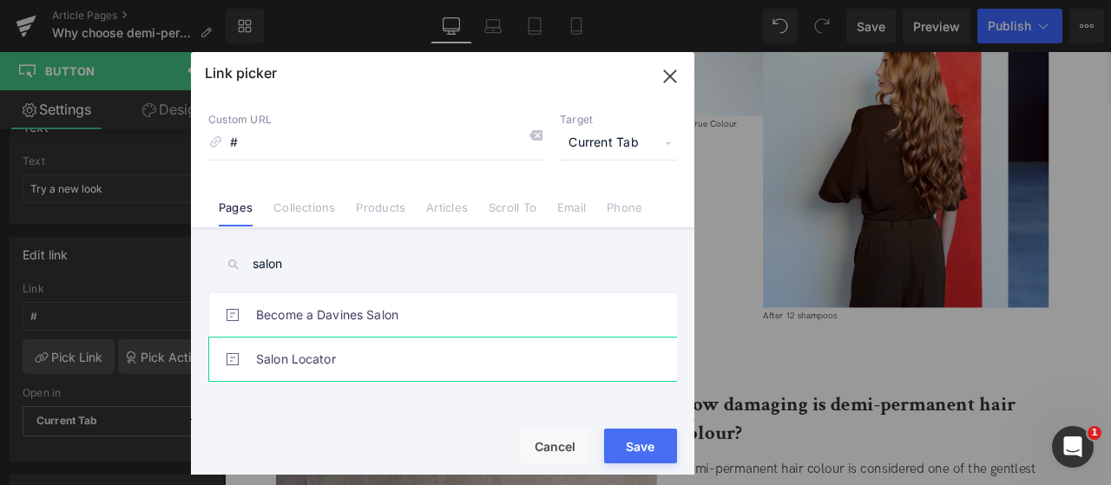
type input "salon"
click at [418, 367] on link "Salon Locator" at bounding box center [447, 359] width 382 height 43
type input "/pages/salon-locator"
click at [616, 453] on button "Save" at bounding box center [640, 446] width 73 height 35
type input "/pages/salon-locator"
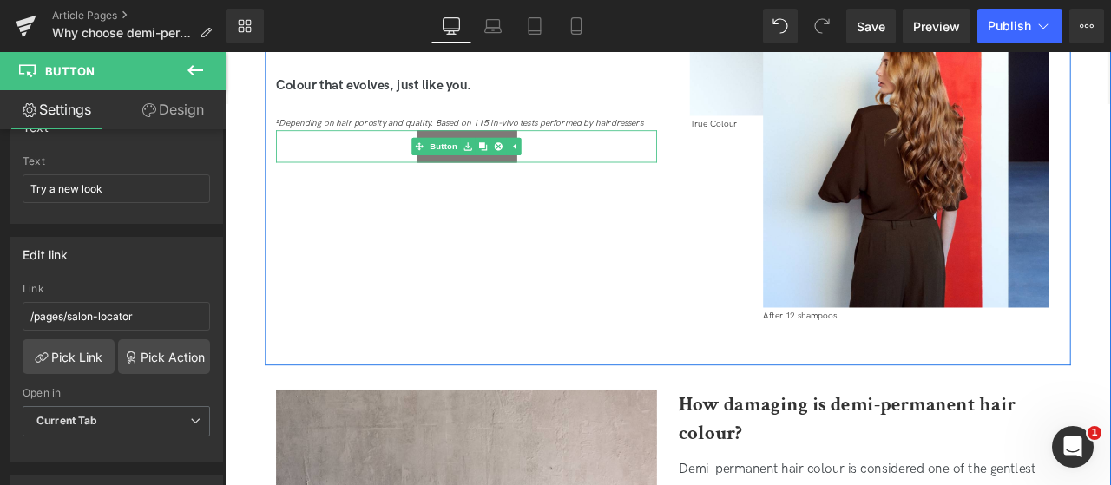
click at [603, 156] on div "Try a new look" at bounding box center [511, 164] width 451 height 38
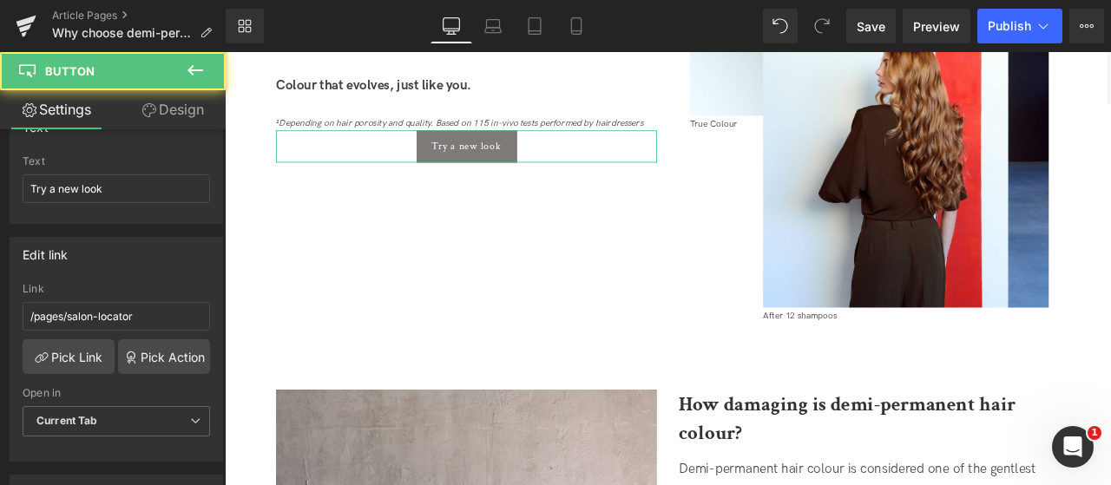
drag, startPoint x: 166, startPoint y: 102, endPoint x: 444, endPoint y: 507, distance: 491.5
click at [166, 102] on link "Design" at bounding box center [172, 109] width 113 height 39
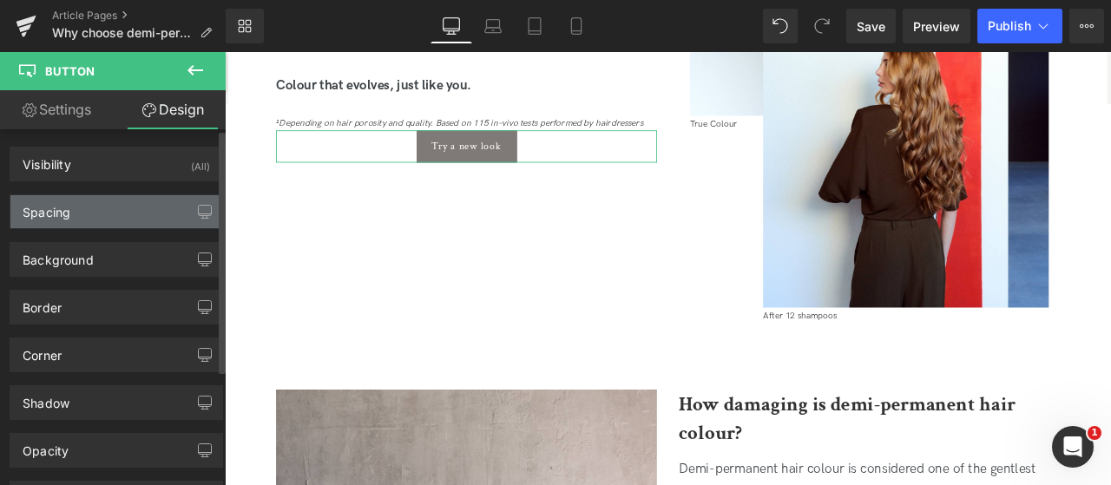
click at [105, 214] on div "Spacing" at bounding box center [116, 211] width 212 height 33
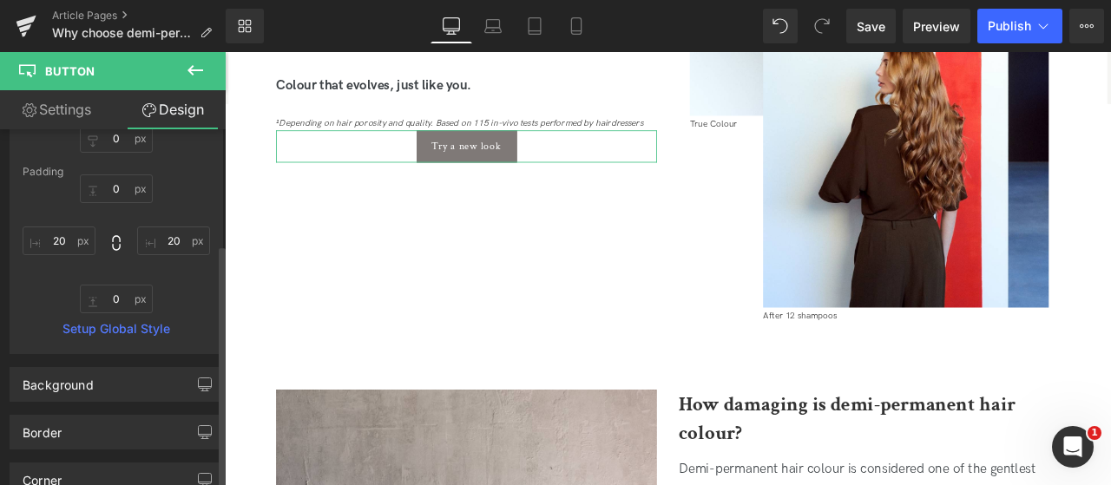
scroll to position [260, 0]
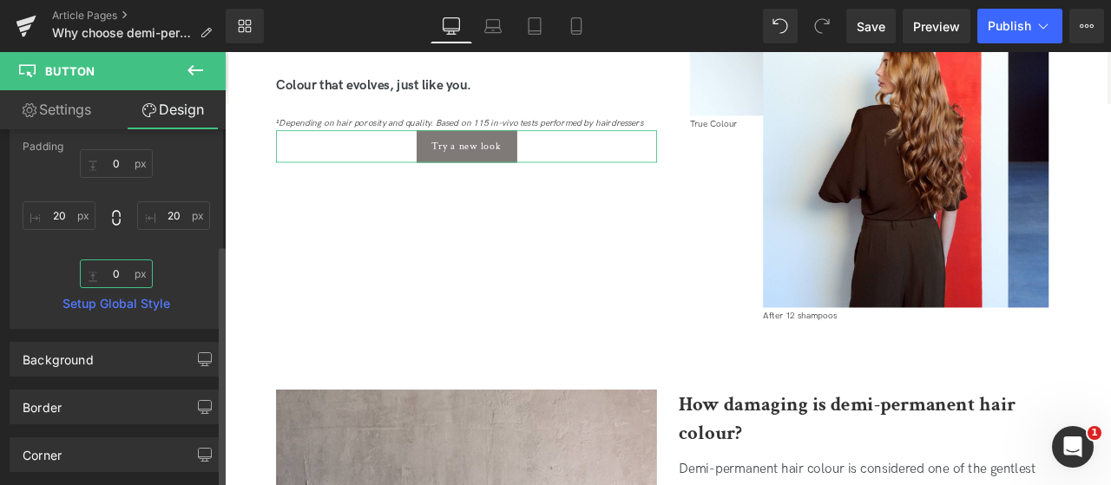
click at [105, 282] on input "0" at bounding box center [116, 274] width 73 height 29
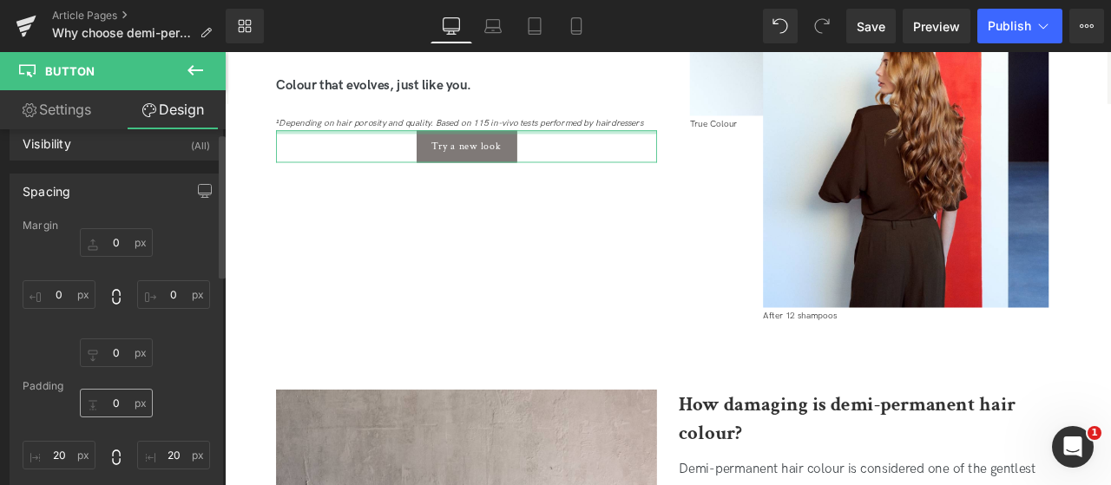
scroll to position [0, 0]
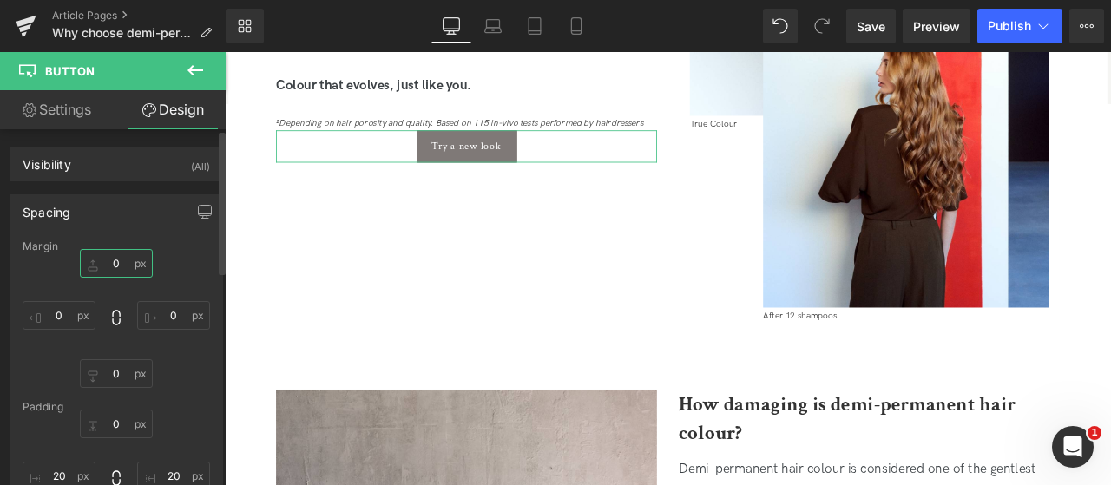
click at [97, 263] on input "0" at bounding box center [116, 263] width 73 height 29
click at [106, 263] on input "0" at bounding box center [116, 263] width 73 height 29
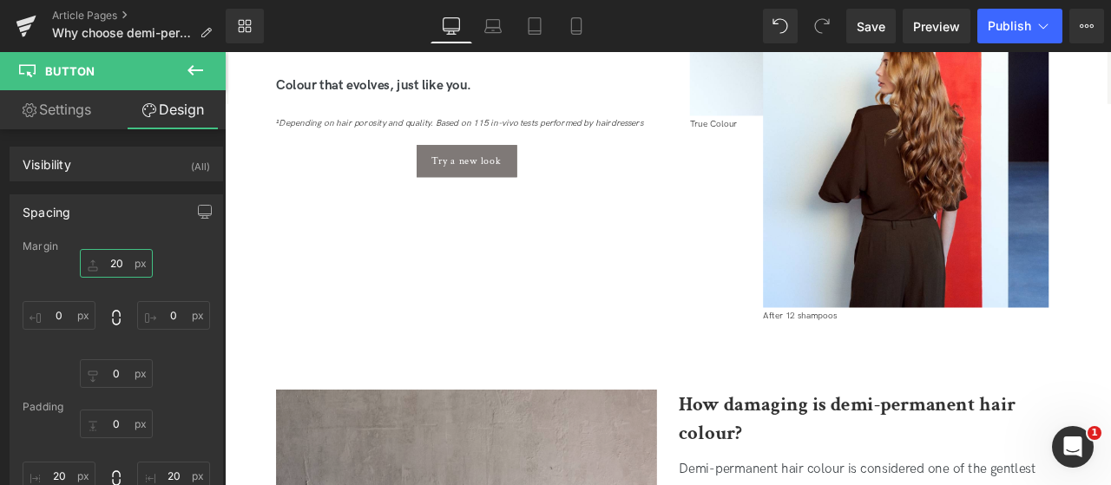
type input "20"
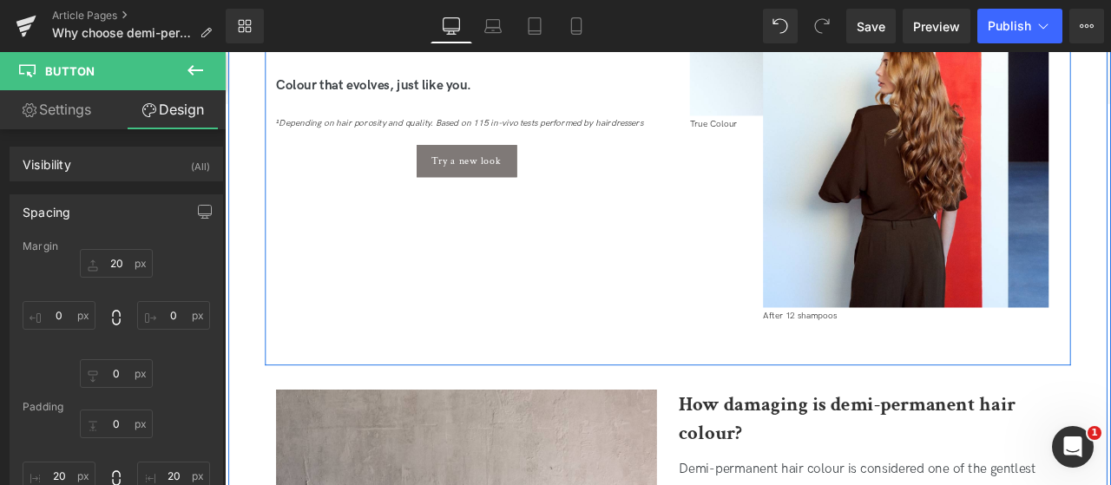
click at [600, 176] on div "Try a new look" at bounding box center [511, 181] width 451 height 38
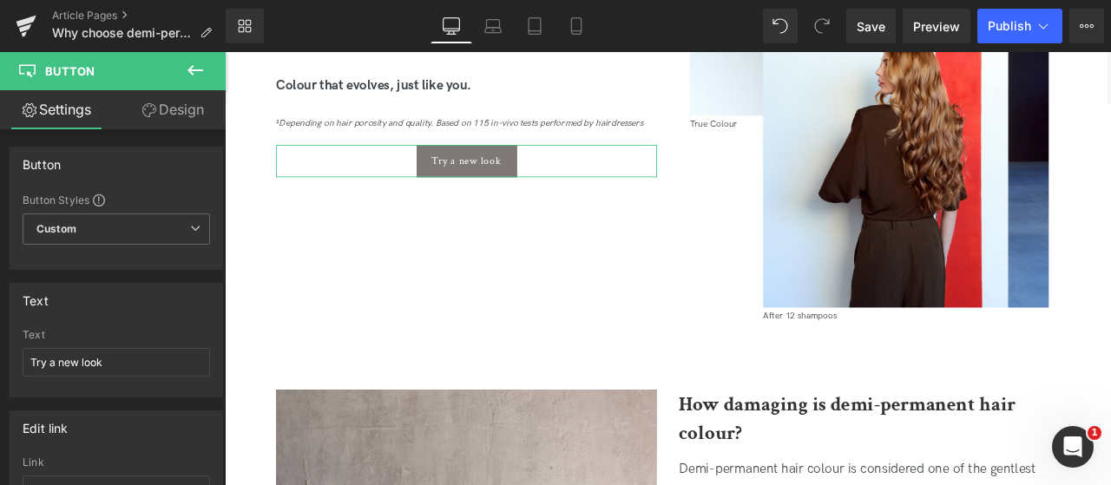
click at [179, 114] on link "Design" at bounding box center [172, 109] width 113 height 39
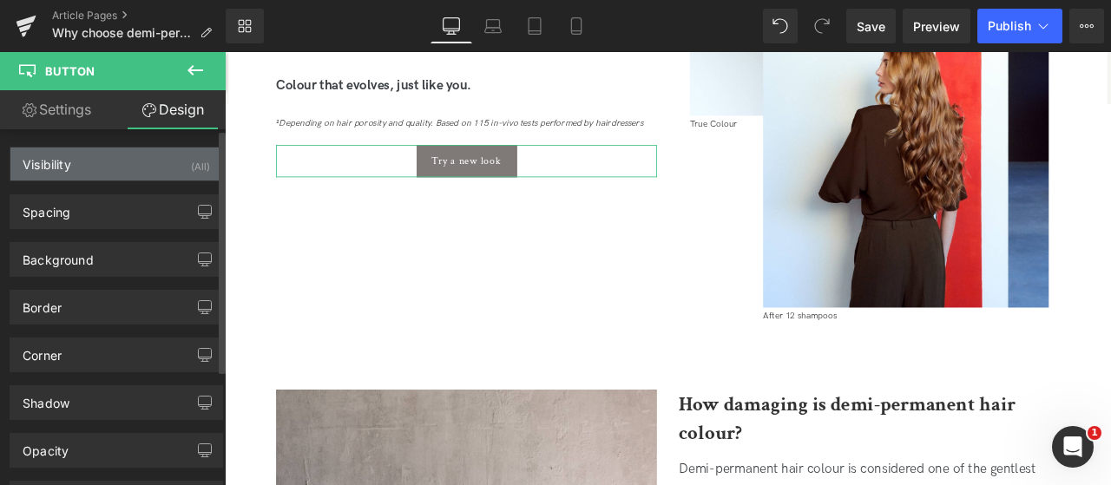
type input "20"
type input "0"
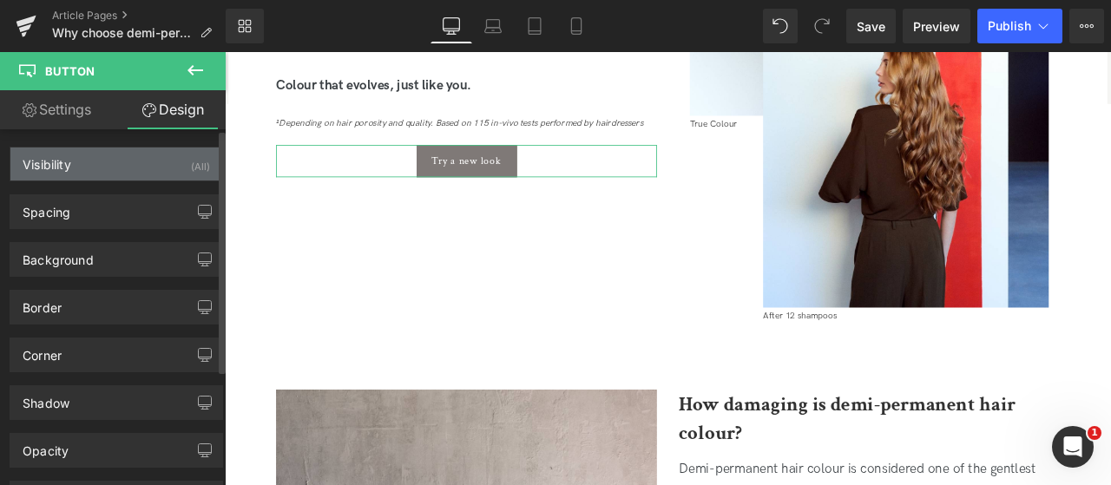
type input "20"
type input "0"
type input "20"
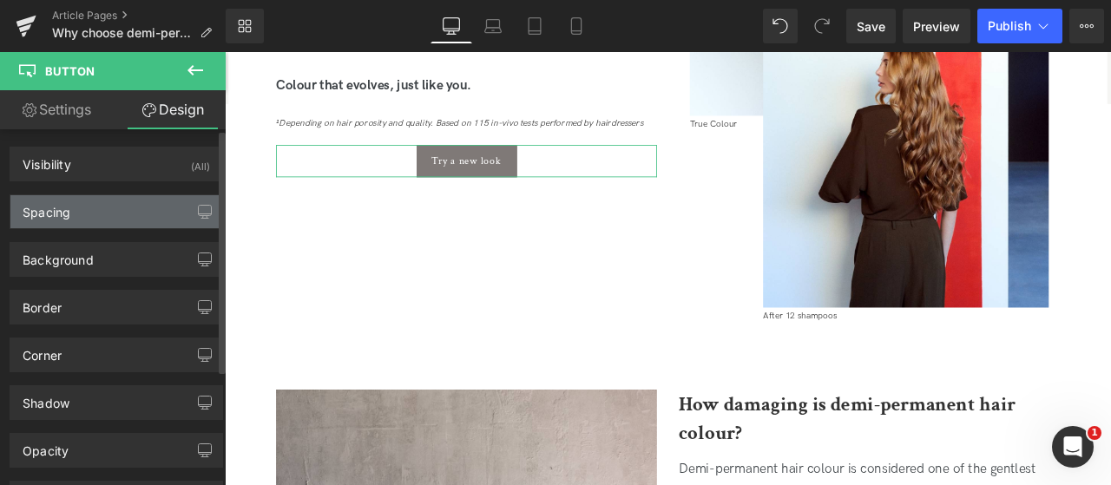
click at [123, 219] on div "Spacing" at bounding box center [116, 211] width 212 height 33
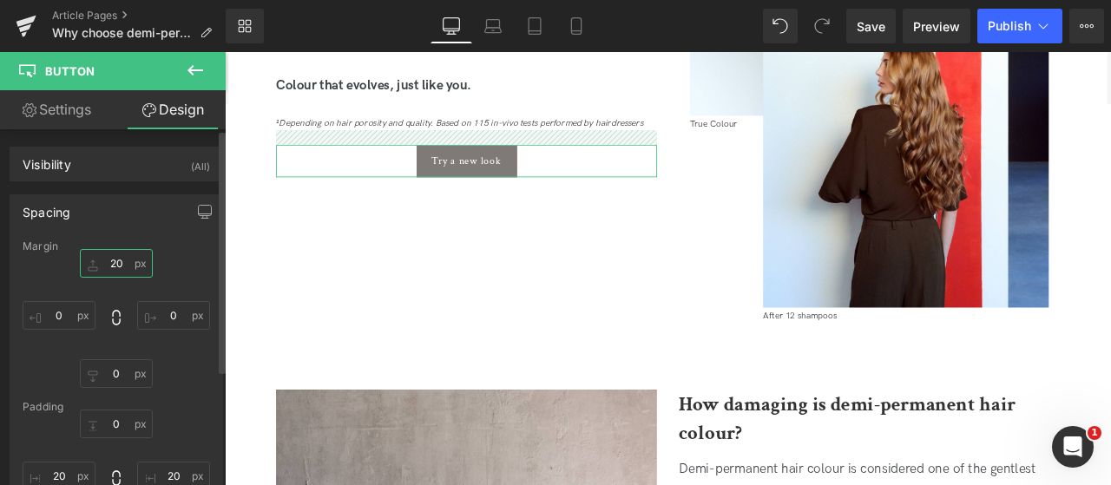
click at [109, 263] on input "20" at bounding box center [116, 263] width 73 height 29
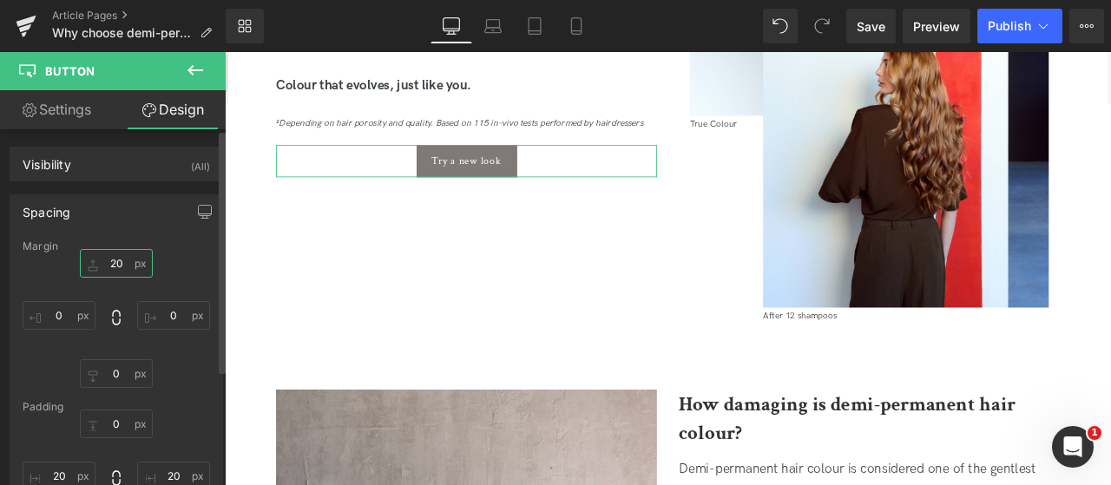
click at [113, 263] on input "20" at bounding box center [116, 263] width 73 height 29
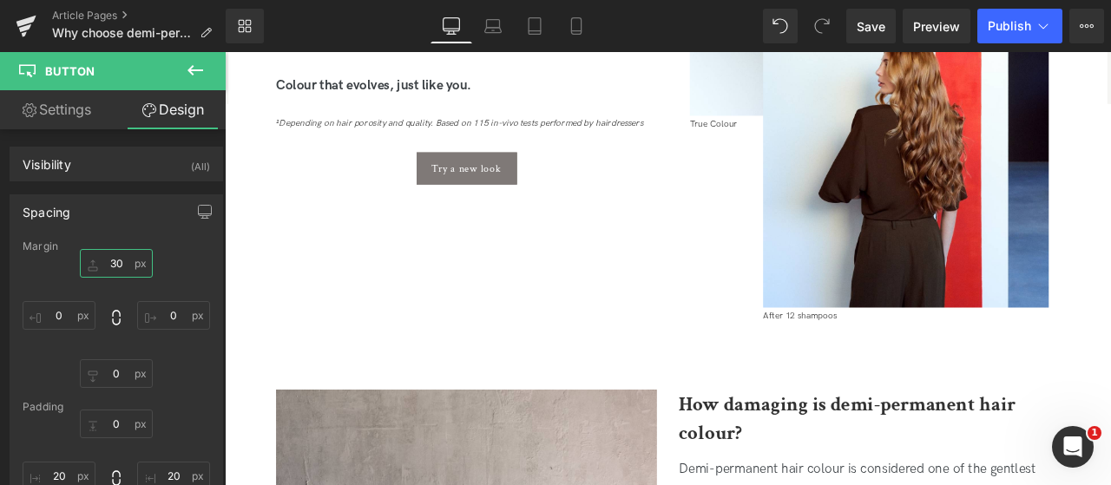
type input "30"
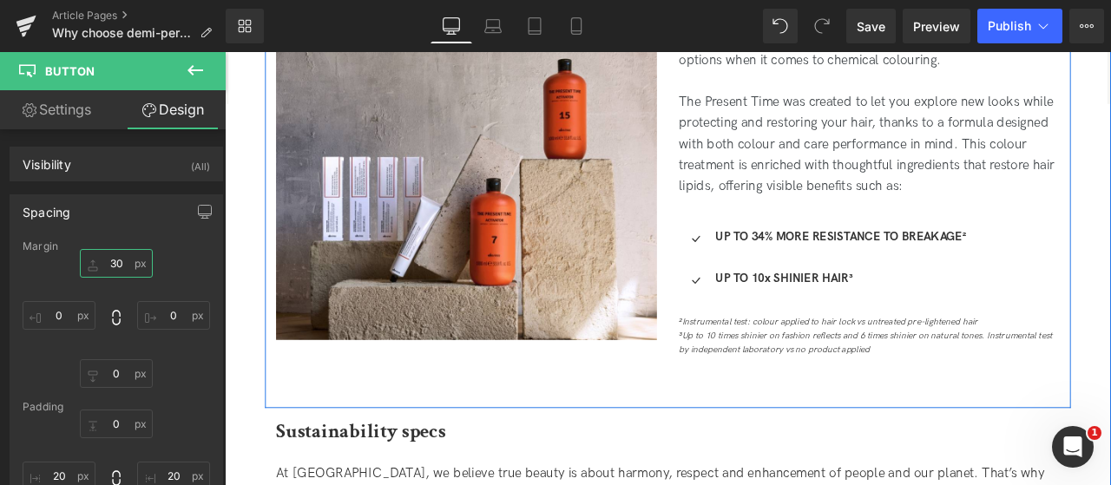
scroll to position [1512, 0]
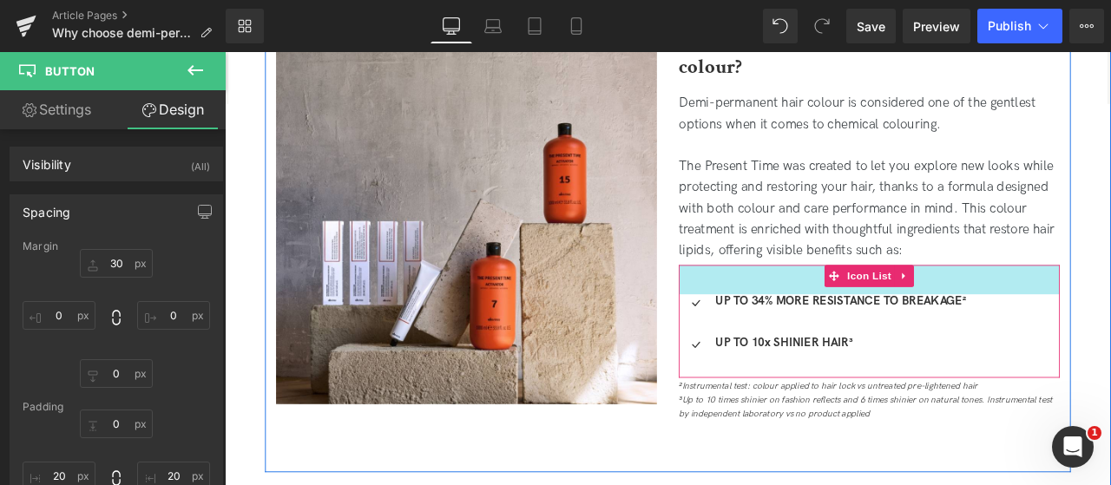
click at [1017, 262] on div "The Present Time was created to let you explore new looks while protecting and …" at bounding box center [988, 237] width 451 height 125
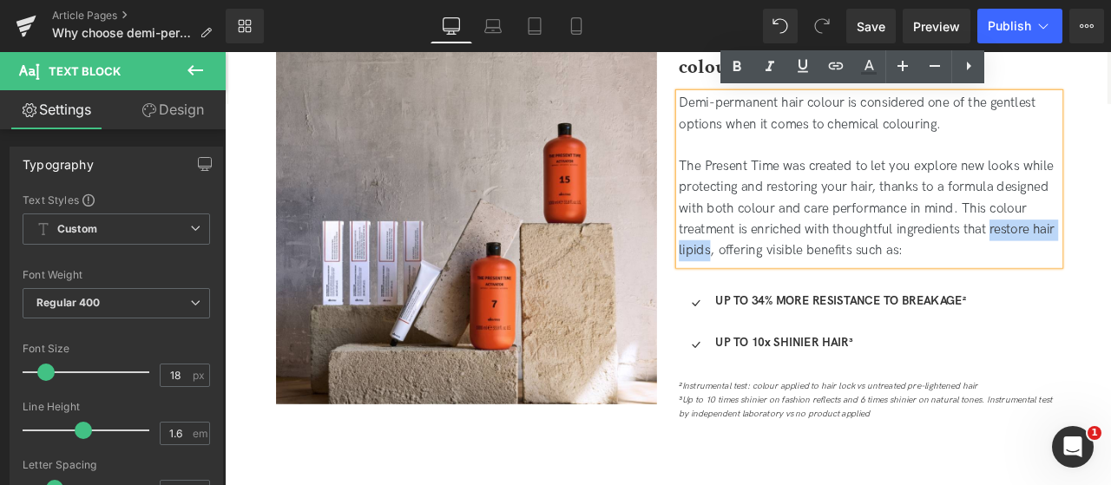
drag, startPoint x: 1134, startPoint y: 265, endPoint x: 798, endPoint y: 292, distance: 337.1
click at [798, 292] on div "The Present Time was created to let you explore new looks while protecting and …" at bounding box center [988, 237] width 451 height 125
click at [739, 69] on icon at bounding box center [738, 67] width 8 height 10
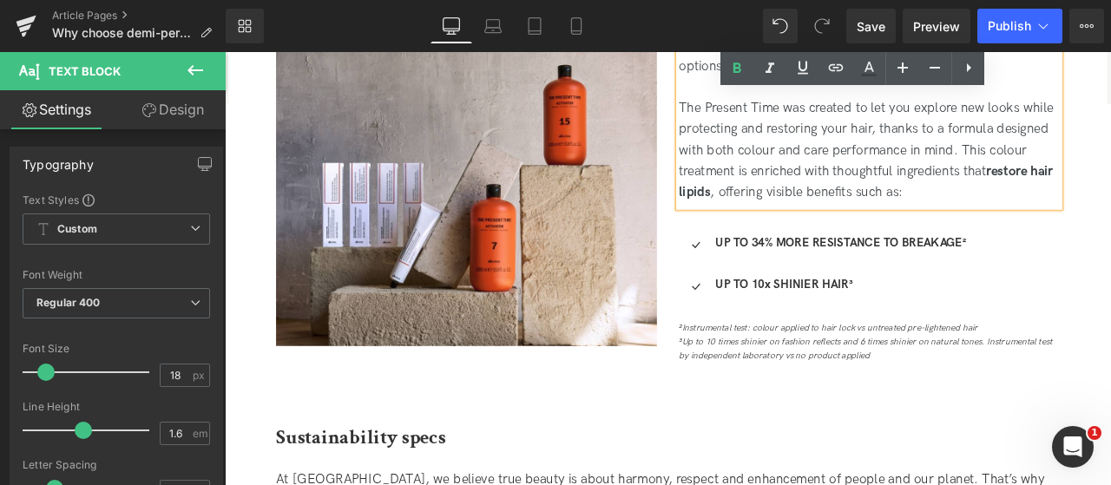
scroll to position [1686, 0]
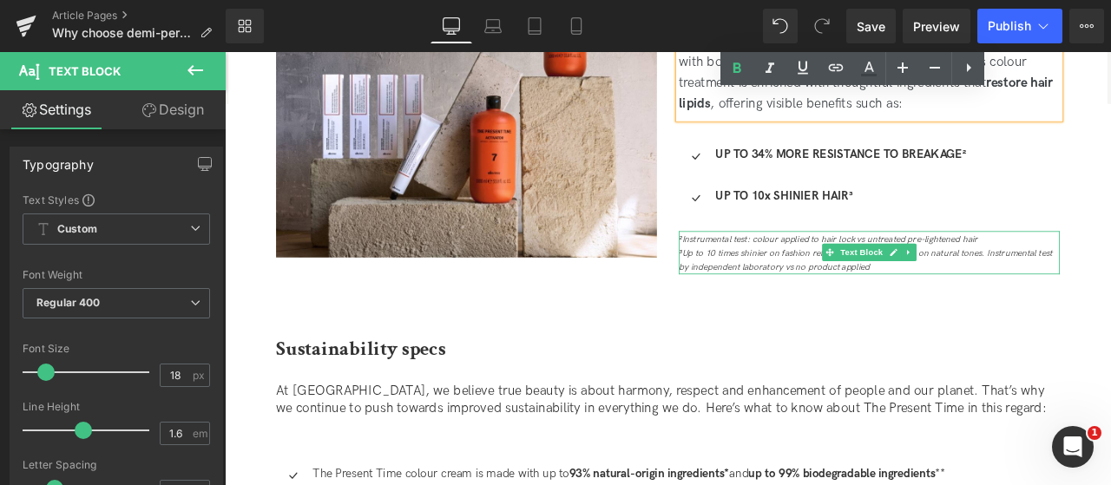
click at [794, 301] on icon "³Up to 10 times shinier on fashion reflects and 6 times shinier on natural tone…" at bounding box center [984, 300] width 443 height 30
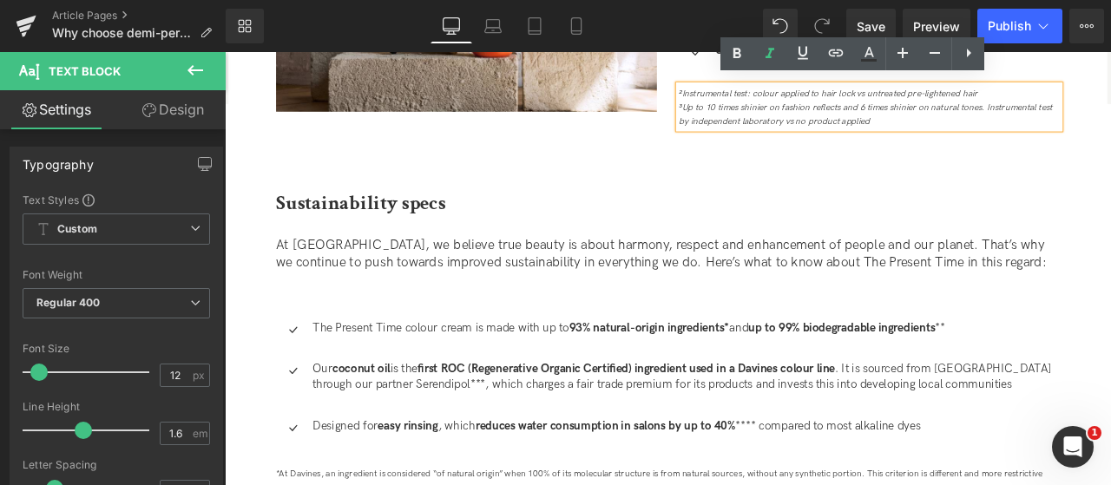
scroll to position [1947, 0]
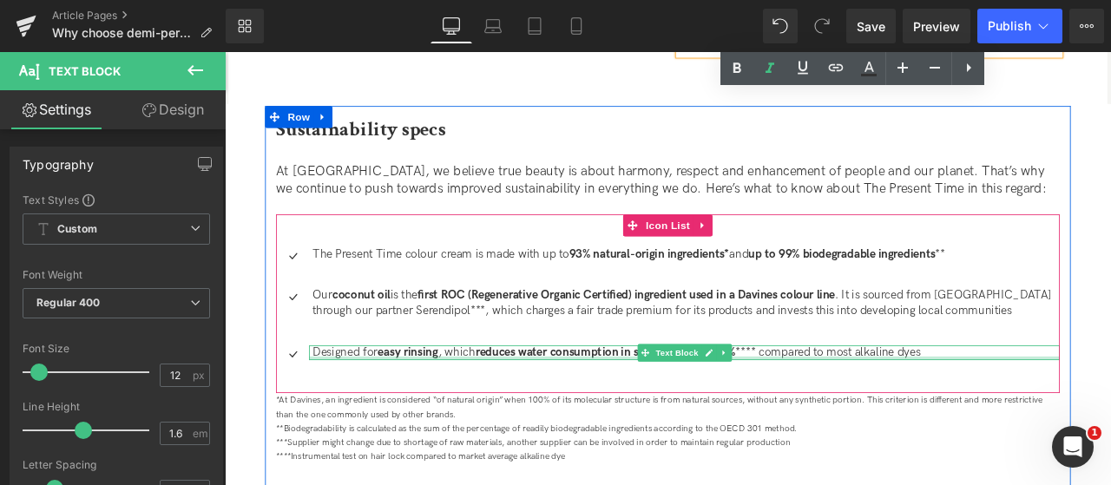
click at [487, 414] on div at bounding box center [770, 415] width 890 height 4
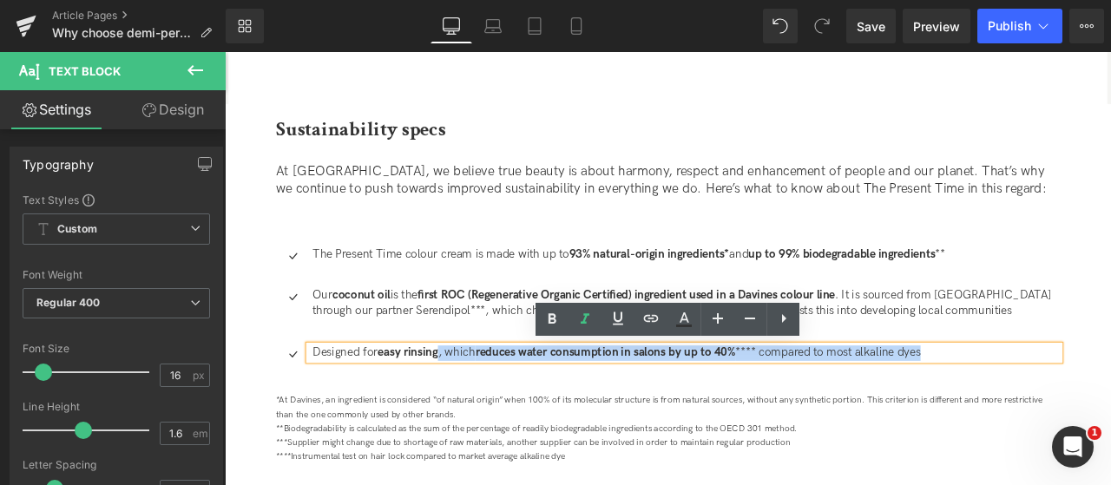
drag, startPoint x: 482, startPoint y: 409, endPoint x: 1104, endPoint y: 417, distance: 622.6
click at [1104, 417] on div "Designed for easy rinsing , which reduces water consumption in salons by up to …" at bounding box center [770, 409] width 890 height 18
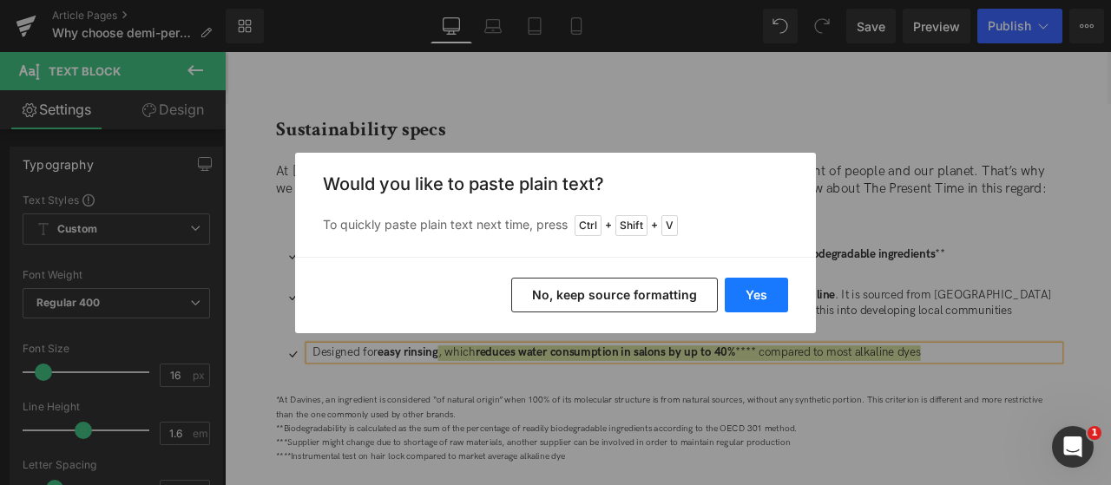
click at [772, 300] on button "Yes" at bounding box center [756, 295] width 63 height 35
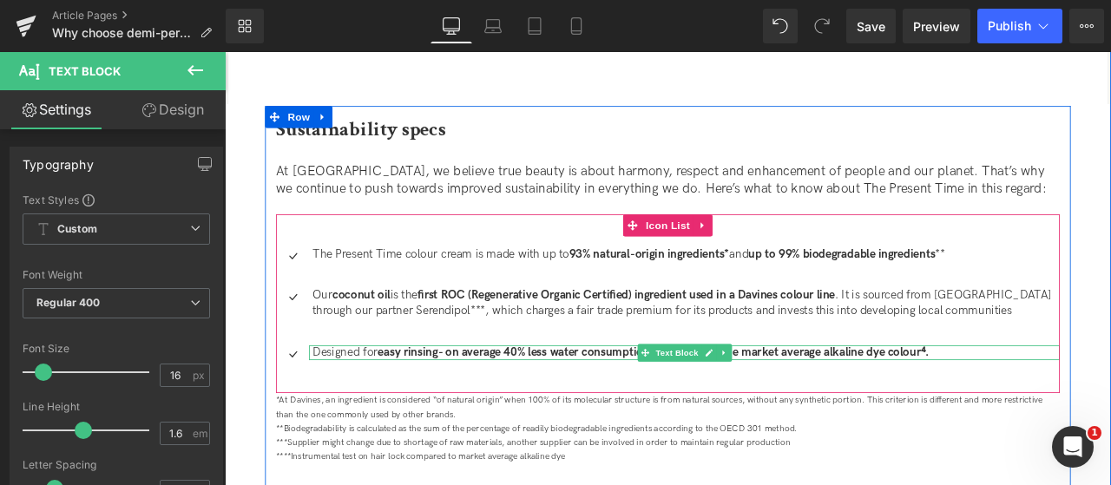
click at [484, 409] on strong "easy rinsing- on average 40% less water consumption compared to the market aver…" at bounding box center [732, 408] width 653 height 16
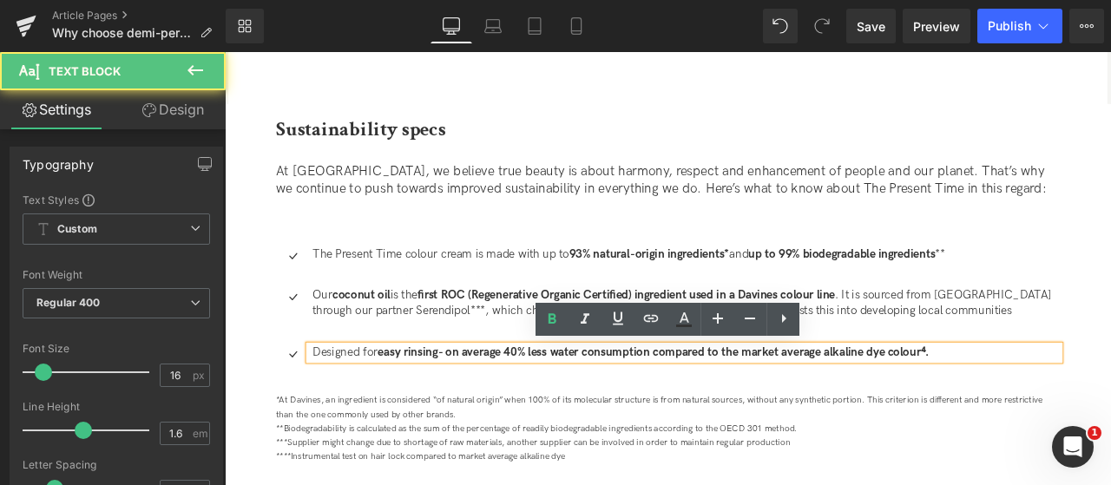
click at [481, 409] on strong "easy rinsing- on average 40% less water consumption compared to the market aver…" at bounding box center [732, 408] width 653 height 16
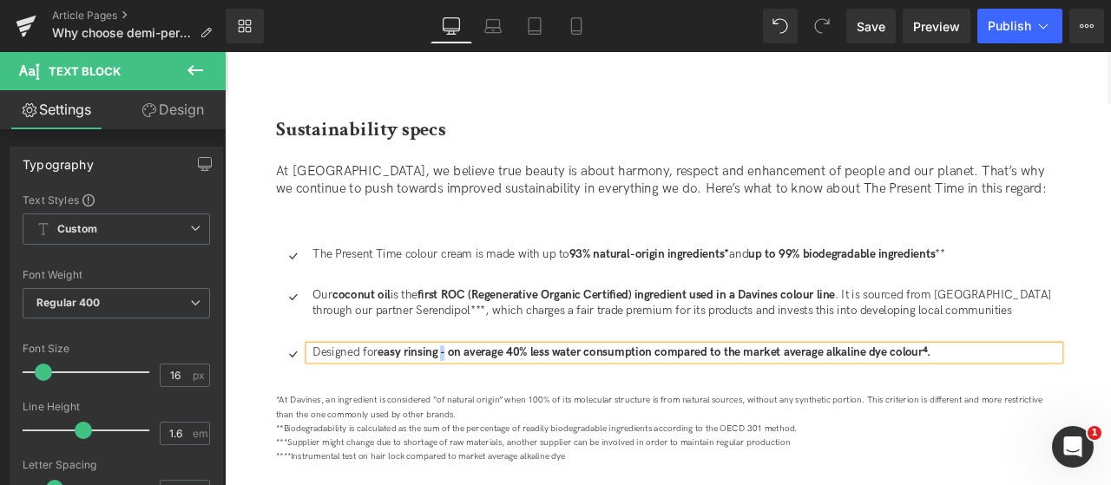
click at [489, 412] on strong "easy rinsing - on average 40% less water consumption compared to the market ave…" at bounding box center [734, 408] width 656 height 16
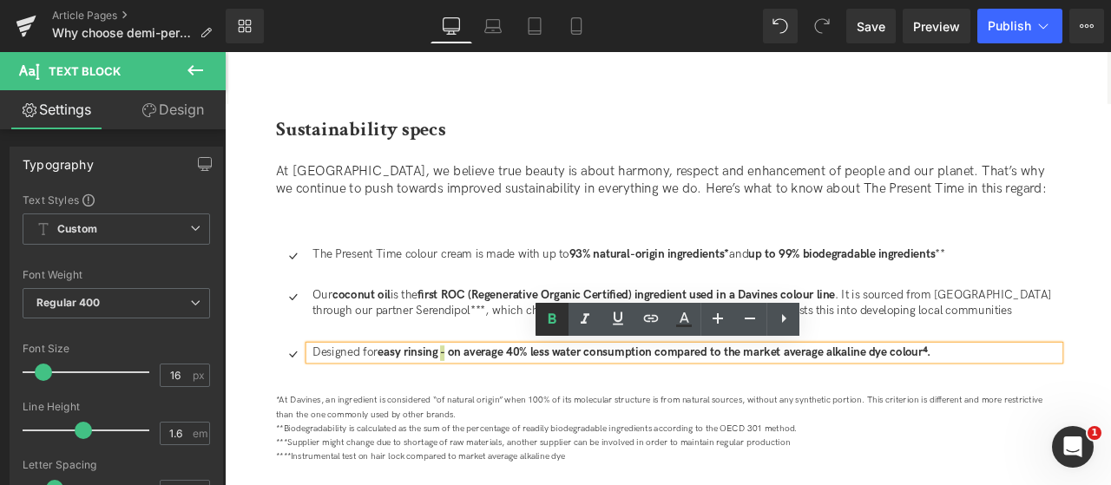
click at [549, 325] on icon at bounding box center [552, 319] width 21 height 21
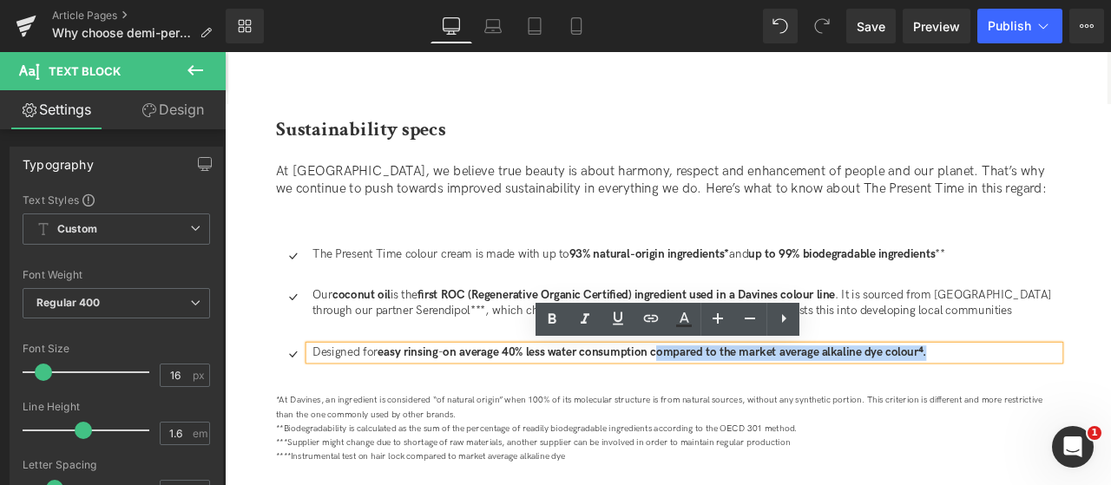
drag, startPoint x: 744, startPoint y: 410, endPoint x: 1067, endPoint y: 410, distance: 323.0
click at [1057, 410] on strong "on average 40% less water consumption compared to the market average alkaline d…" at bounding box center [770, 408] width 573 height 16
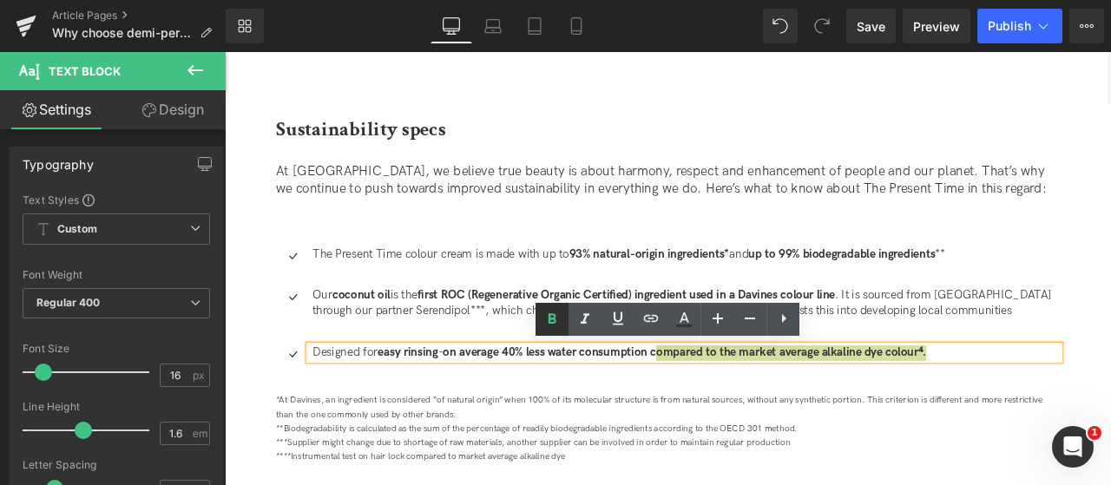
click at [550, 320] on icon at bounding box center [553, 319] width 8 height 10
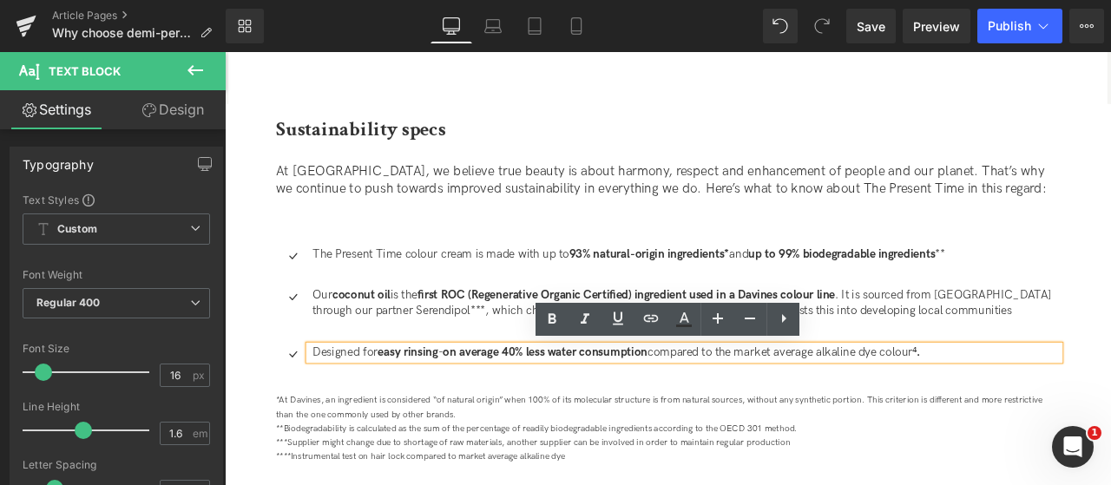
click at [1110, 347] on p "Our coconut oil is the first ROC (Regenerative Organic Certified) ingredient us…" at bounding box center [772, 351] width 886 height 36
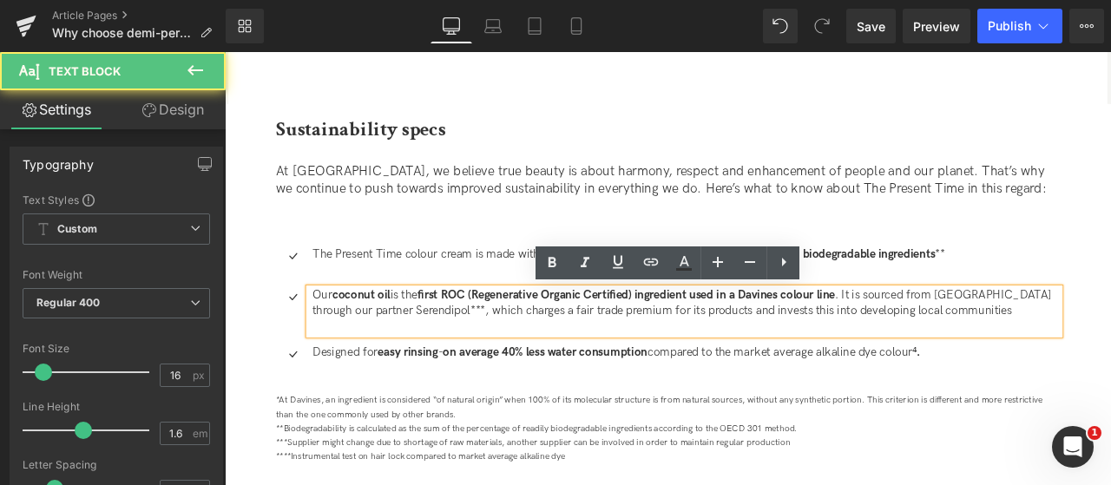
click at [1110, 357] on p "Our coconut oil is the first ROC (Regenerative Organic Certified) ingredient us…" at bounding box center [772, 351] width 886 height 36
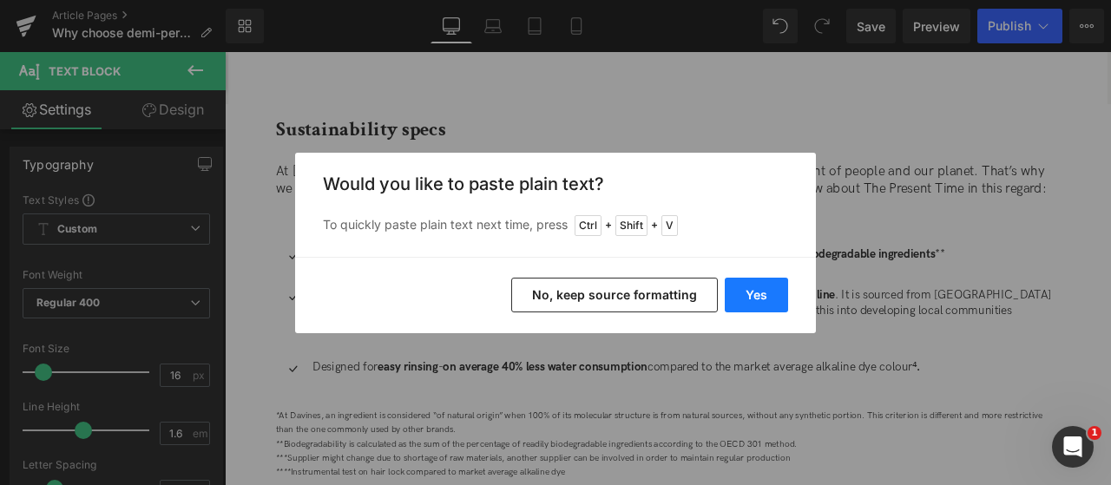
click at [764, 298] on button "Yes" at bounding box center [756, 295] width 63 height 35
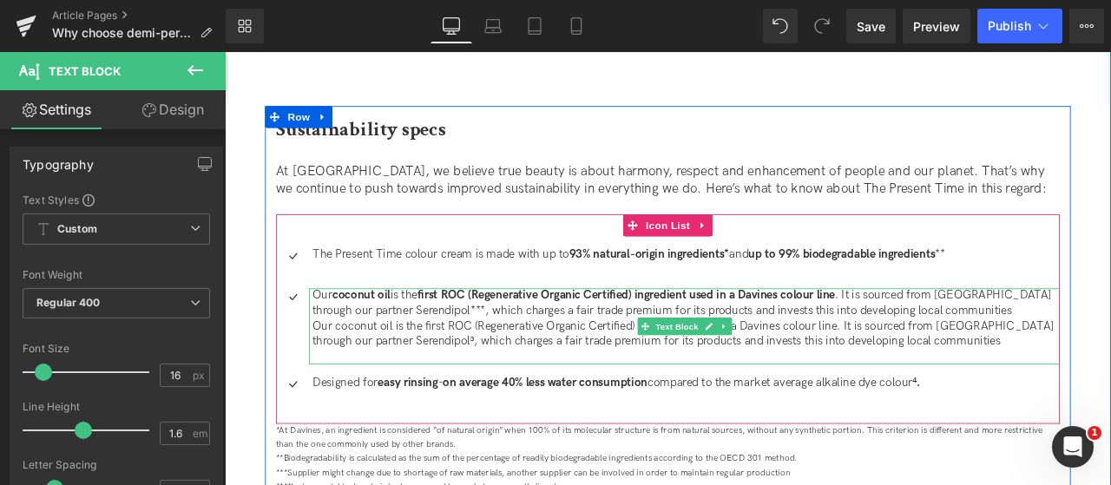
click at [1110, 359] on p "Our coconut oil is the first ROC (Regenerative Organic Certified) ingredient us…" at bounding box center [772, 351] width 886 height 36
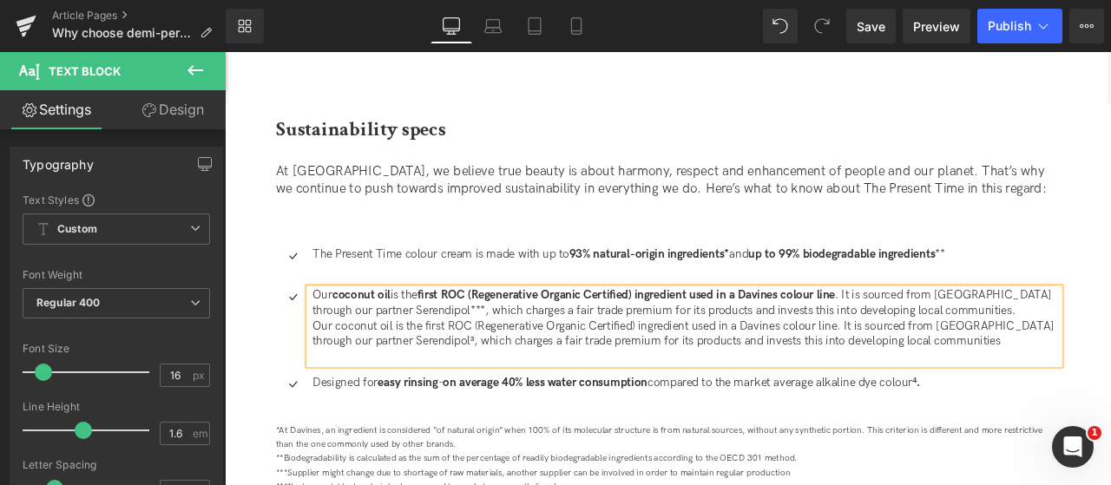
click at [1110, 396] on p "Our coconut oil is the first ROC (Regenerative Organic Certified) ingredient us…" at bounding box center [772, 387] width 886 height 36
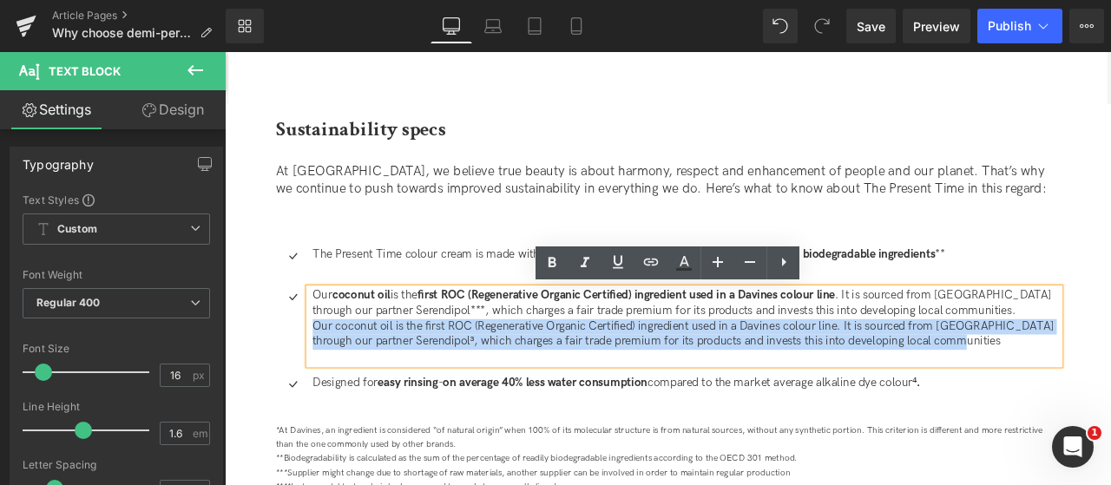
drag, startPoint x: 1070, startPoint y: 389, endPoint x: 323, endPoint y: 380, distance: 746.7
click at [325, 380] on div "Our coconut oil is the first ROC (Regenerative Organic Certified) ingredient us…" at bounding box center [770, 378] width 890 height 90
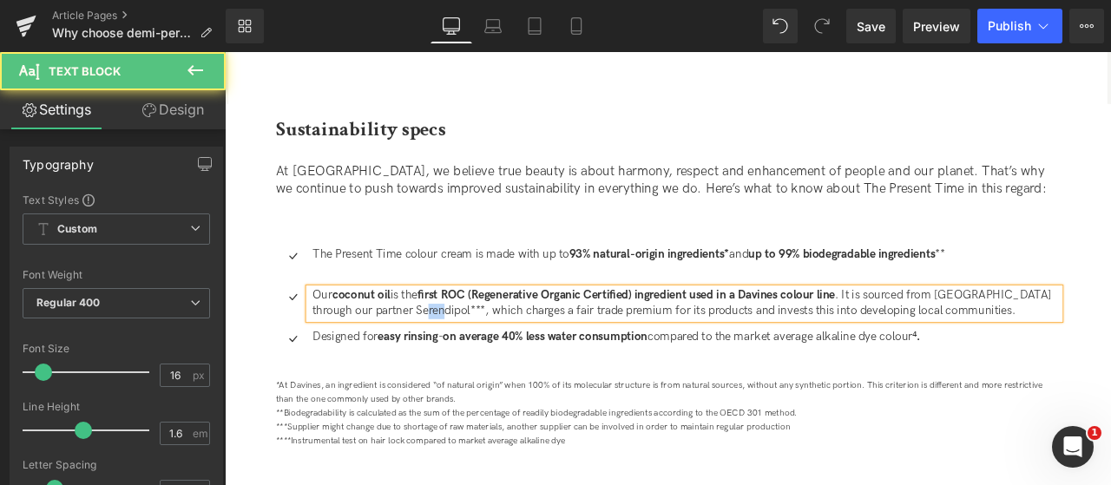
drag, startPoint x: 467, startPoint y: 360, endPoint x: 484, endPoint y: 359, distance: 17.5
click at [484, 359] on p "Our coconut oil is the first ROC (Regenerative Organic Certified) ingredient us…" at bounding box center [772, 351] width 886 height 36
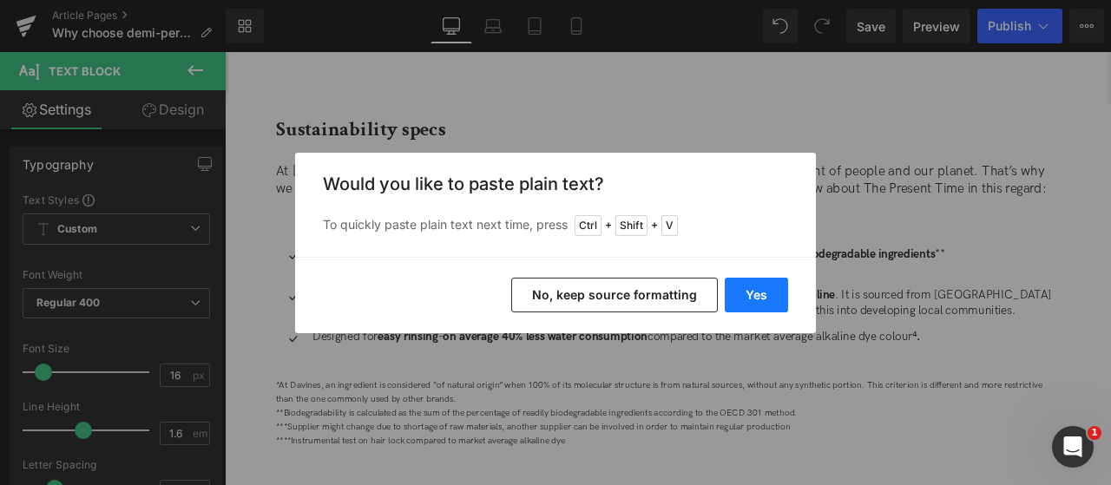
click at [783, 284] on button "Yes" at bounding box center [756, 295] width 63 height 35
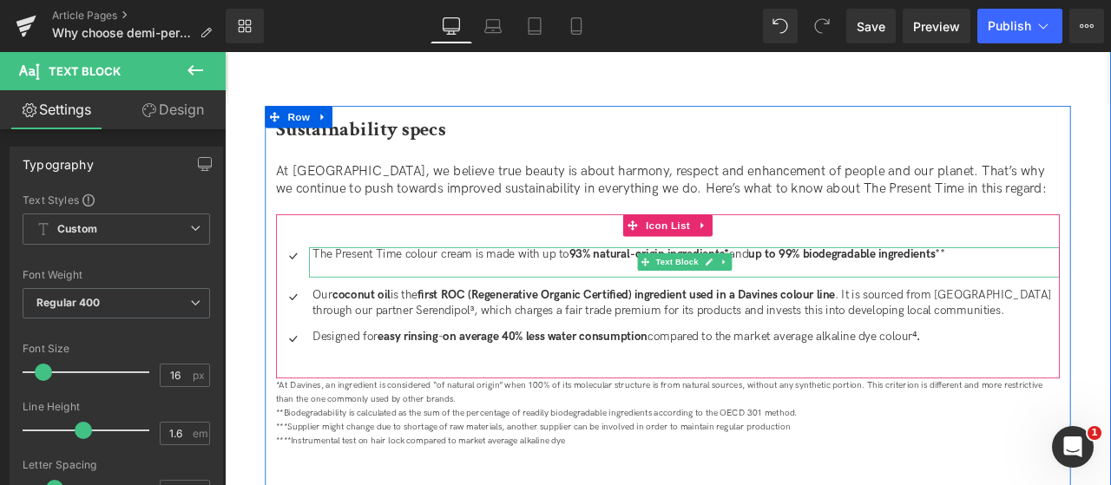
click at [1104, 288] on p "The Present Time colour cream is made with up to 93% natural-origin ingredients…" at bounding box center [772, 293] width 886 height 18
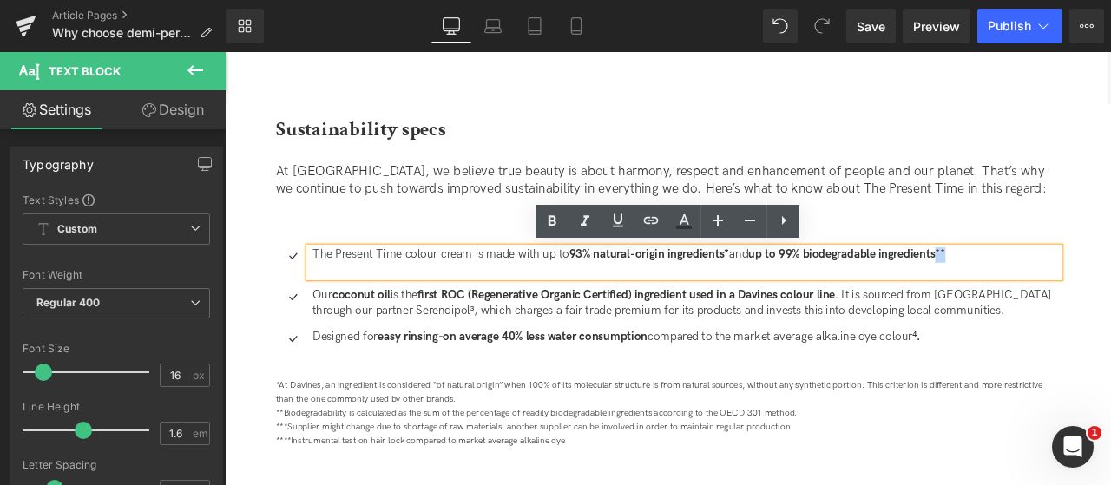
drag, startPoint x: 1087, startPoint y: 290, endPoint x: 1102, endPoint y: 290, distance: 14.8
click at [1102, 290] on p "The Present Time colour cream is made with up to 93% natural-origin ingredients…" at bounding box center [772, 293] width 886 height 18
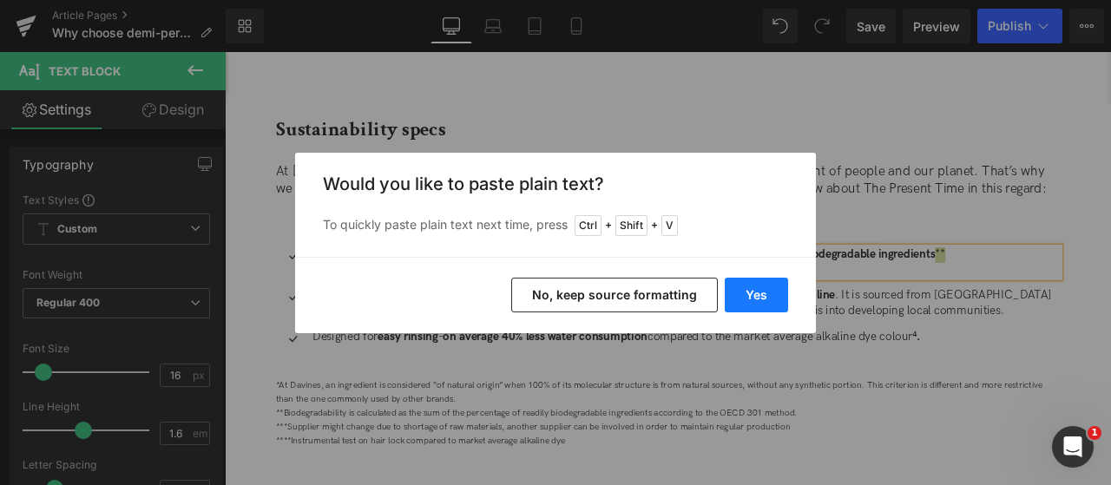
click at [729, 310] on button "Yes" at bounding box center [756, 295] width 63 height 35
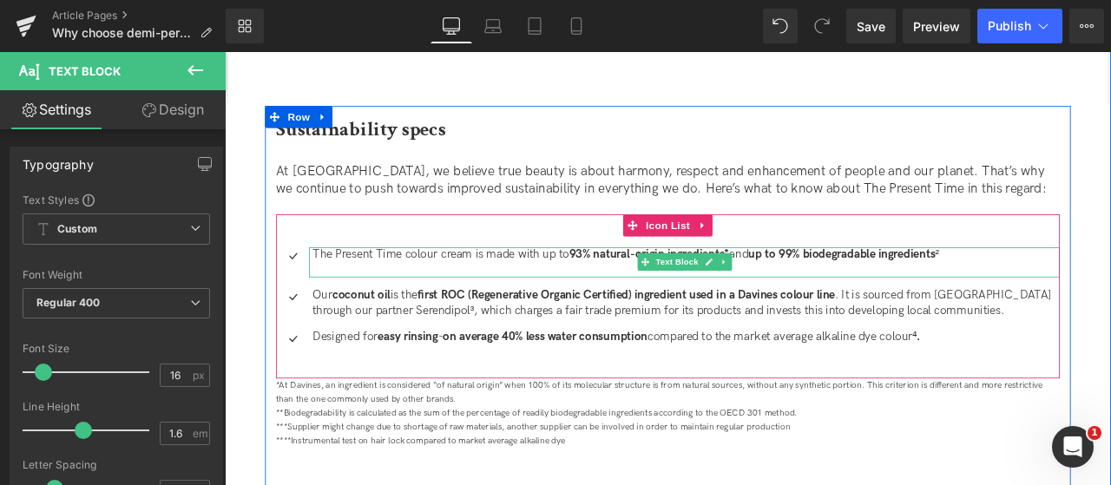
click at [823, 291] on strong "93% natural-origin ingredients*" at bounding box center [728, 292] width 190 height 16
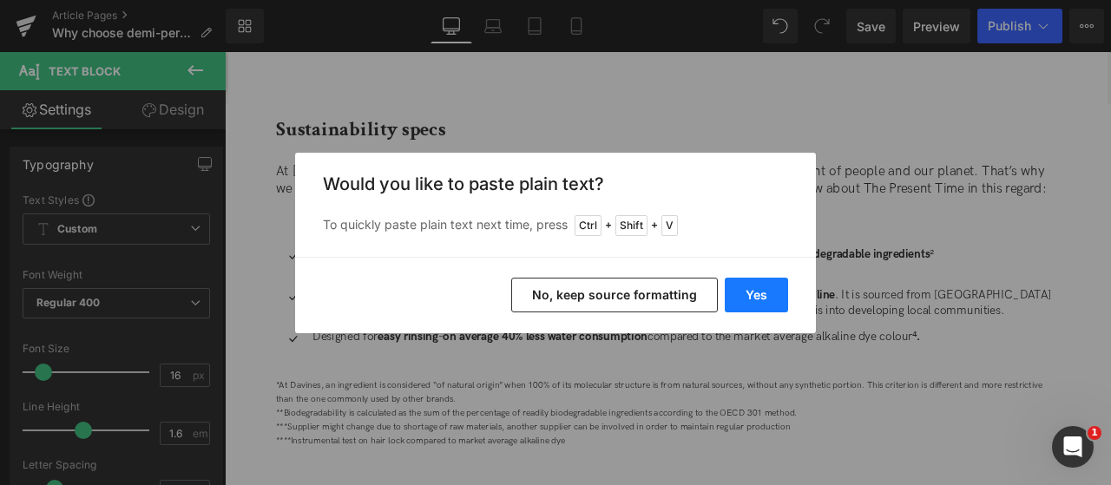
click at [747, 296] on button "Yes" at bounding box center [756, 295] width 63 height 35
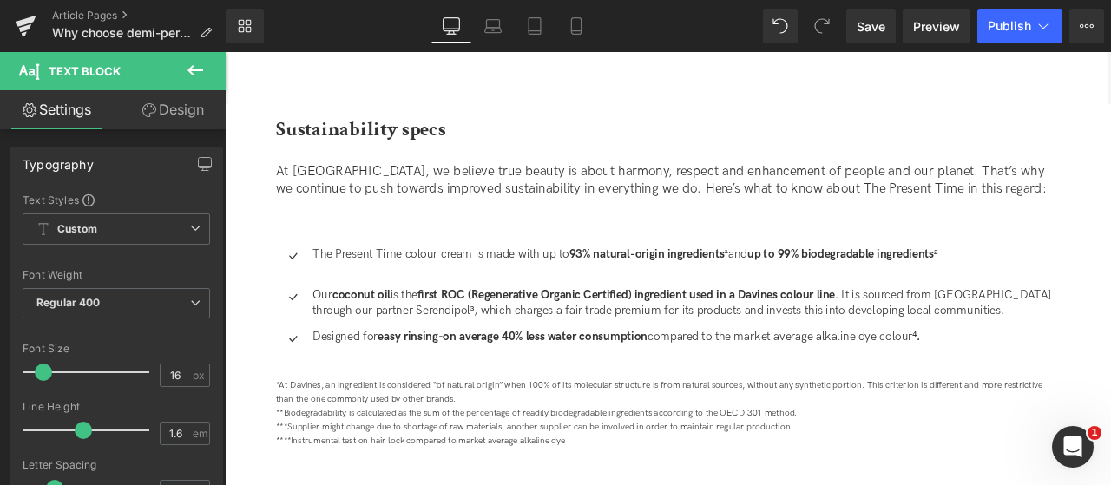
click at [733, 201] on span "At [GEOGRAPHIC_DATA], we believe true beauty is about harmony, respect and enha…" at bounding box center [742, 204] width 913 height 38
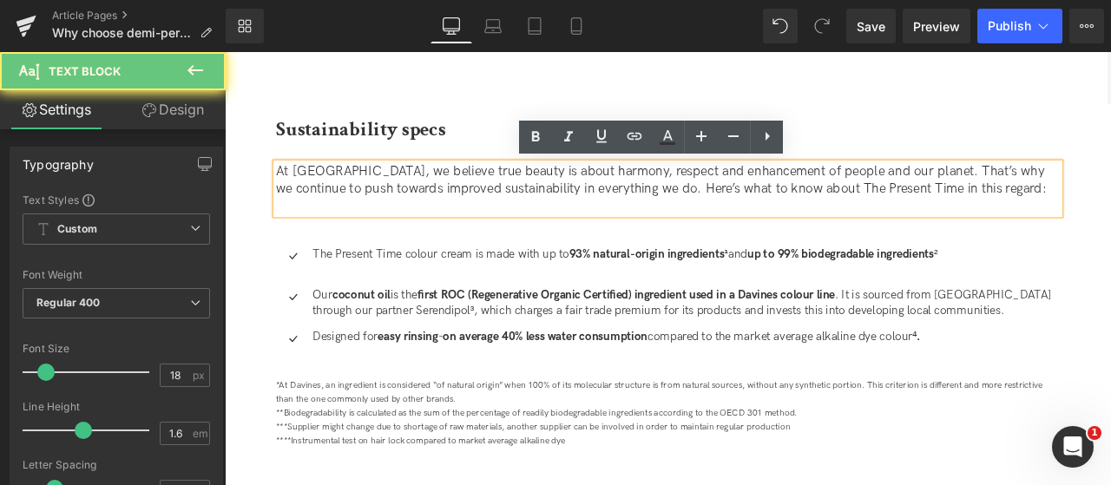
click at [733, 201] on span "At [GEOGRAPHIC_DATA], we believe true beauty is about harmony, respect and enha…" at bounding box center [742, 204] width 913 height 38
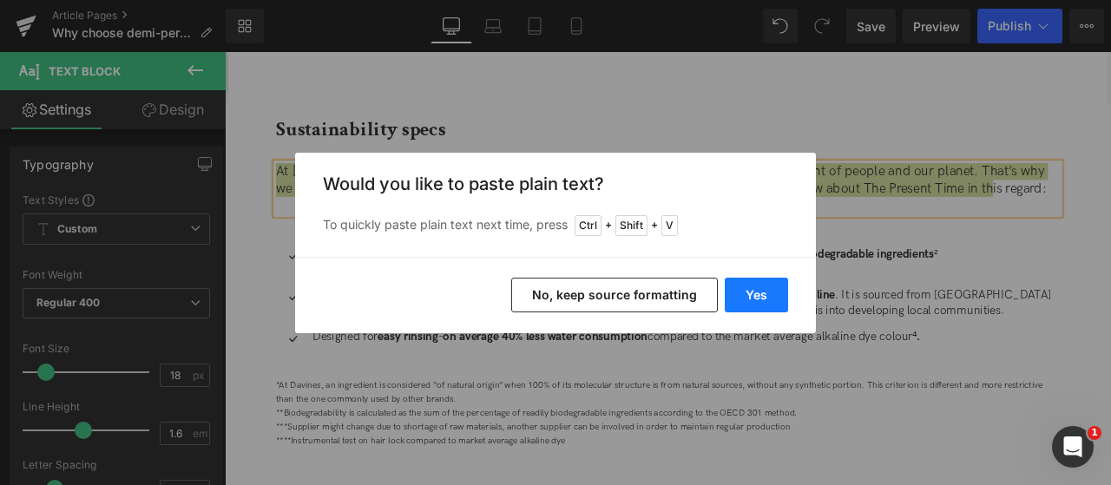
click at [754, 296] on button "Yes" at bounding box center [756, 295] width 63 height 35
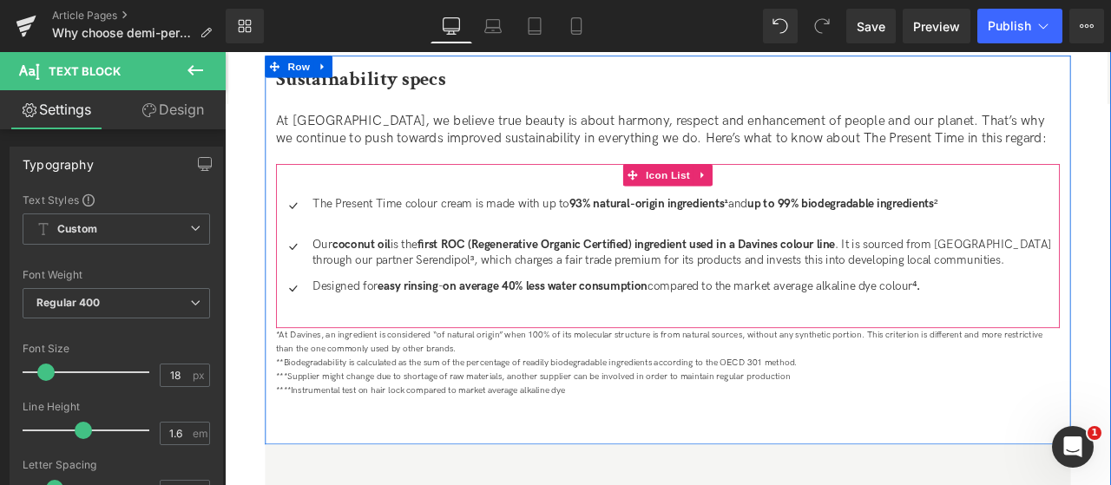
scroll to position [2033, 0]
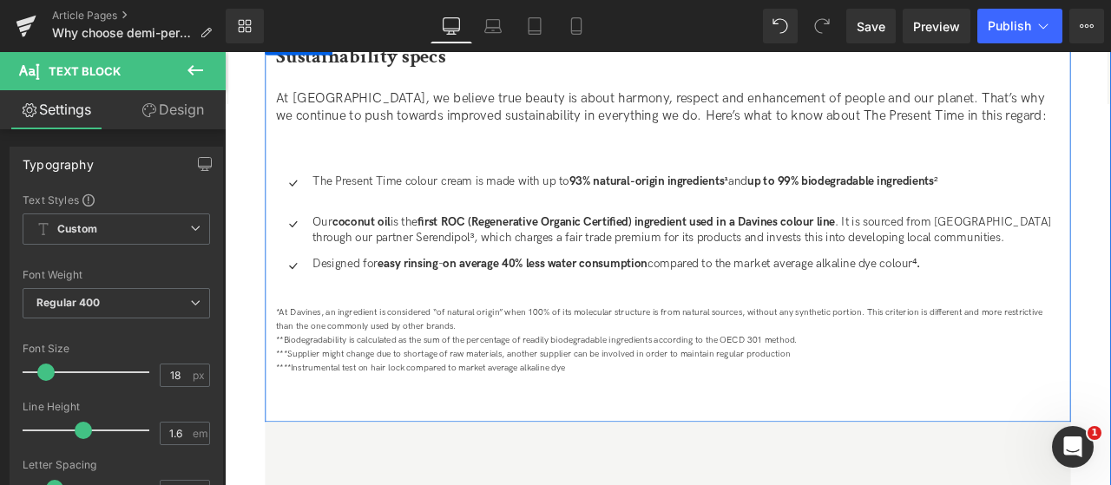
click at [623, 424] on span "****Instrumental test on hair lock compared to market average alkaline dye" at bounding box center [457, 426] width 343 height 13
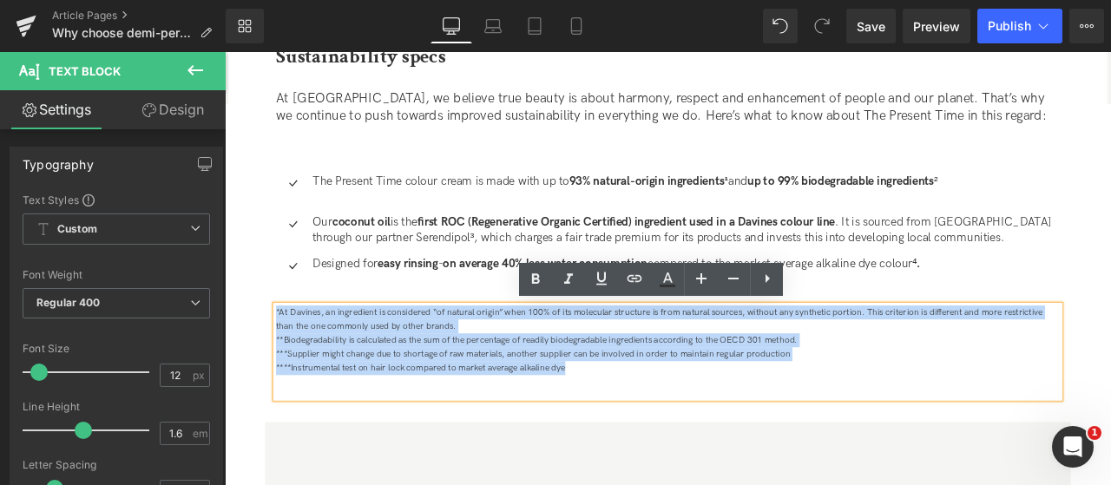
drag, startPoint x: 642, startPoint y: 423, endPoint x: 278, endPoint y: 352, distance: 371.5
click at [278, 352] on div "Sustainability specs Heading At [GEOGRAPHIC_DATA], we believe true beauty is ab…" at bounding box center [750, 250] width 955 height 421
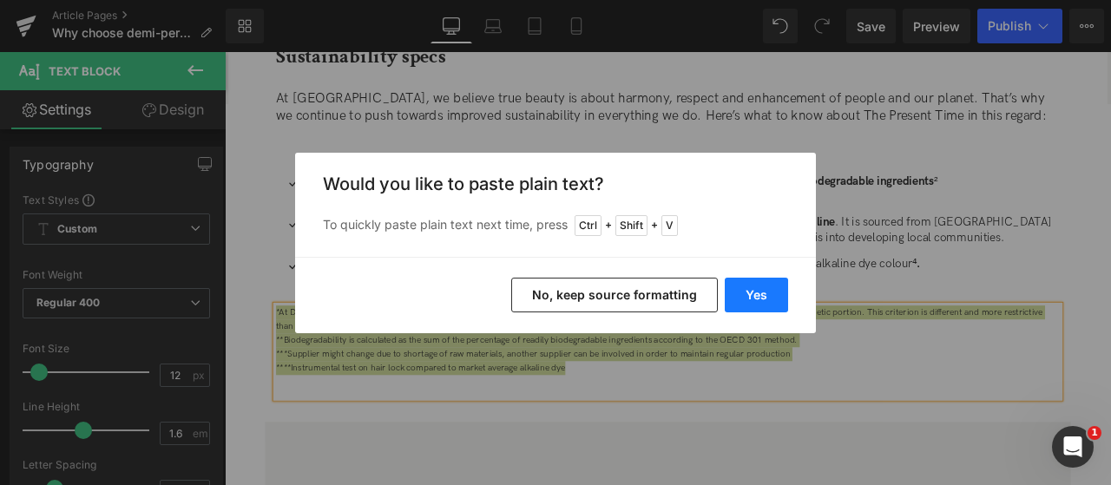
click at [759, 296] on button "Yes" at bounding box center [756, 295] width 63 height 35
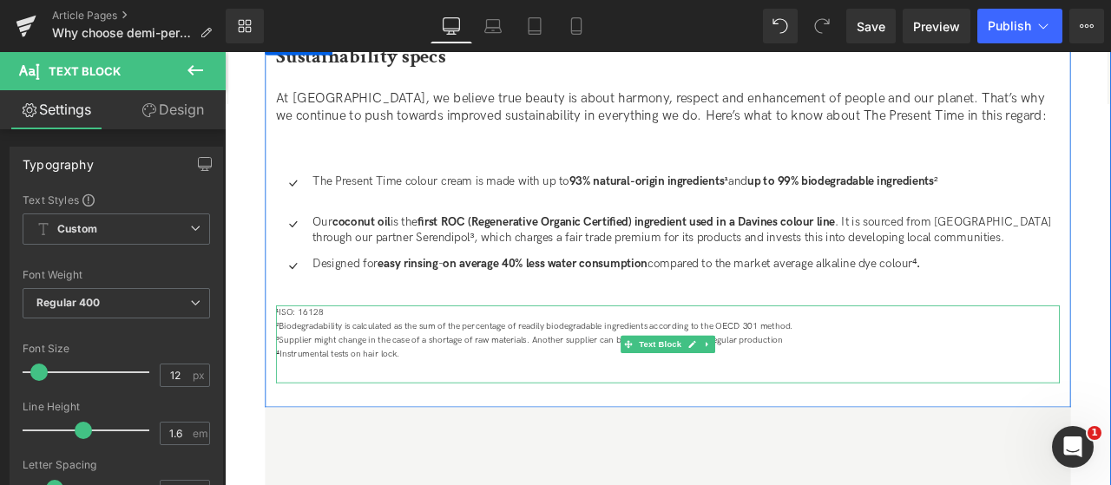
click at [498, 418] on div "¹ISO: 16128  ²Biodegradability is calculated as the sum of the percentage of r…" at bounding box center [750, 399] width 929 height 93
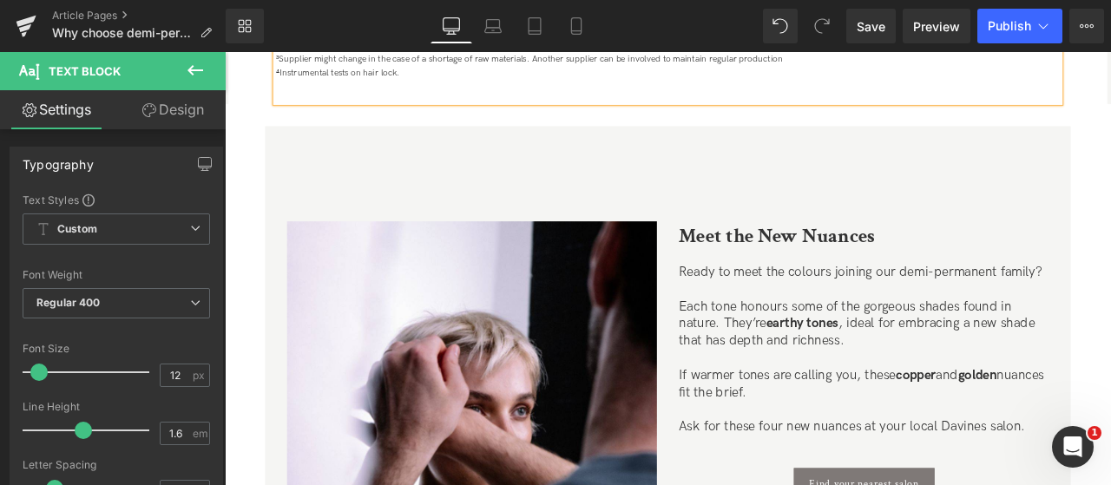
scroll to position [2468, 0]
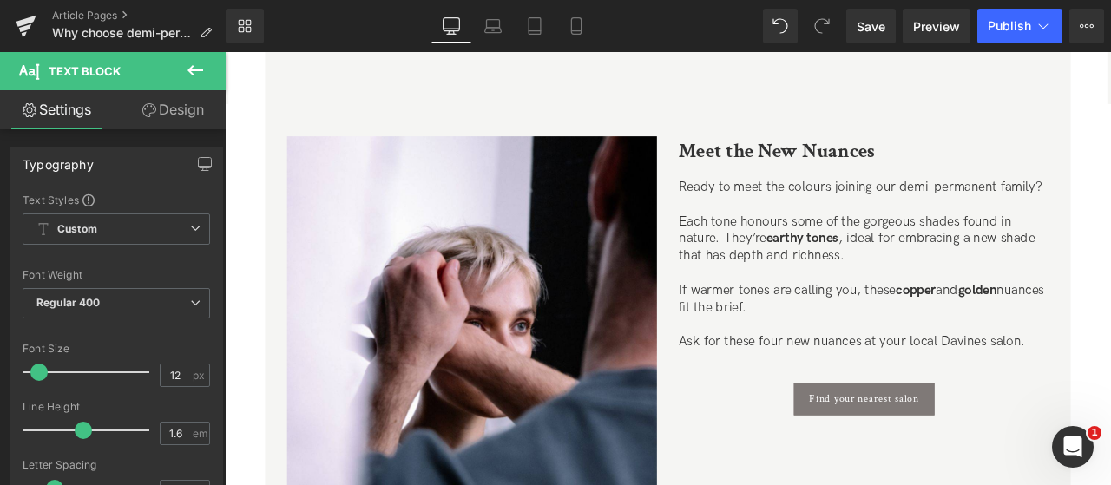
click at [868, 334] on p "If warmer tones are calling you, these copper and golden nuances fit the brief." at bounding box center [982, 344] width 438 height 41
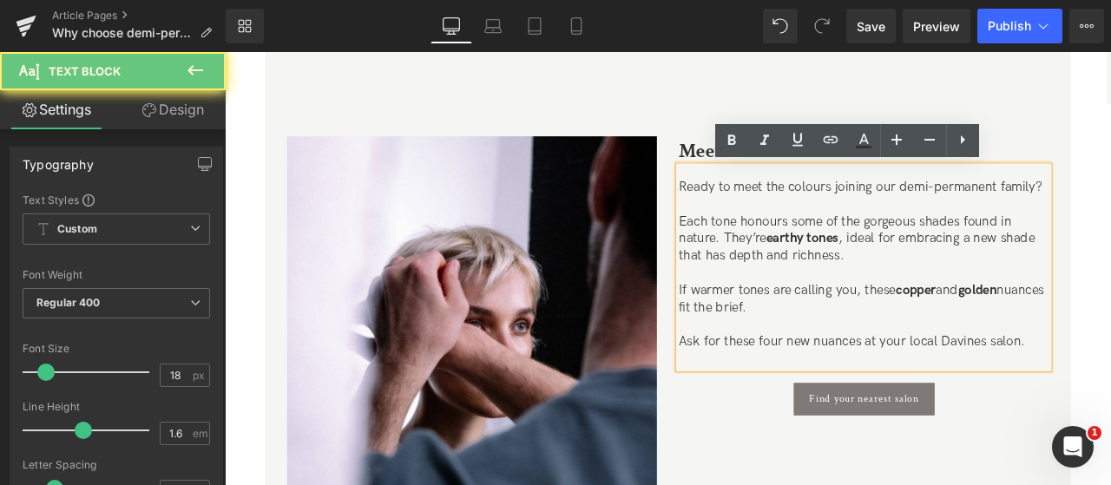
click at [1110, 397] on p "Ask for these four new nuances at your local Davines salon." at bounding box center [982, 395] width 438 height 20
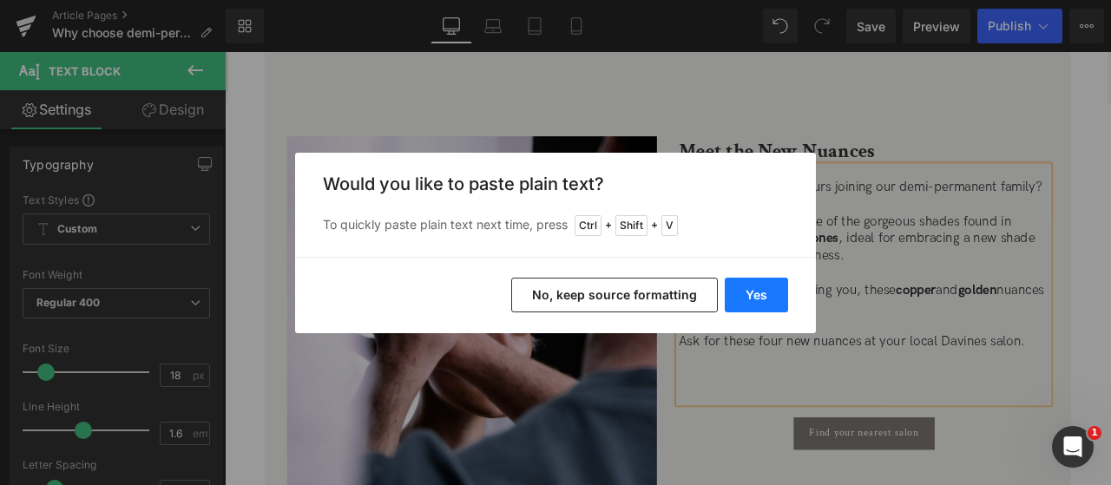
click at [771, 292] on button "Yes" at bounding box center [756, 295] width 63 height 35
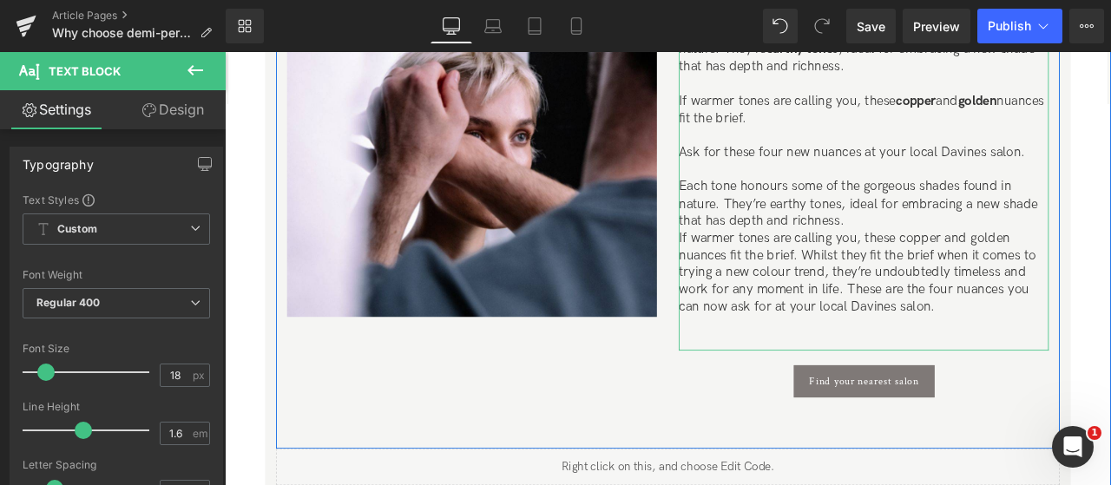
scroll to position [2728, 0]
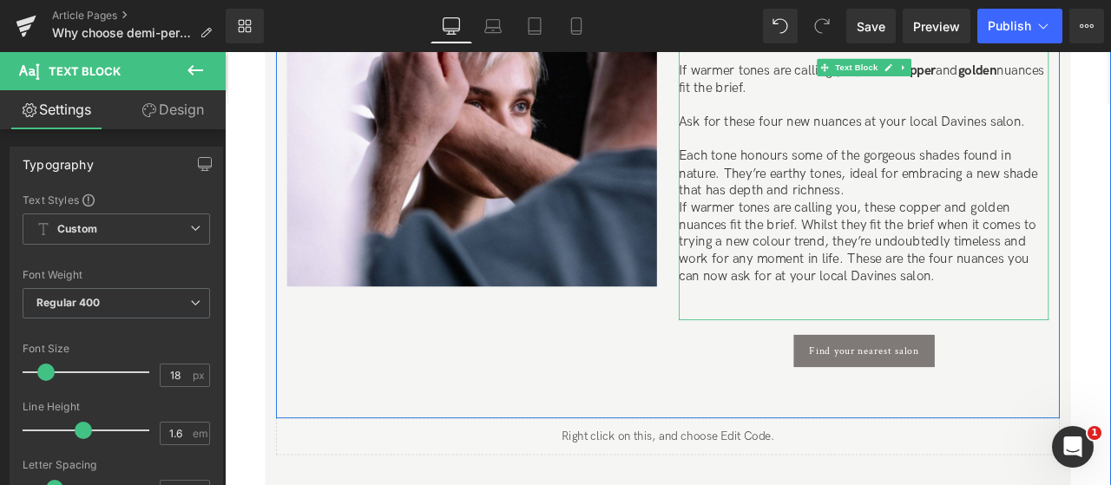
click at [957, 292] on p "If warmer tones are calling you, these copper and golden nuances fit the brief.…" at bounding box center [982, 278] width 438 height 102
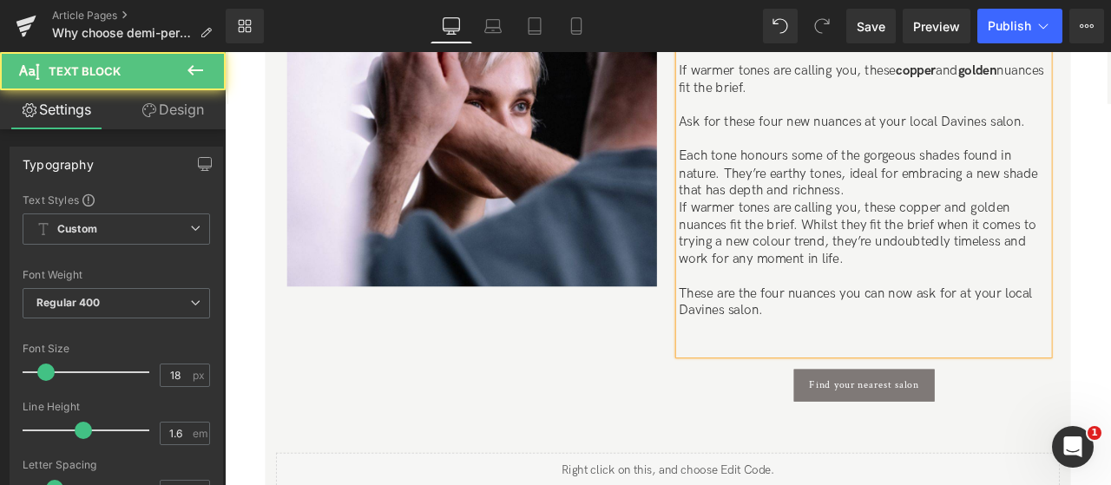
click at [967, 211] on p "Each tone honours some of the gorgeous shades found in nature. They’re earthy t…" at bounding box center [982, 195] width 438 height 61
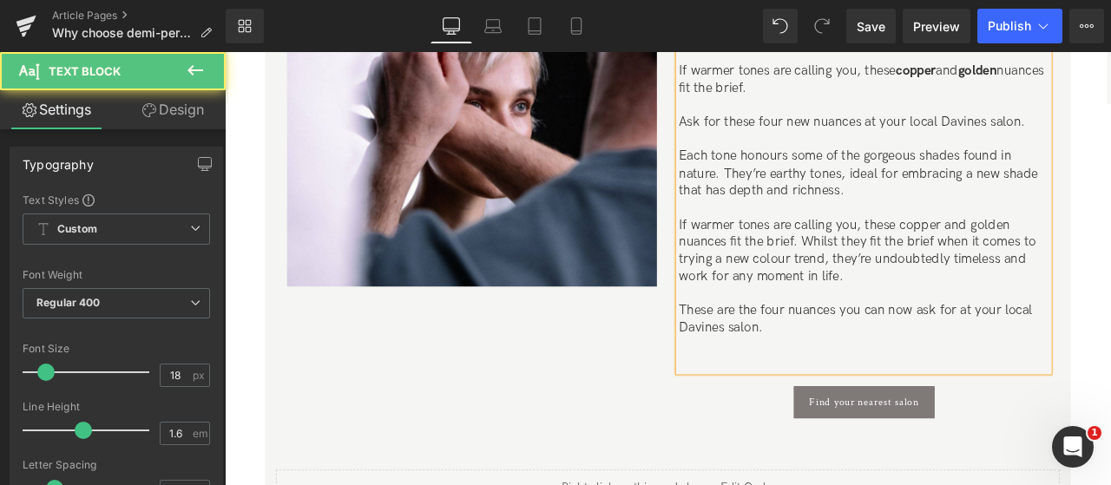
scroll to position [2641, 0]
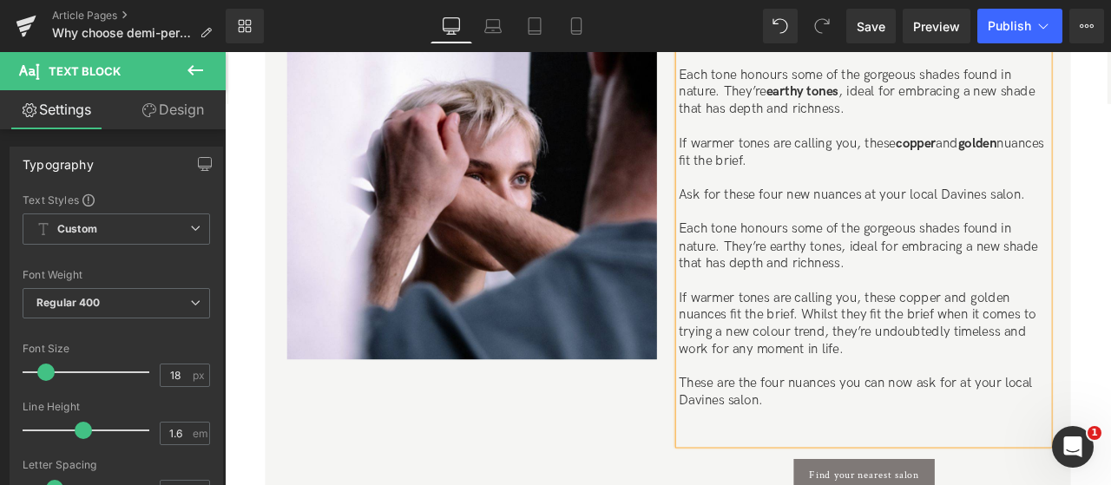
drag, startPoint x: 765, startPoint y: 75, endPoint x: 1187, endPoint y: 221, distance: 446.5
click at [1110, 221] on div "Ready to meet the colours joining our demi-permanent family? Each tone honours …" at bounding box center [982, 266] width 438 height 504
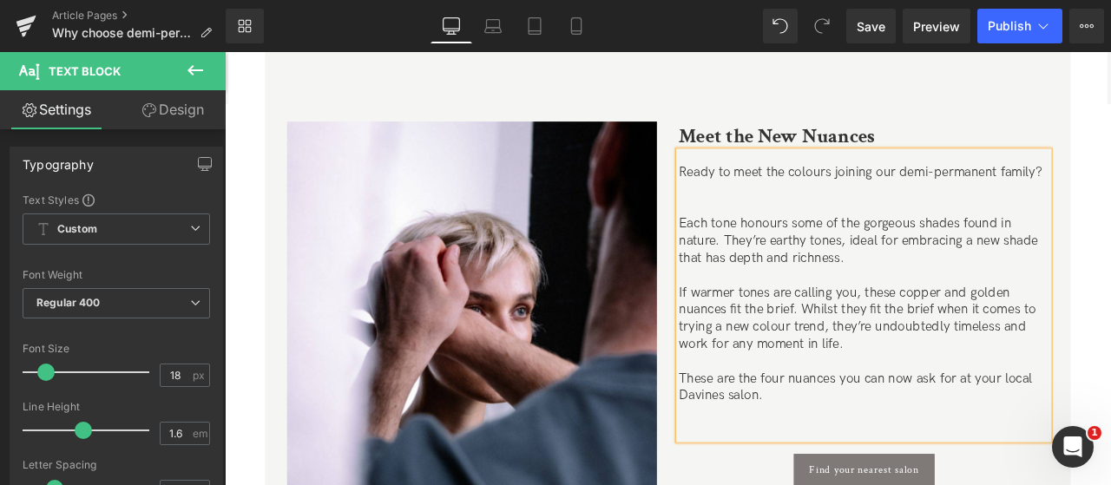
scroll to position [2468, 0]
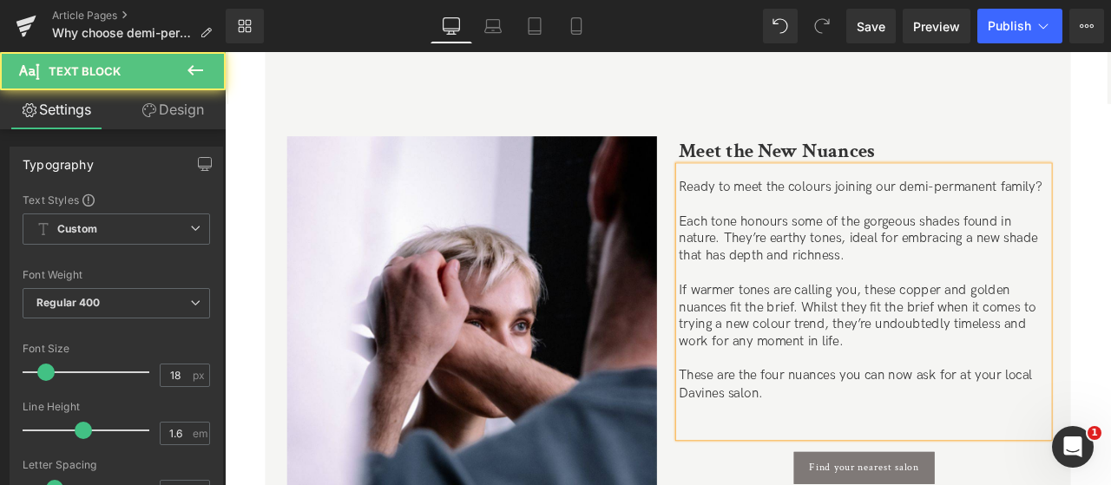
click at [1025, 334] on p "If warmer tones are calling you, these copper and golden nuances fit the brief.…" at bounding box center [982, 365] width 438 height 82
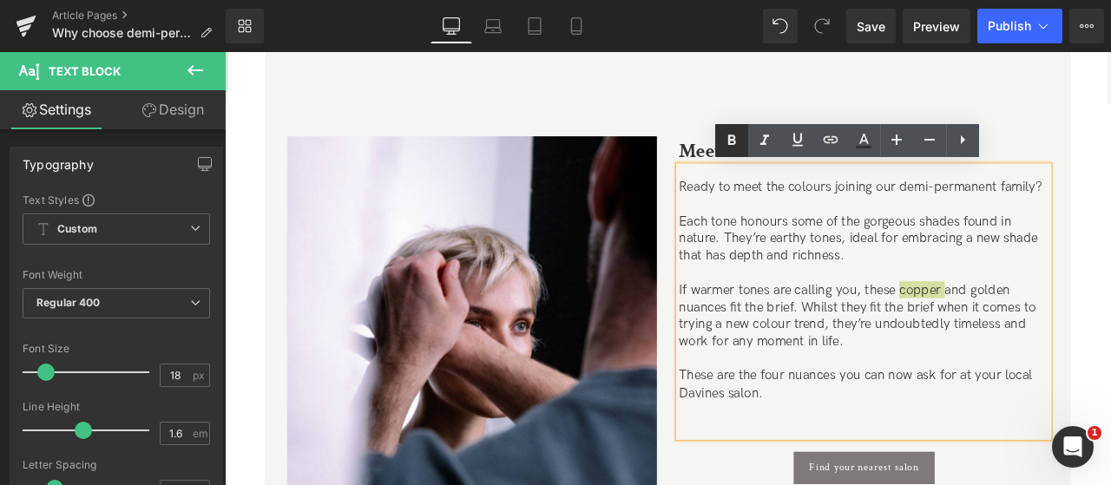
click at [731, 151] on link at bounding box center [731, 140] width 33 height 33
drag, startPoint x: 1105, startPoint y: 338, endPoint x: 820, endPoint y: 356, distance: 285.4
click at [820, 356] on p "If warmer tones are calling you, these copper and golden nuances fit the brief.…" at bounding box center [982, 365] width 438 height 82
click at [731, 143] on icon at bounding box center [732, 140] width 8 height 10
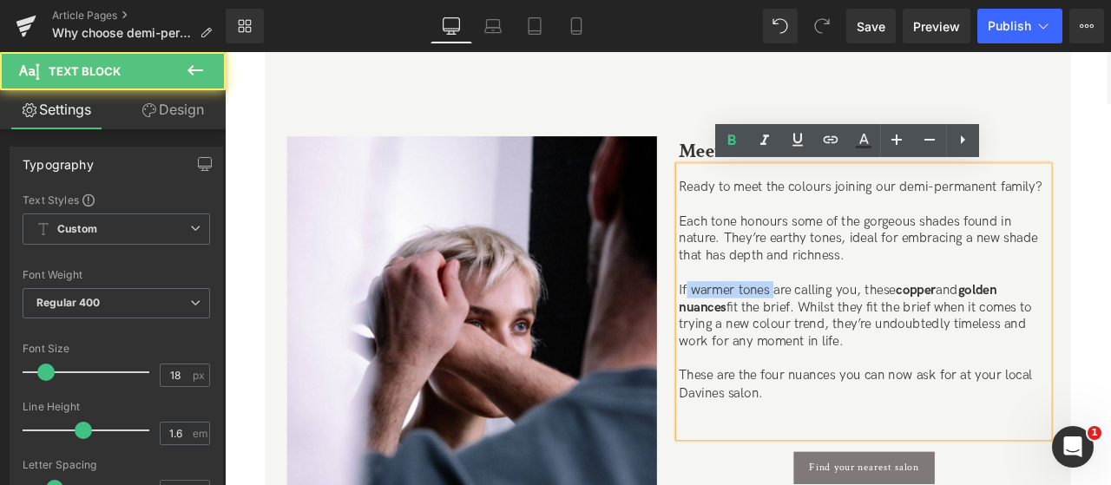
drag, startPoint x: 872, startPoint y: 331, endPoint x: 770, endPoint y: 331, distance: 101.6
click at [770, 331] on p "If warmer tones are calling you, these copper and golden nuances fit the brief.…" at bounding box center [982, 365] width 438 height 82
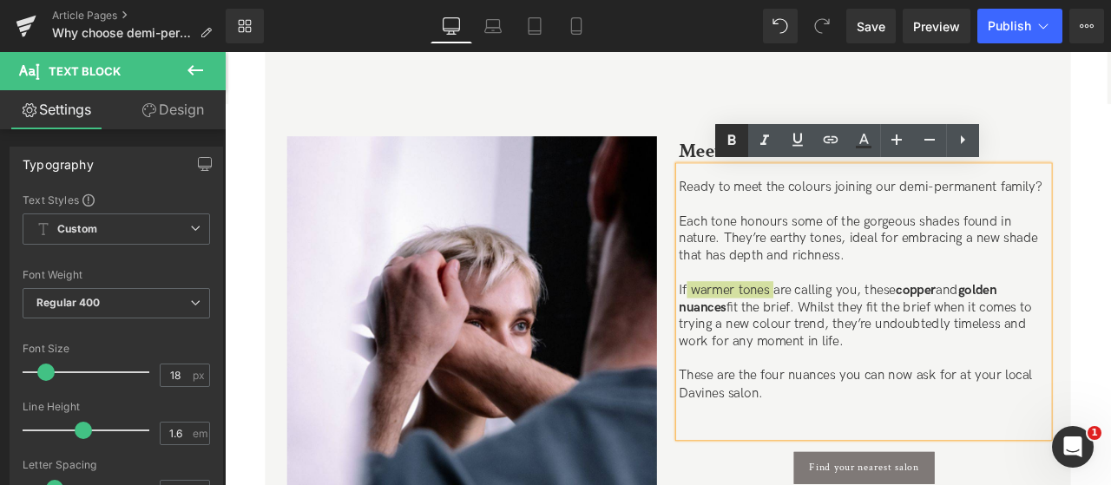
click at [735, 141] on icon at bounding box center [732, 140] width 8 height 10
click at [820, 351] on strong "golden nuances" at bounding box center [947, 344] width 368 height 38
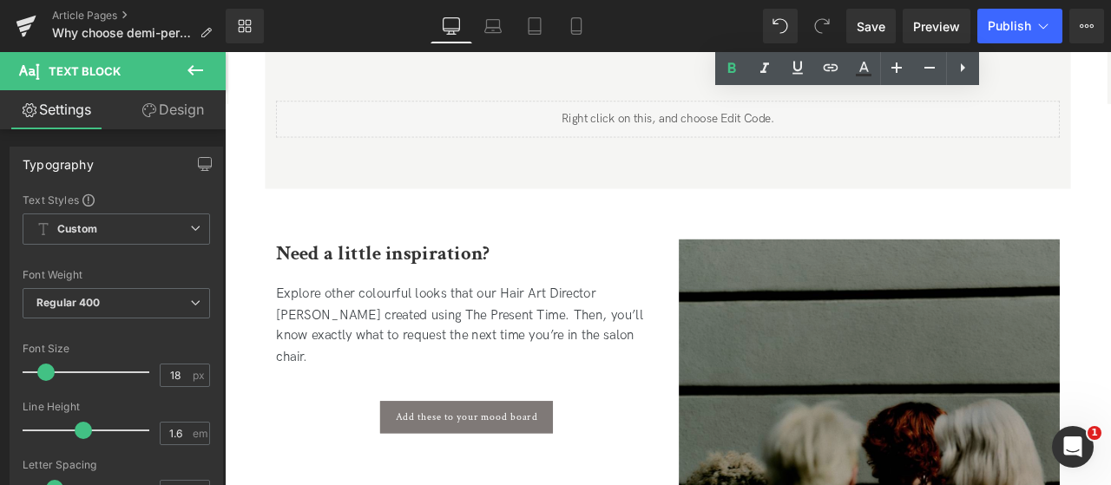
scroll to position [2902, 0]
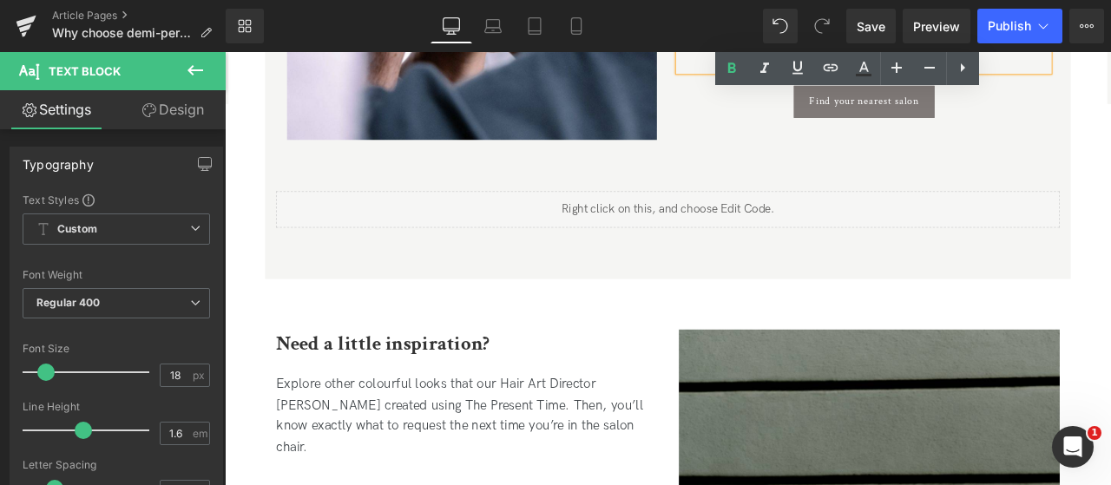
click at [906, 240] on div "Liquid" at bounding box center [750, 238] width 929 height 43
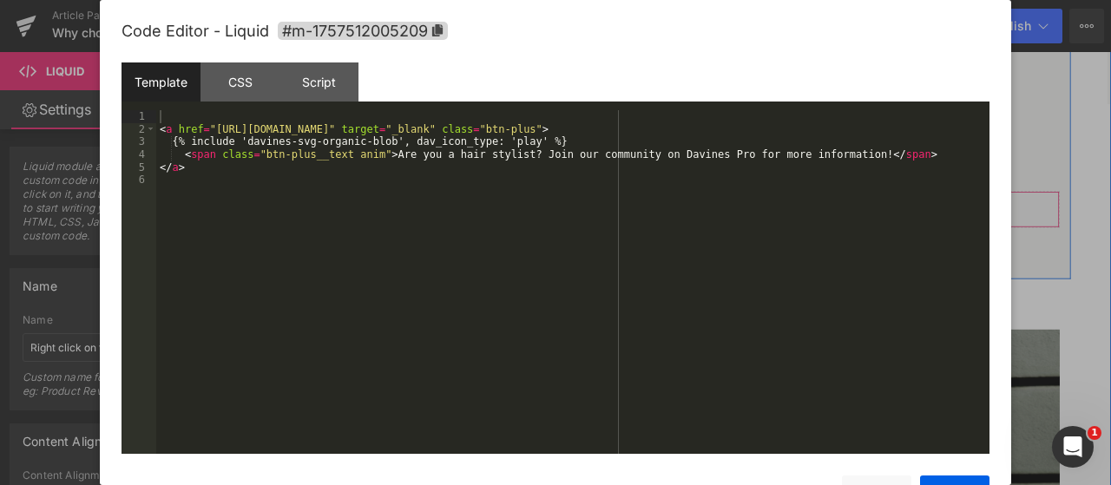
click at [768, 230] on div "Liquid" at bounding box center [750, 238] width 929 height 43
click at [1038, 107] on div at bounding box center [555, 242] width 1111 height 485
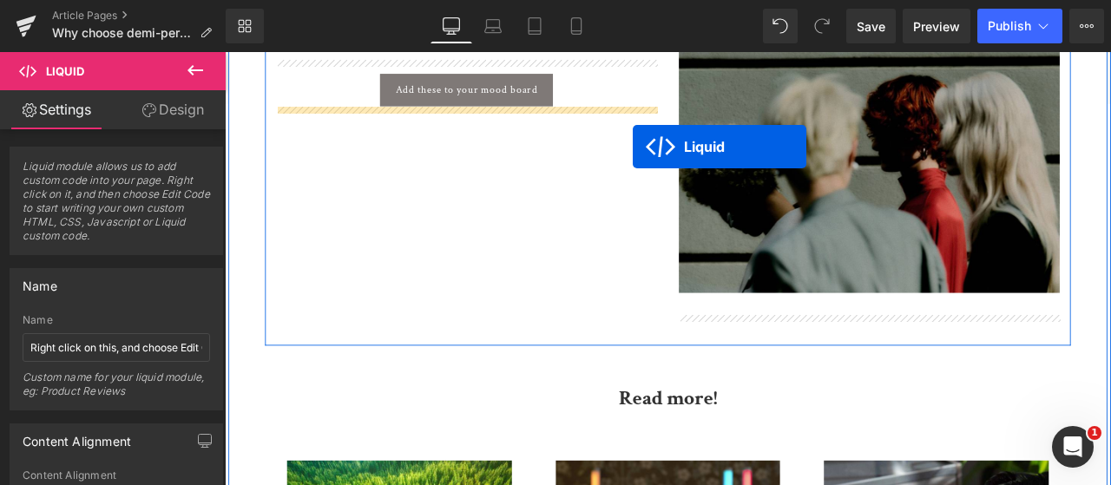
scroll to position [3423, 0]
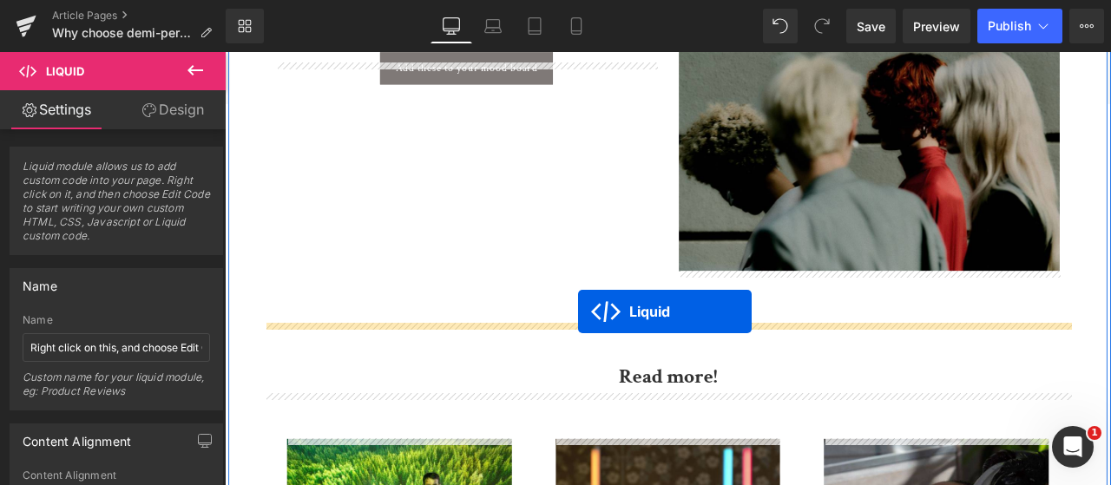
drag, startPoint x: 700, startPoint y: 145, endPoint x: 643, endPoint y: 359, distance: 221.8
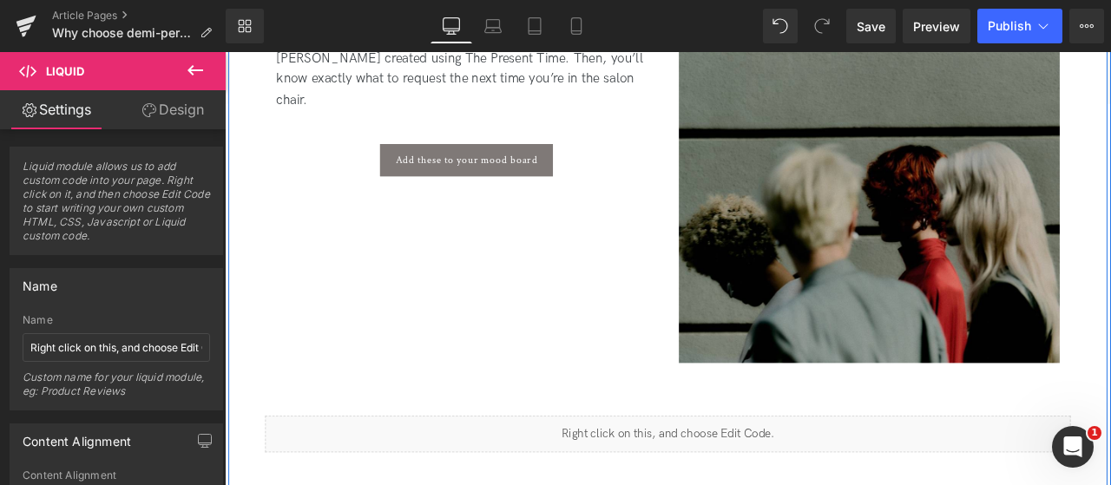
scroll to position [3119, 0]
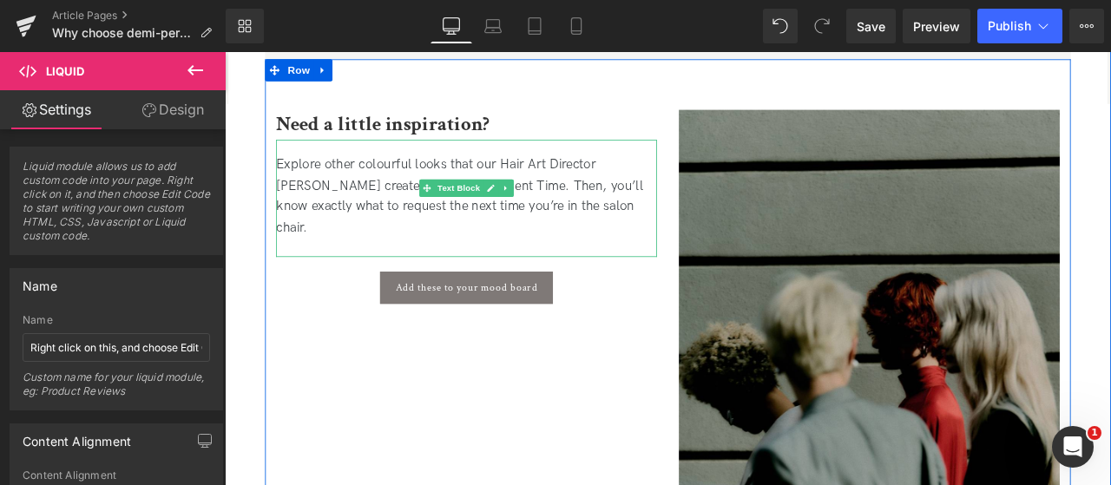
click at [392, 250] on div "Explore other colourful looks that our Hair Art Director [PERSON_NAME] created …" at bounding box center [511, 225] width 451 height 139
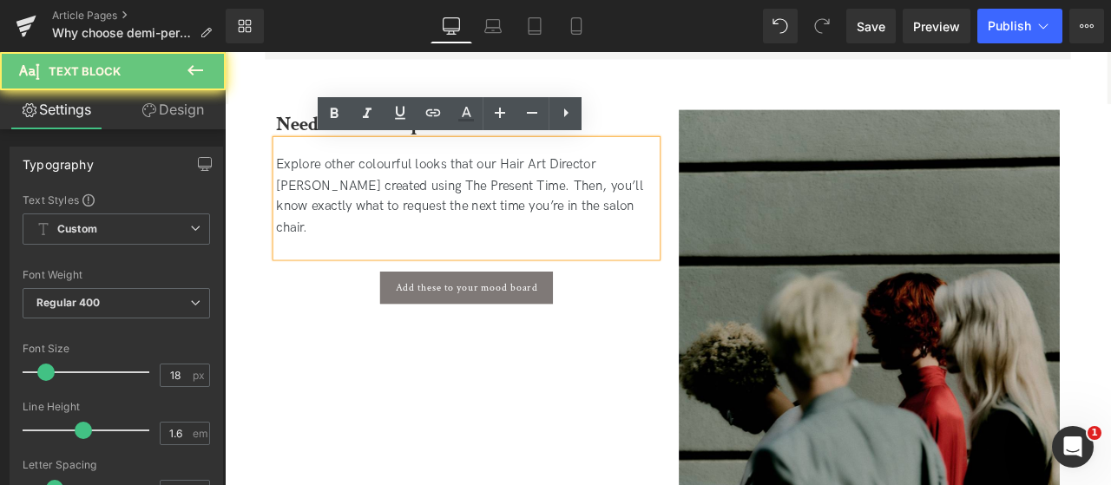
click at [374, 211] on p "Explore other colourful looks that our Hair Art Director [PERSON_NAME] created …" at bounding box center [511, 224] width 451 height 100
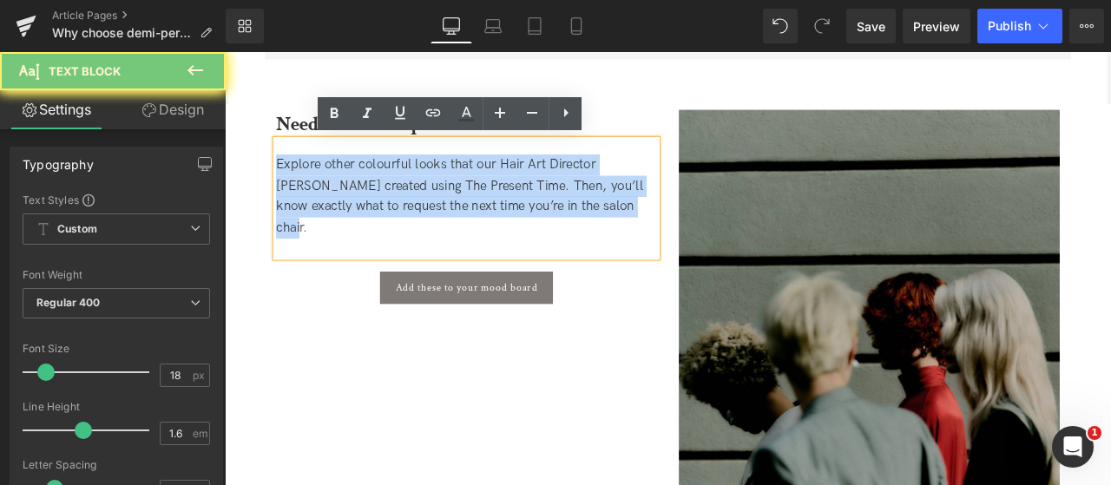
click at [374, 211] on p "Explore other colourful looks that our Hair Art Director [PERSON_NAME] created …" at bounding box center [511, 224] width 451 height 100
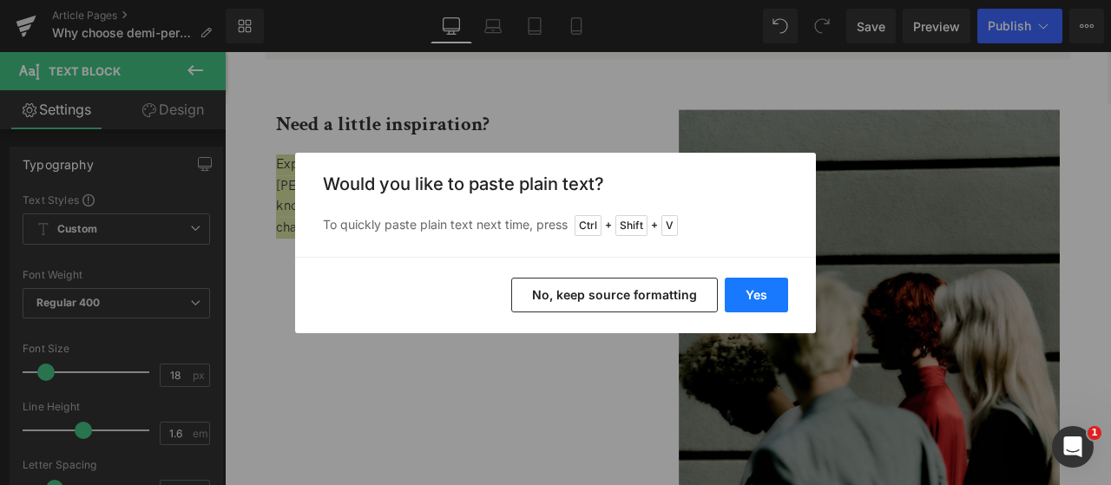
drag, startPoint x: 759, startPoint y: 300, endPoint x: 635, endPoint y: 293, distance: 124.4
click at [760, 300] on button "Yes" at bounding box center [756, 295] width 63 height 35
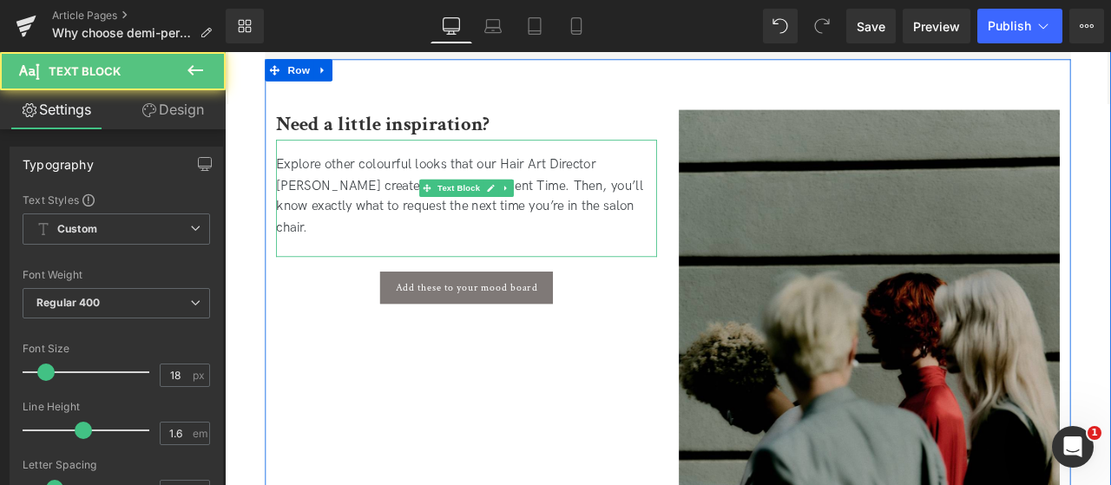
click at [576, 213] on p "Explore other colourful looks that our Hair Art Director [PERSON_NAME] created …" at bounding box center [511, 224] width 451 height 100
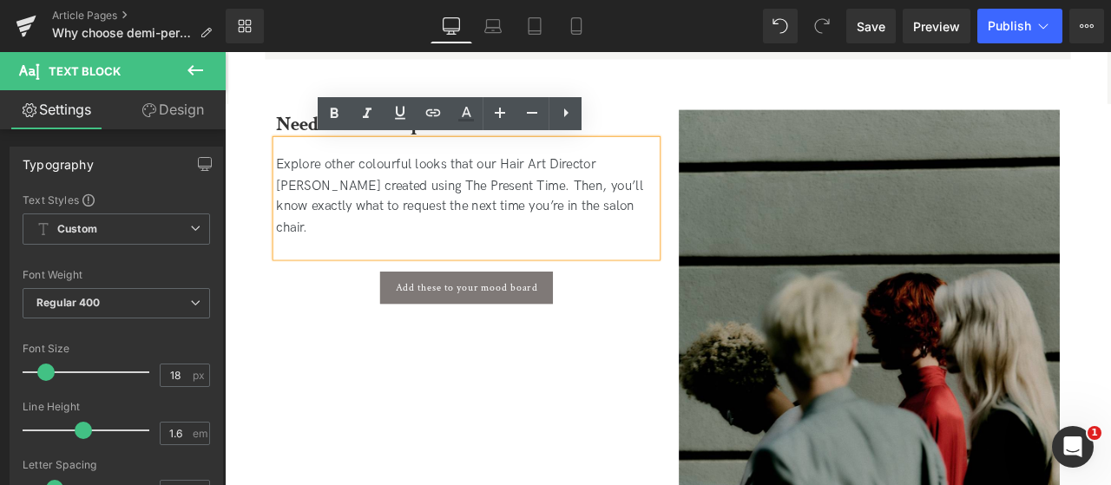
scroll to position [3032, 0]
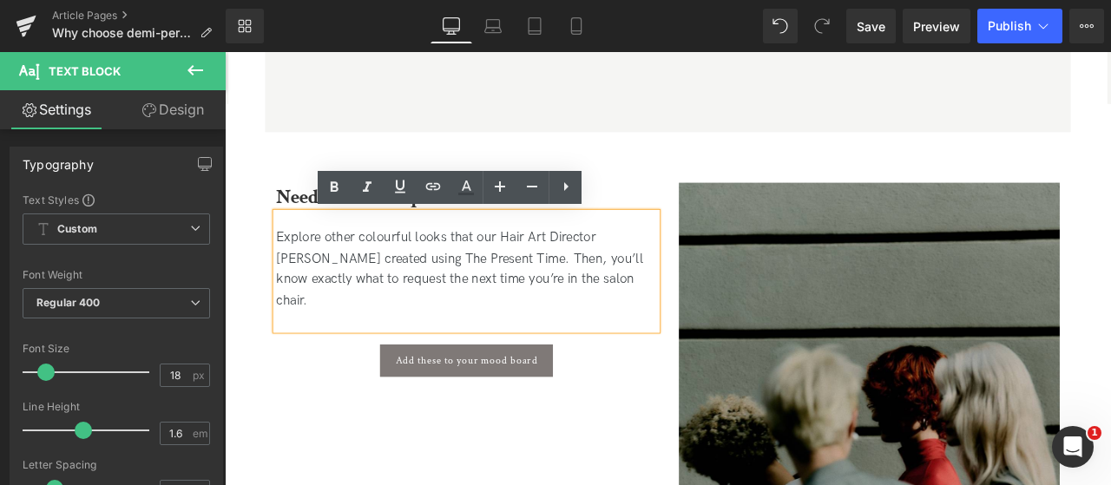
click at [651, 404] on div "Add these to your mood board" at bounding box center [511, 418] width 451 height 38
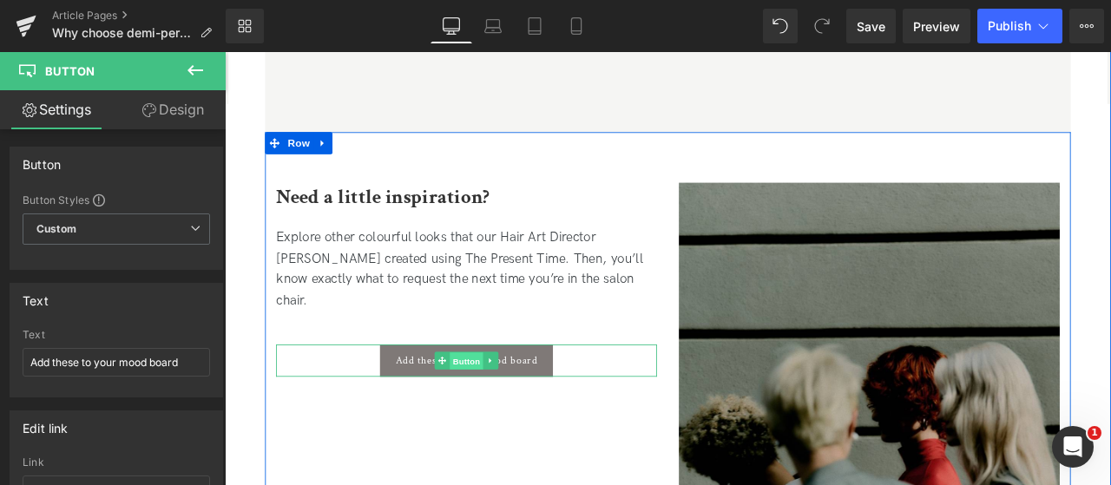
click at [514, 409] on span "Button" at bounding box center [511, 419] width 40 height 21
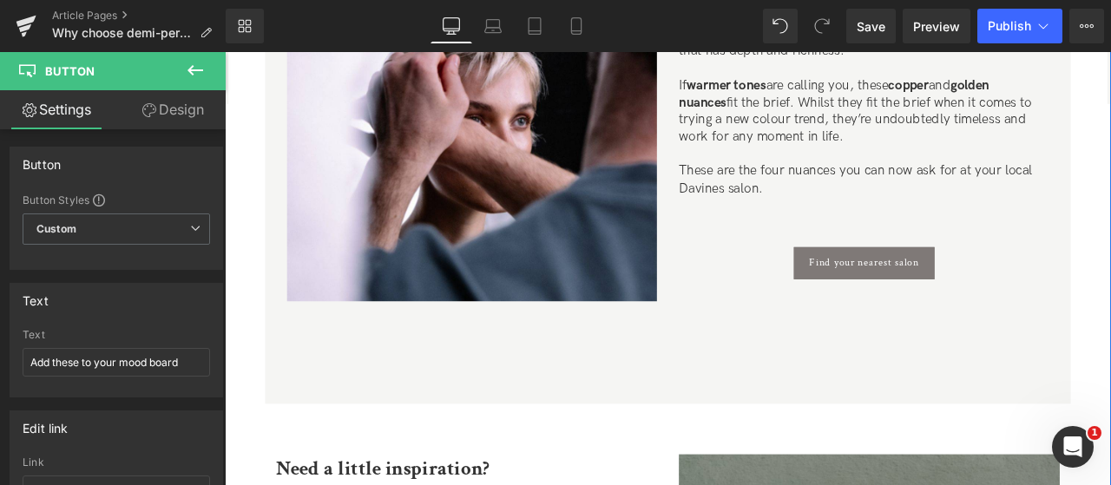
scroll to position [2858, 0]
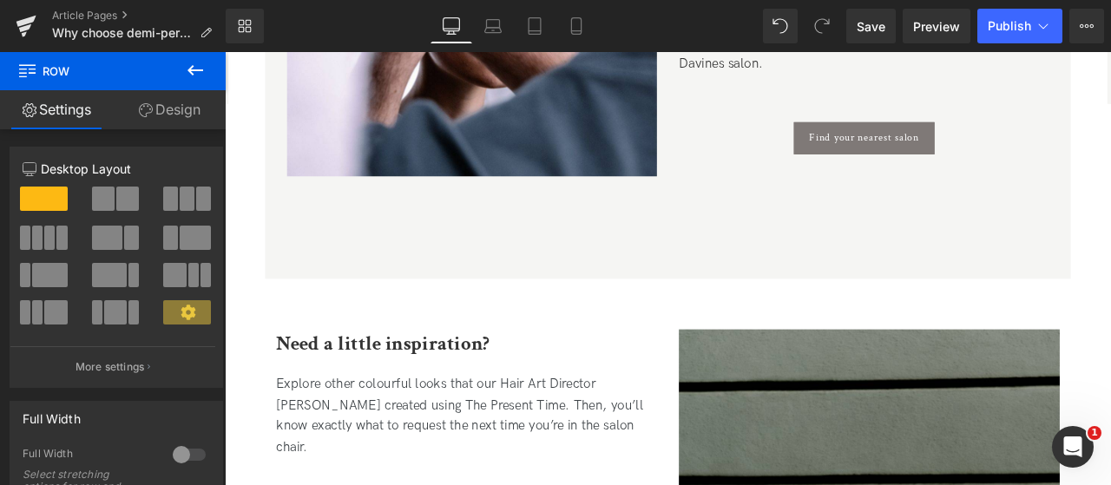
click at [205, 76] on icon at bounding box center [195, 70] width 21 height 21
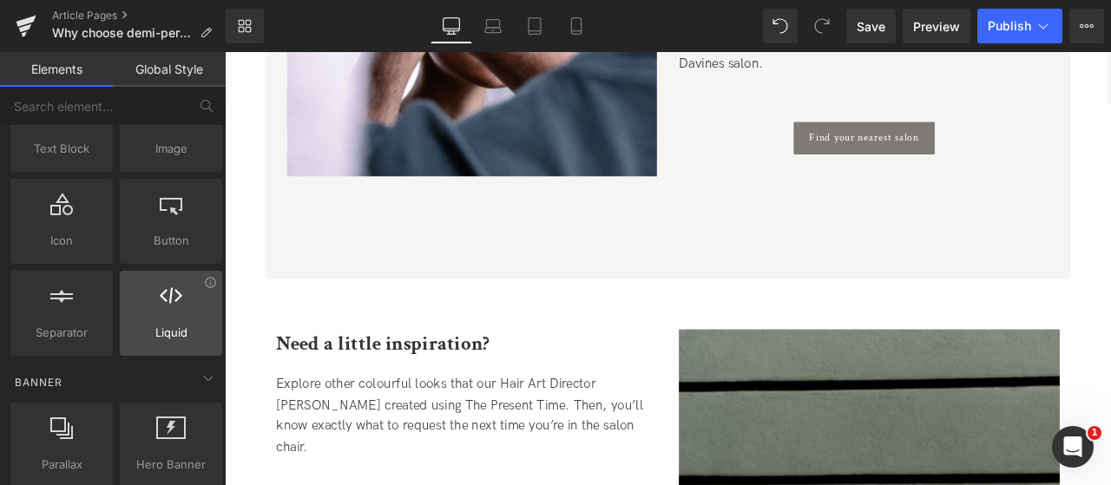
scroll to position [260, 0]
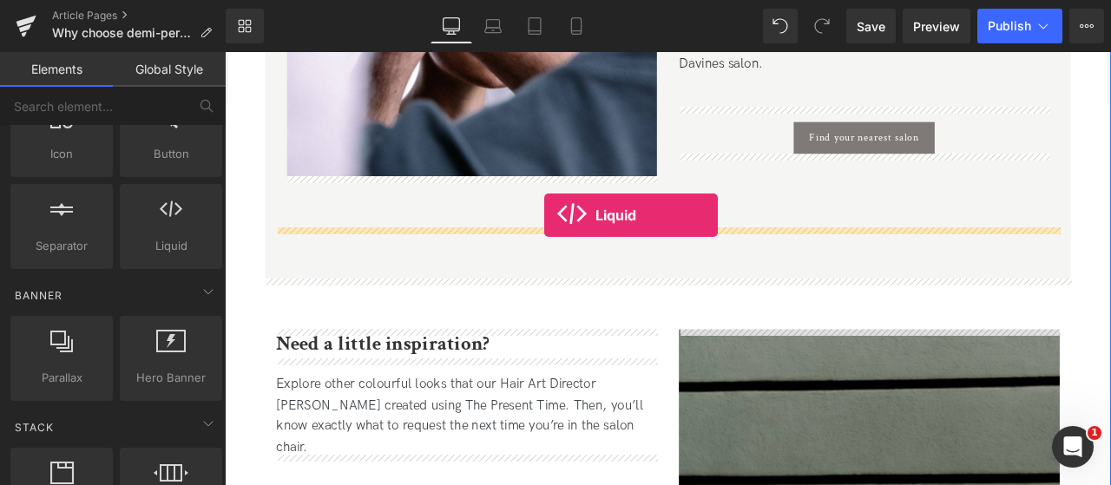
drag, startPoint x: 398, startPoint y: 280, endPoint x: 603, endPoint y: 246, distance: 208.5
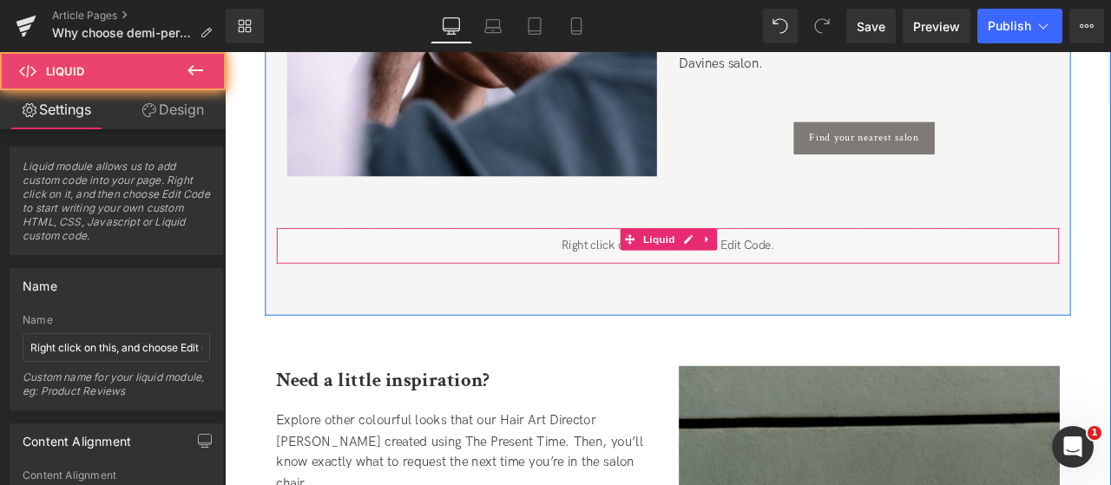
click at [655, 275] on div "Liquid" at bounding box center [750, 281] width 929 height 43
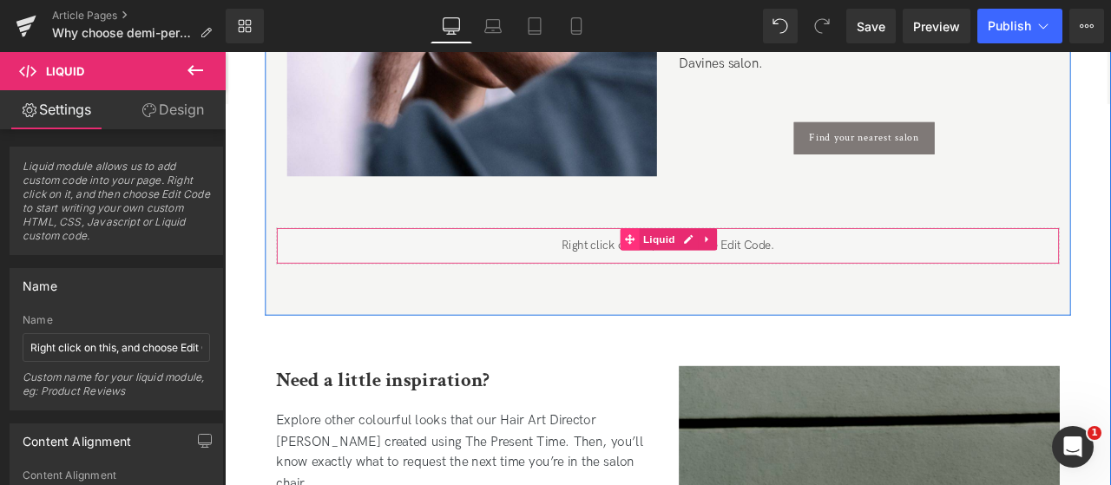
click at [703, 275] on icon at bounding box center [705, 274] width 12 height 12
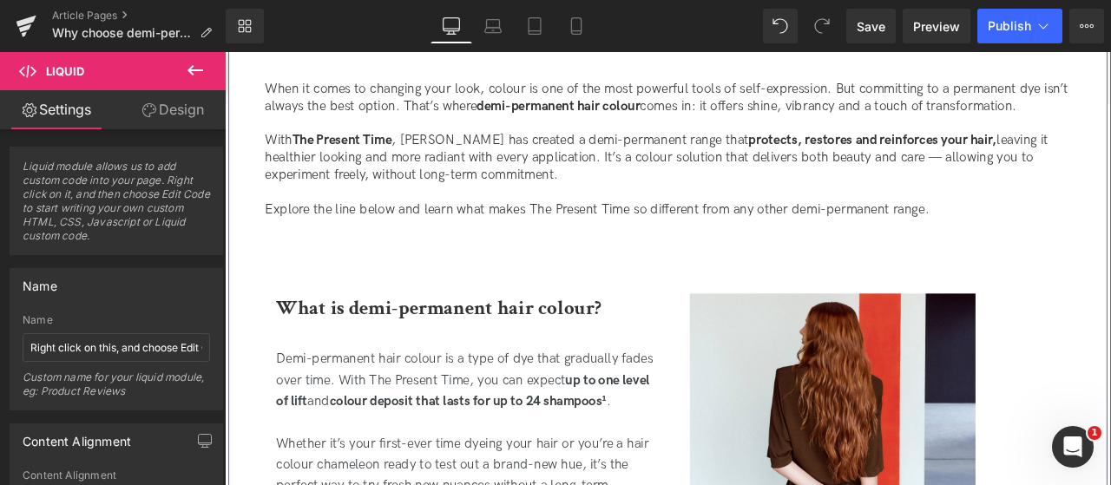
scroll to position [514, 0]
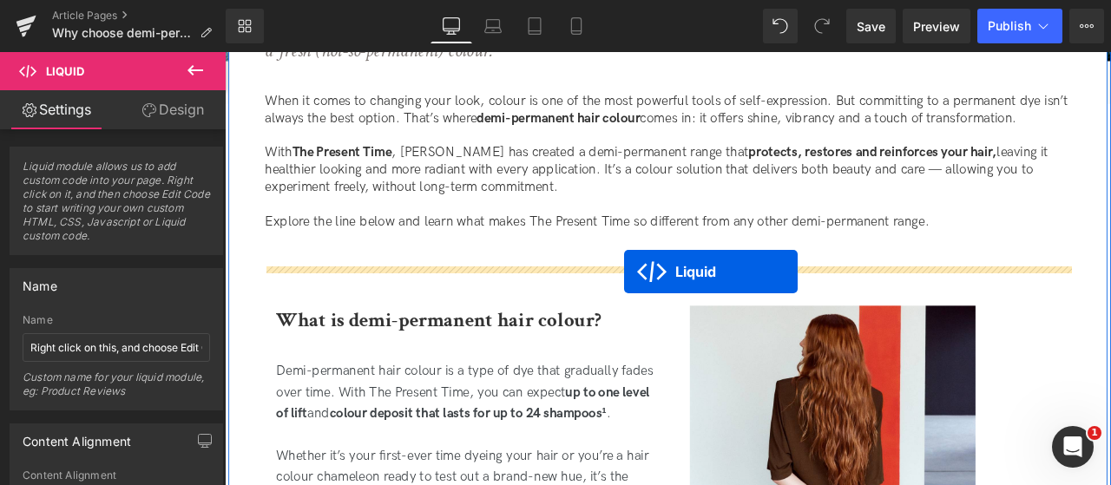
drag, startPoint x: 701, startPoint y: 362, endPoint x: 698, endPoint y: 312, distance: 50.4
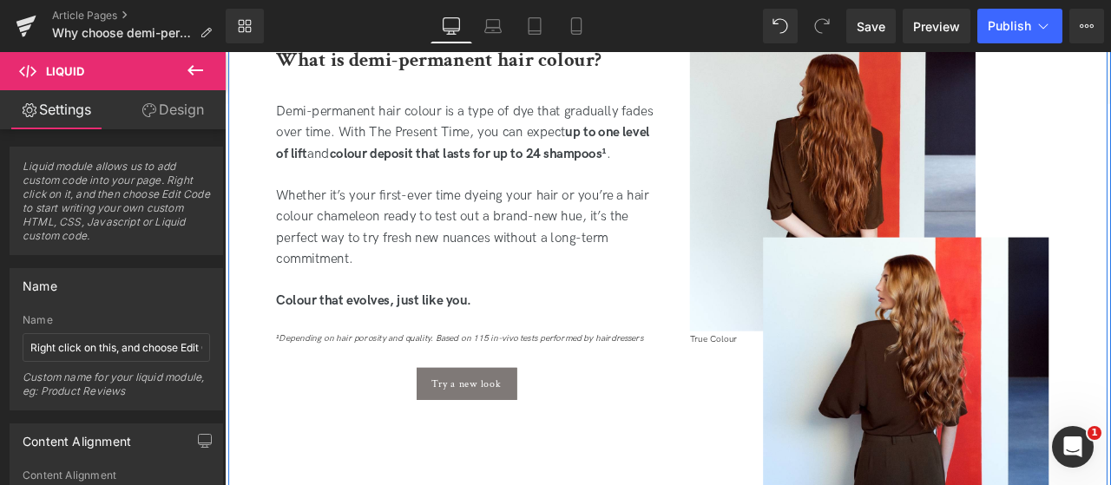
scroll to position [1035, 0]
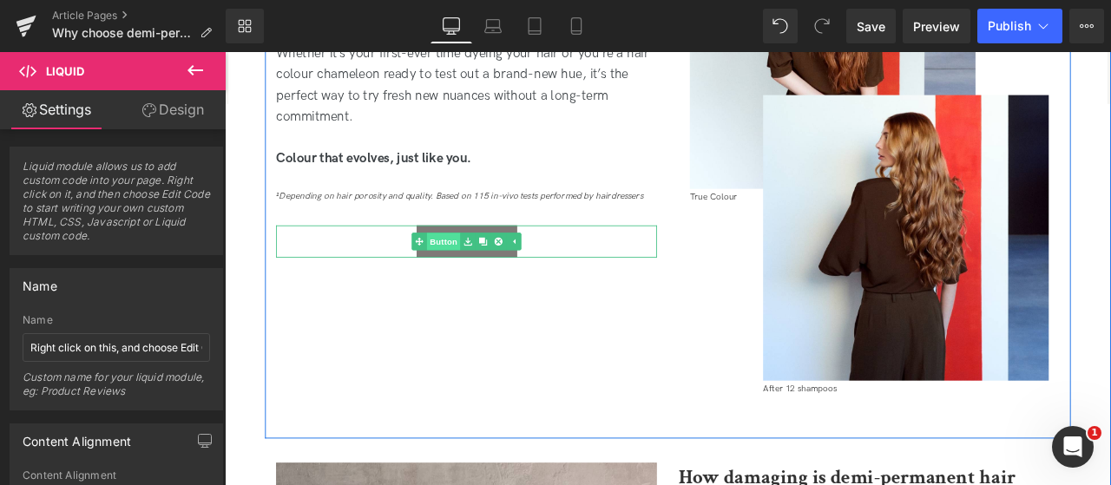
click at [484, 281] on link "Button" at bounding box center [474, 277] width 57 height 21
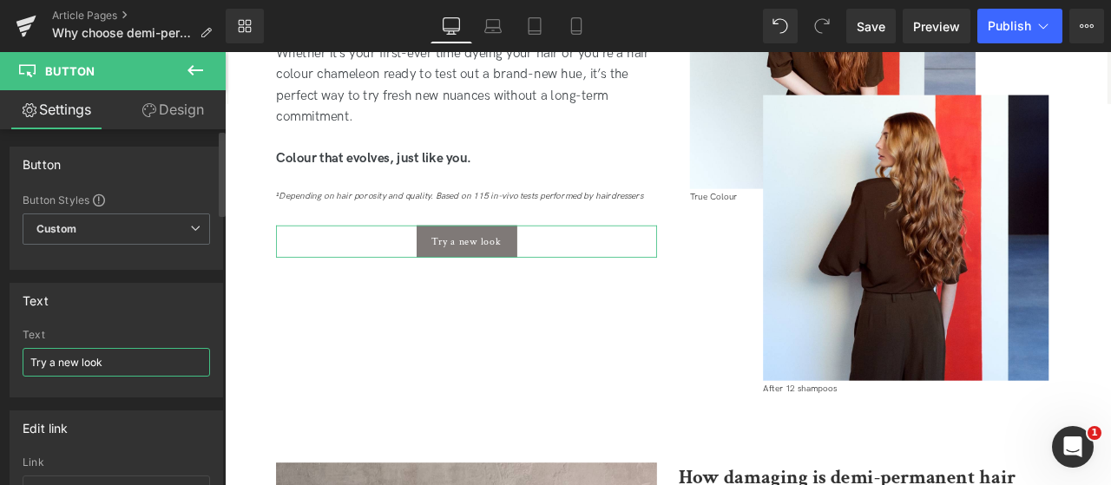
click at [115, 356] on input "Try a new look" at bounding box center [117, 362] width 188 height 29
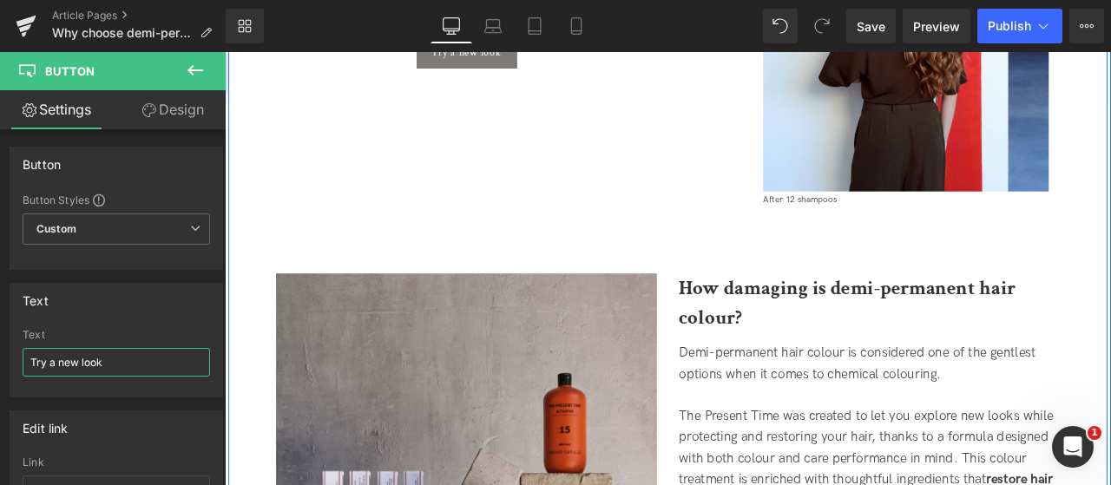
scroll to position [1122, 0]
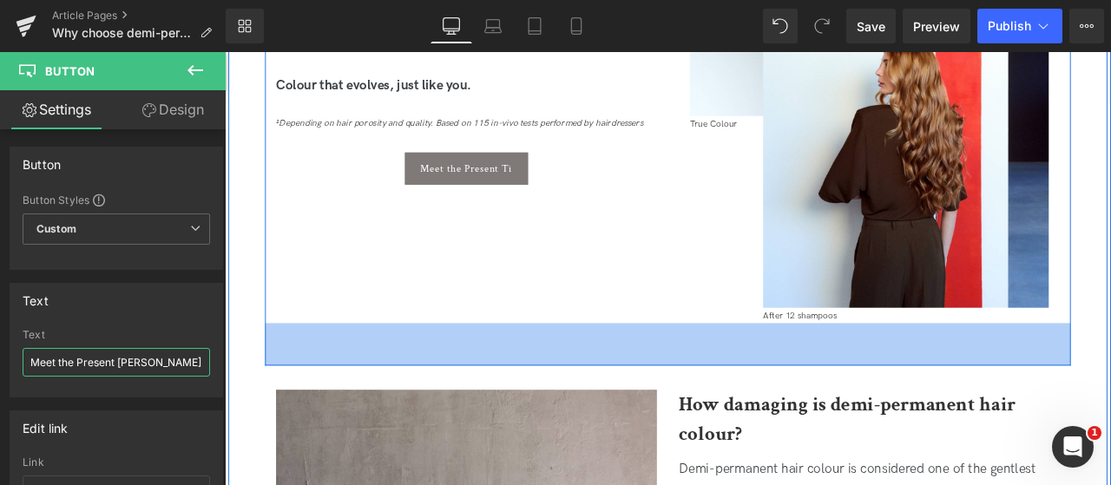
type input "Meet the Present Time"
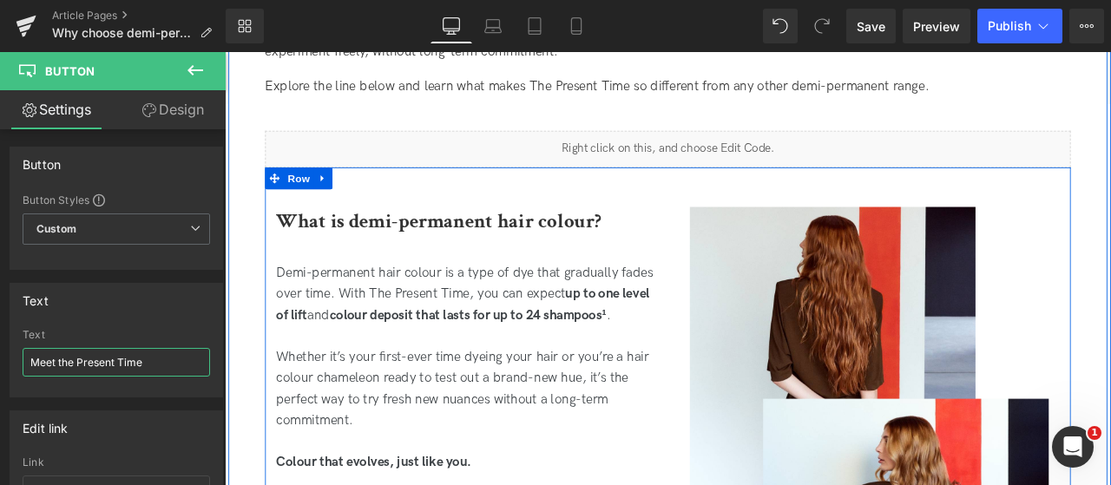
scroll to position [514, 0]
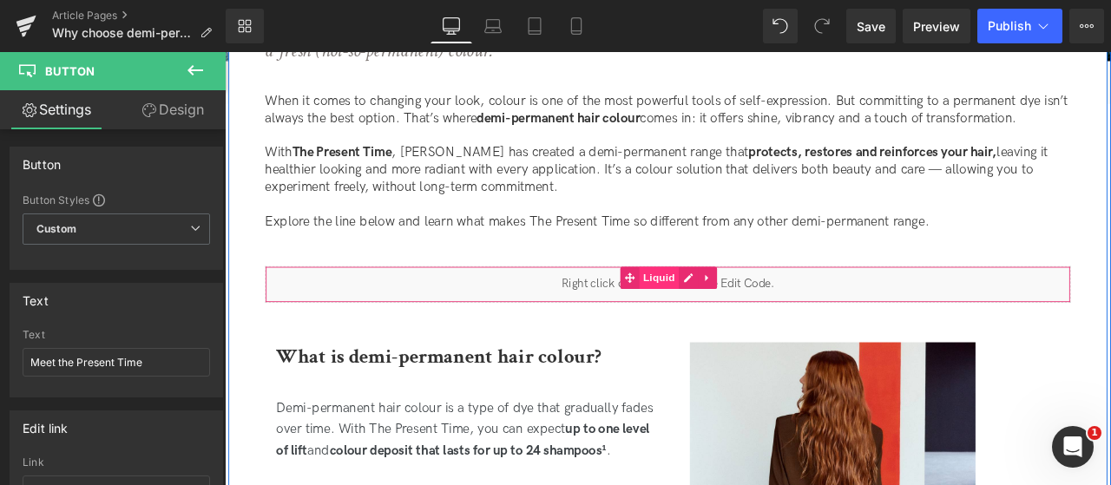
click at [739, 332] on span "Liquid" at bounding box center [739, 320] width 47 height 26
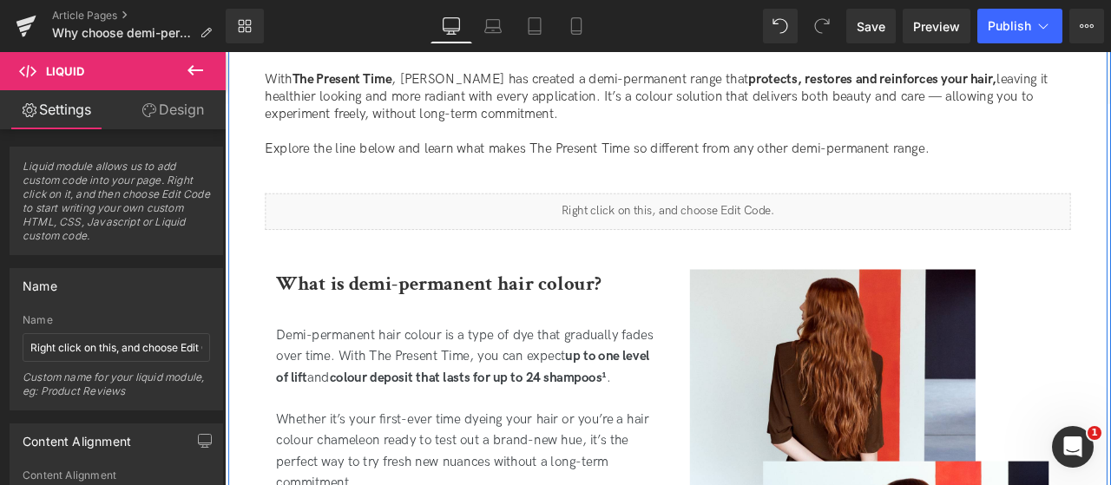
scroll to position [688, 0]
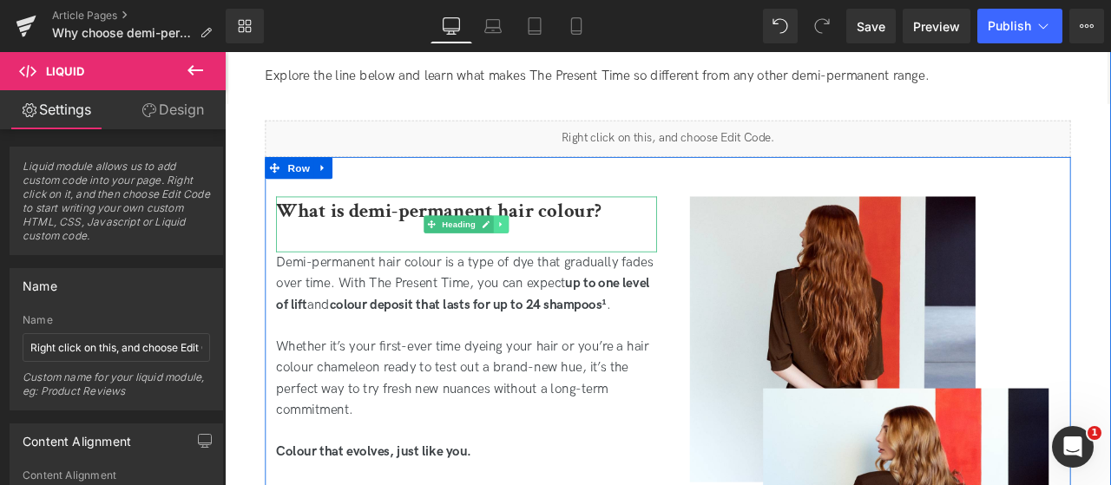
click at [550, 256] on icon at bounding box center [553, 256] width 10 height 10
click at [545, 255] on icon at bounding box center [544, 257] width 10 height 10
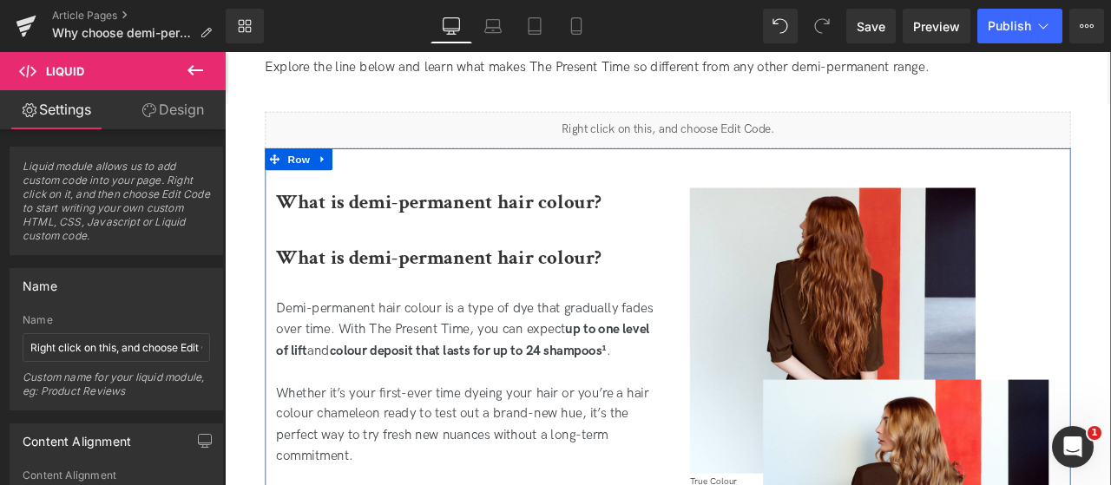
scroll to position [507, 0]
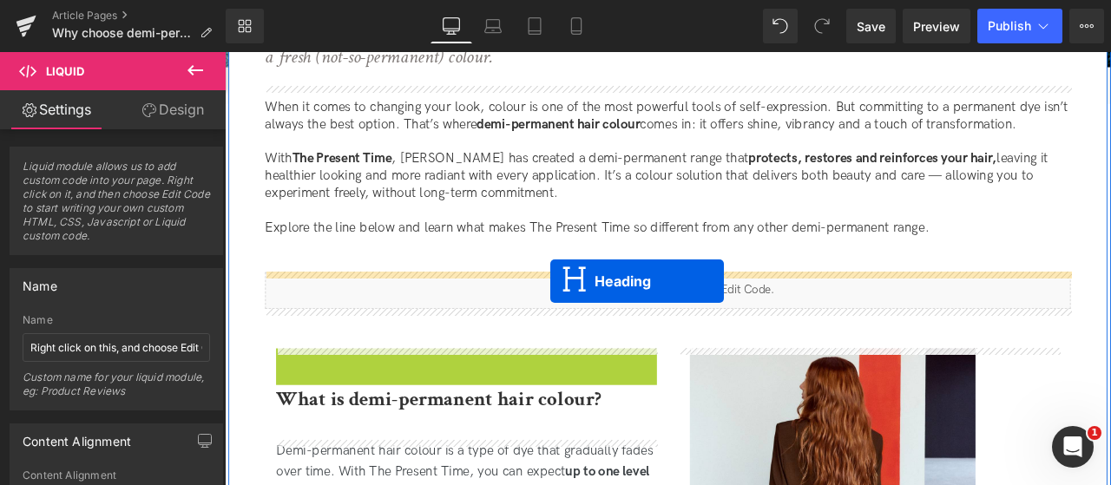
drag, startPoint x: 438, startPoint y: 439, endPoint x: 611, endPoint y: 323, distance: 208.3
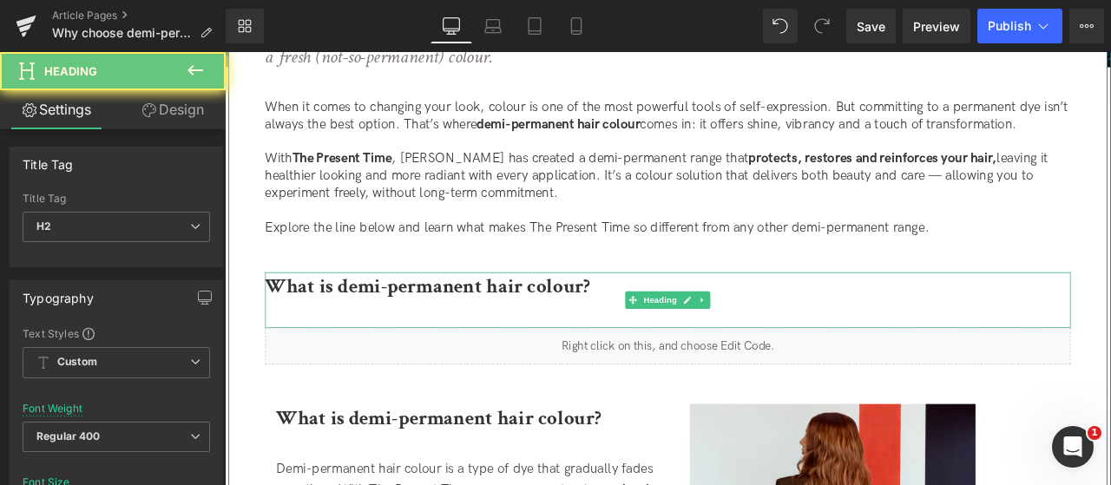
click at [614, 331] on b "What is demi-permanent hair colour?" at bounding box center [465, 330] width 385 height 30
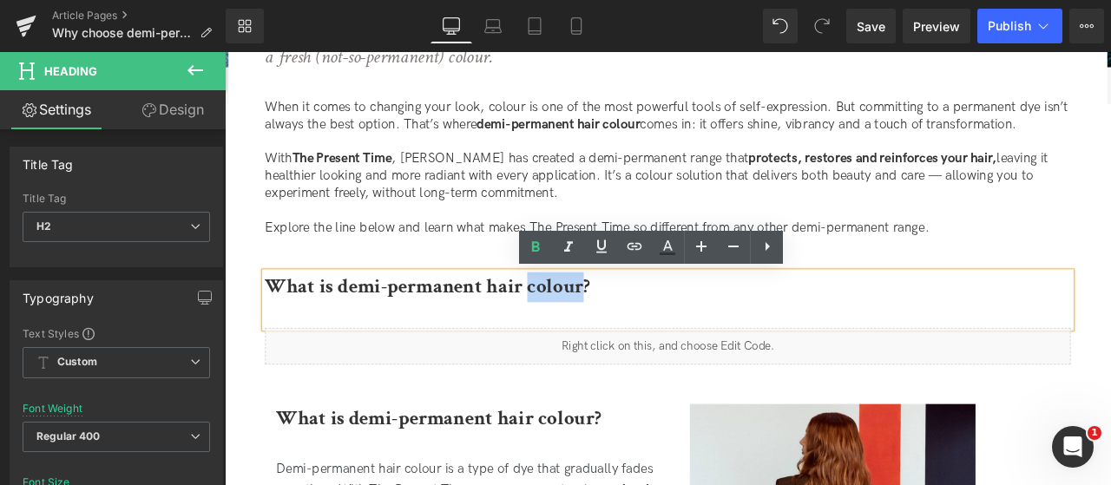
click at [614, 331] on b "What is demi-permanent hair colour?" at bounding box center [465, 330] width 385 height 30
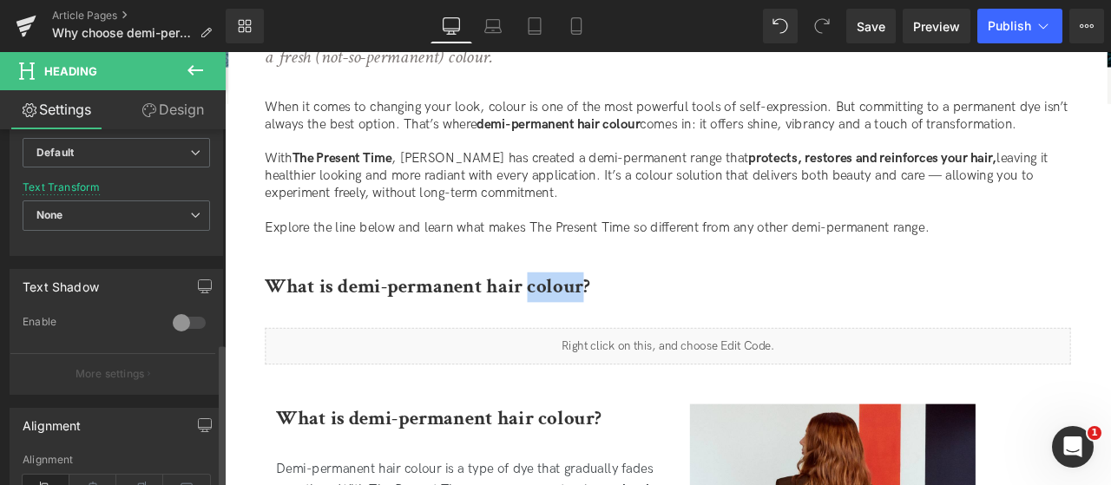
scroll to position [868, 0]
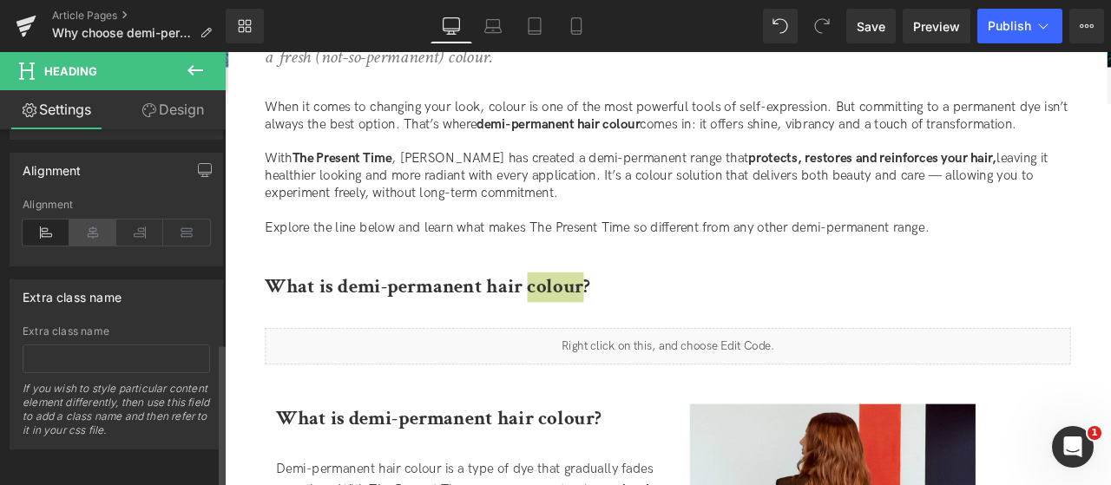
click at [94, 226] on icon at bounding box center [92, 233] width 47 height 26
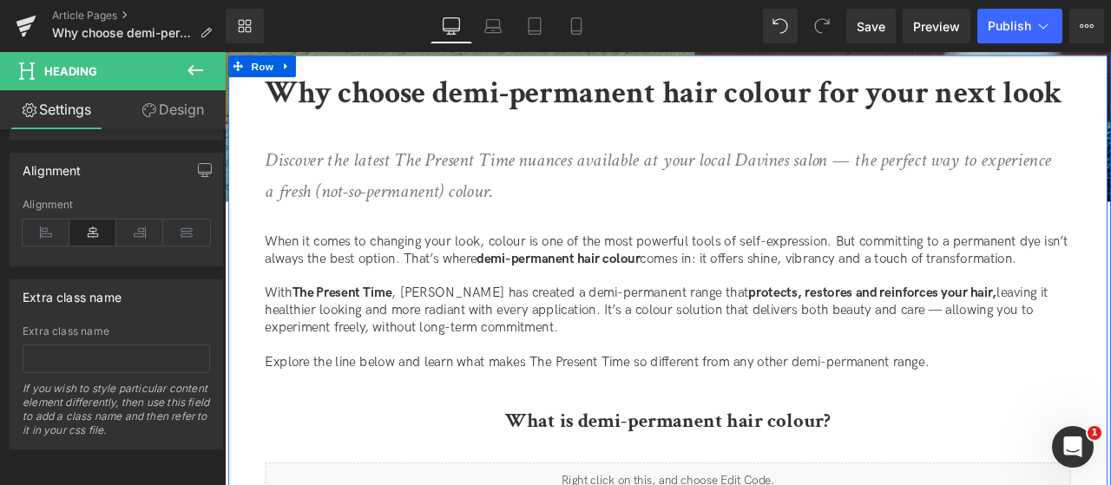
scroll to position [521, 0]
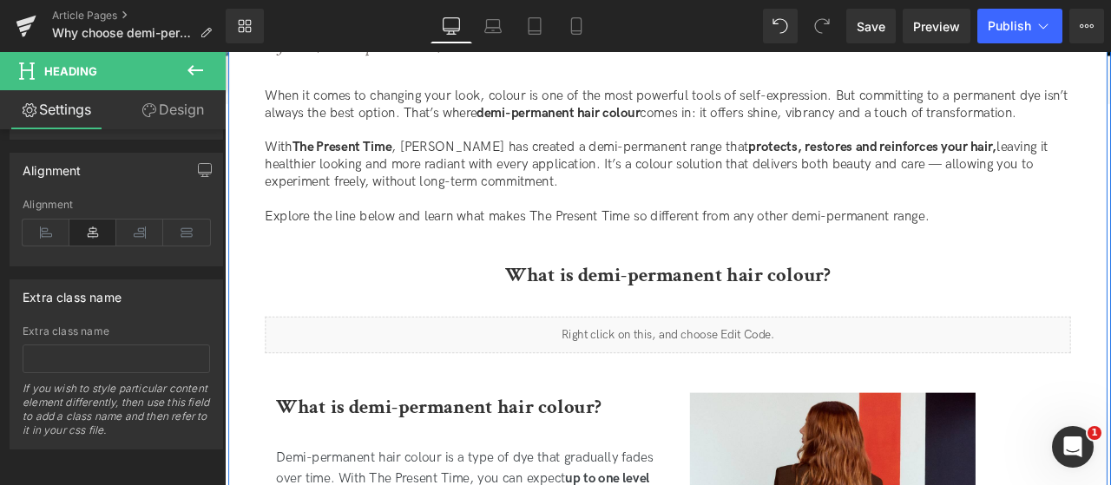
click at [712, 320] on b "What is demi-permanent hair colour?" at bounding box center [749, 316] width 385 height 30
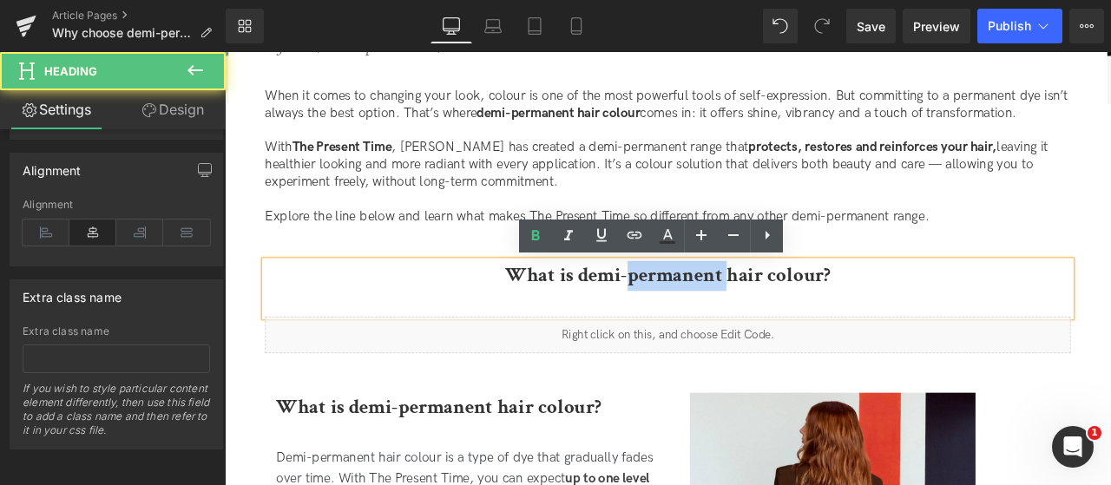
click at [712, 320] on b "What is demi-permanent hair colour?" at bounding box center [749, 316] width 385 height 30
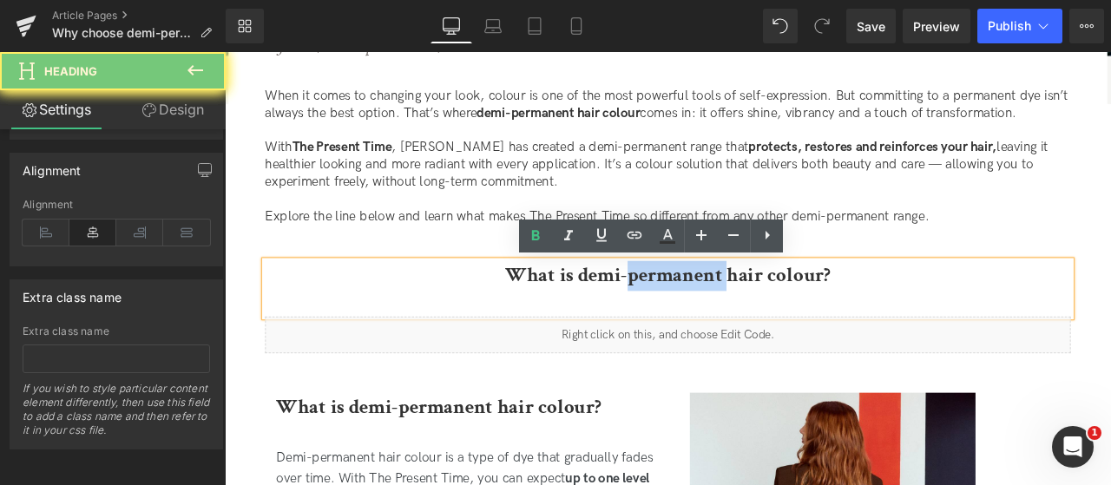
click at [712, 320] on b "What is demi-permanent hair colour?" at bounding box center [749, 316] width 385 height 30
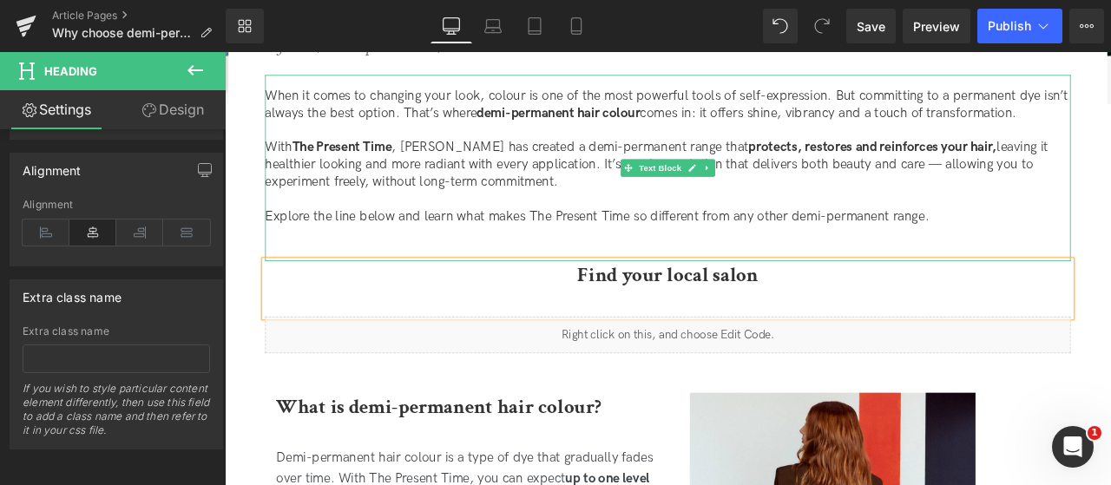
click at [1110, 227] on p at bounding box center [750, 226] width 955 height 20
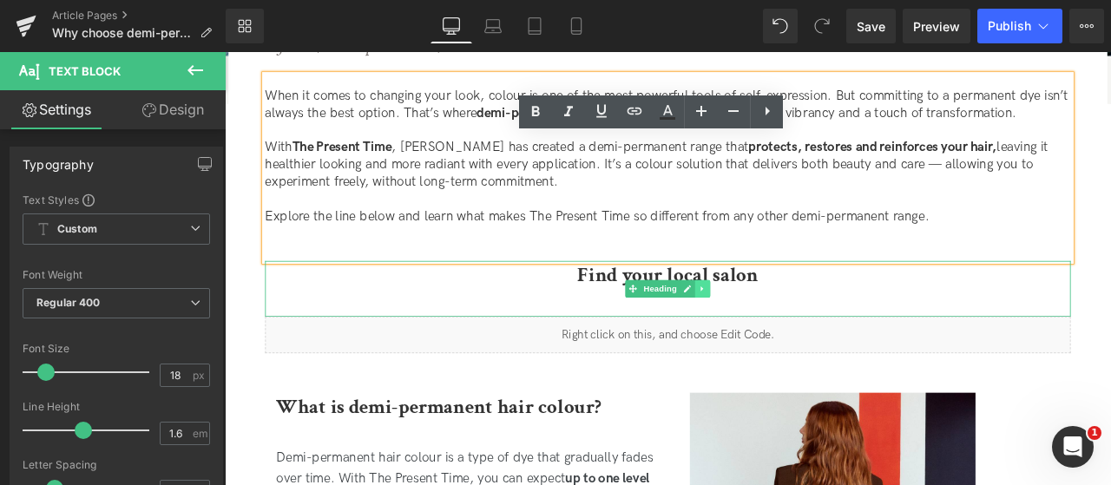
click at [787, 327] on icon at bounding box center [792, 332] width 10 height 10
click at [798, 333] on icon at bounding box center [801, 332] width 10 height 10
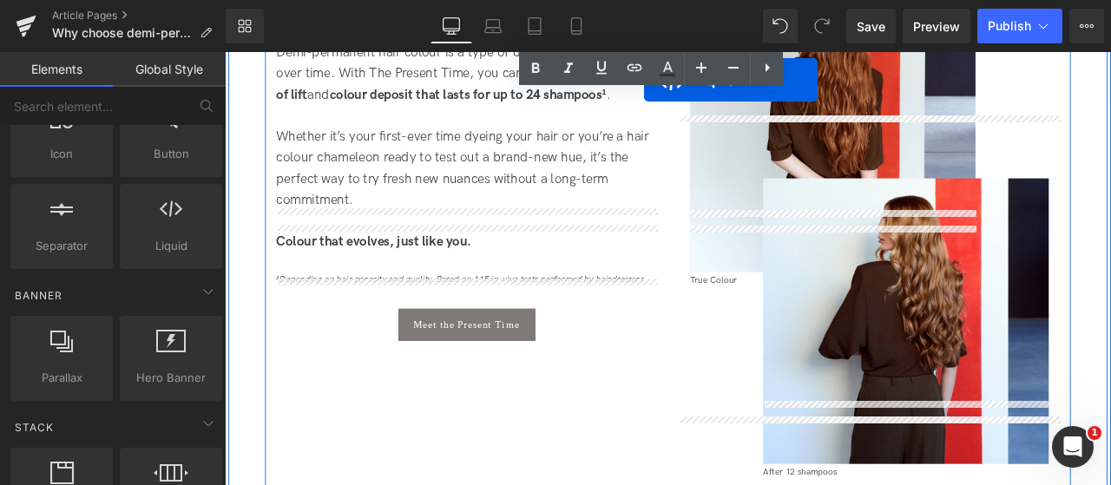
scroll to position [1129, 0]
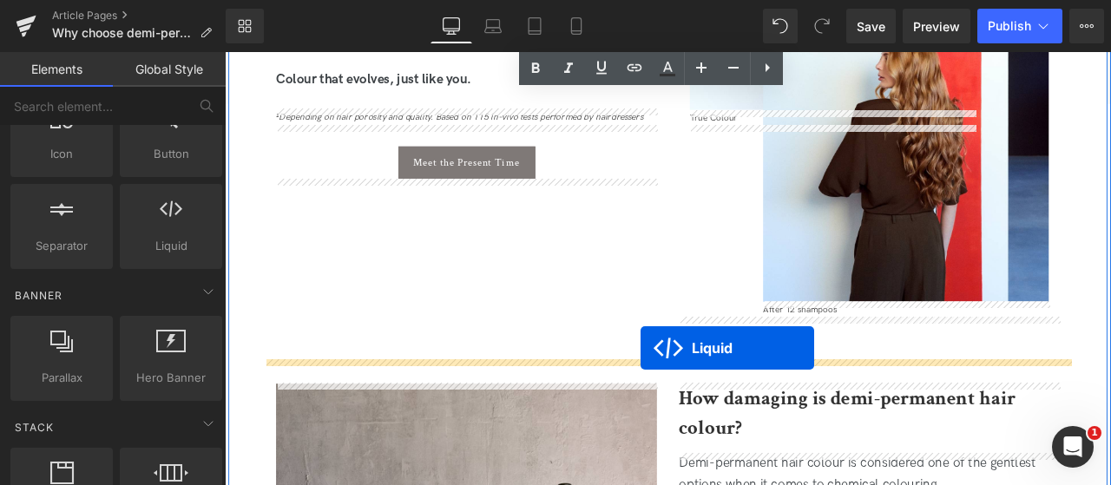
drag, startPoint x: 703, startPoint y: 314, endPoint x: 718, endPoint y: 403, distance: 89.8
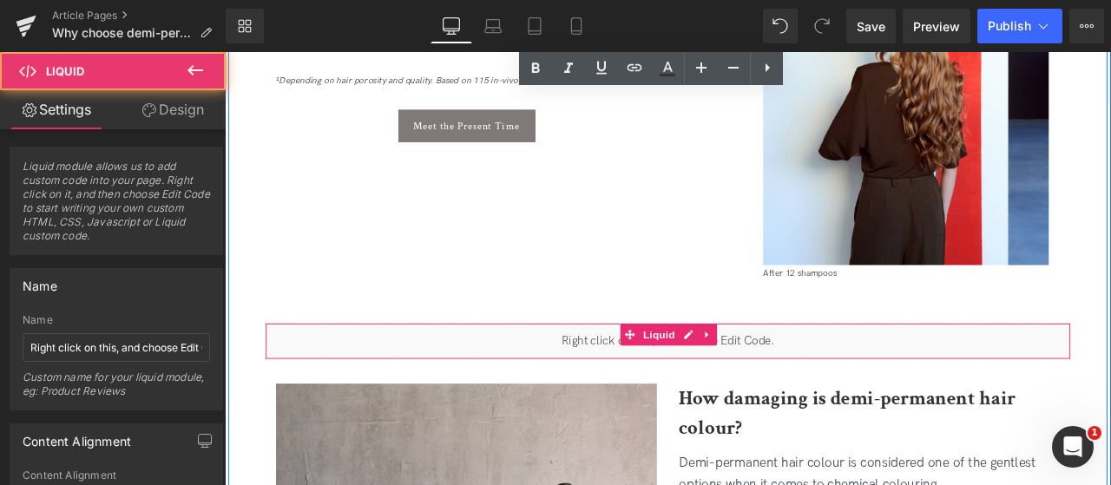
scroll to position [1085, 0]
